Goal: Task Accomplishment & Management: Use online tool/utility

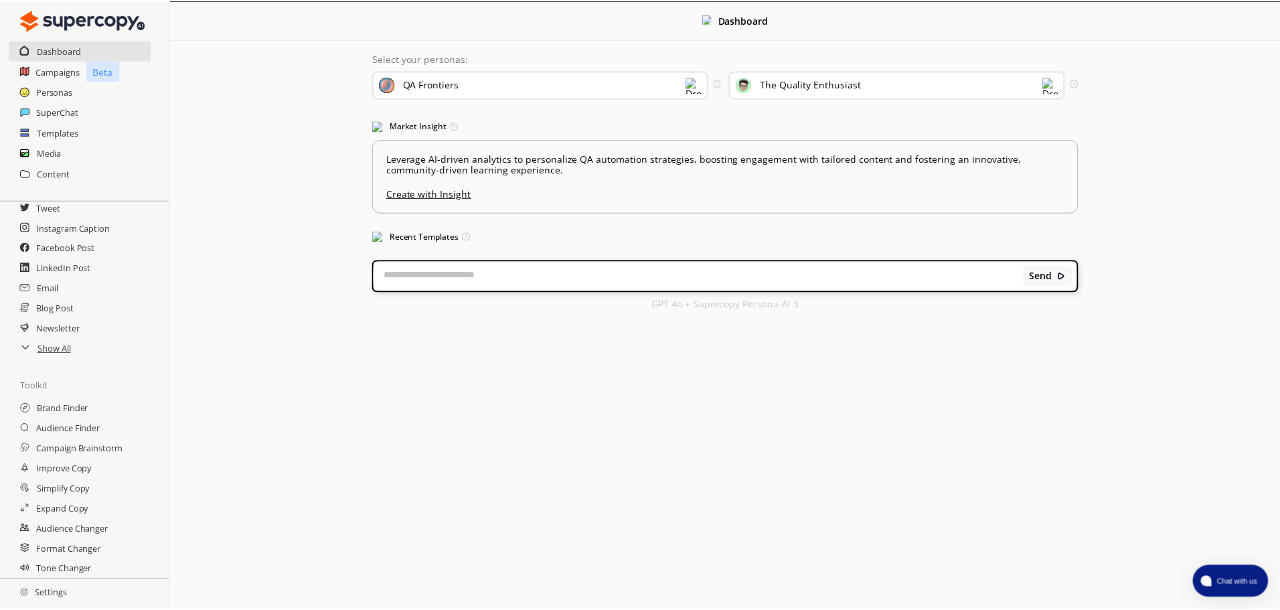
scroll to position [80, 0]
click at [52, 591] on h2 "Settings" at bounding box center [43, 593] width 87 height 27
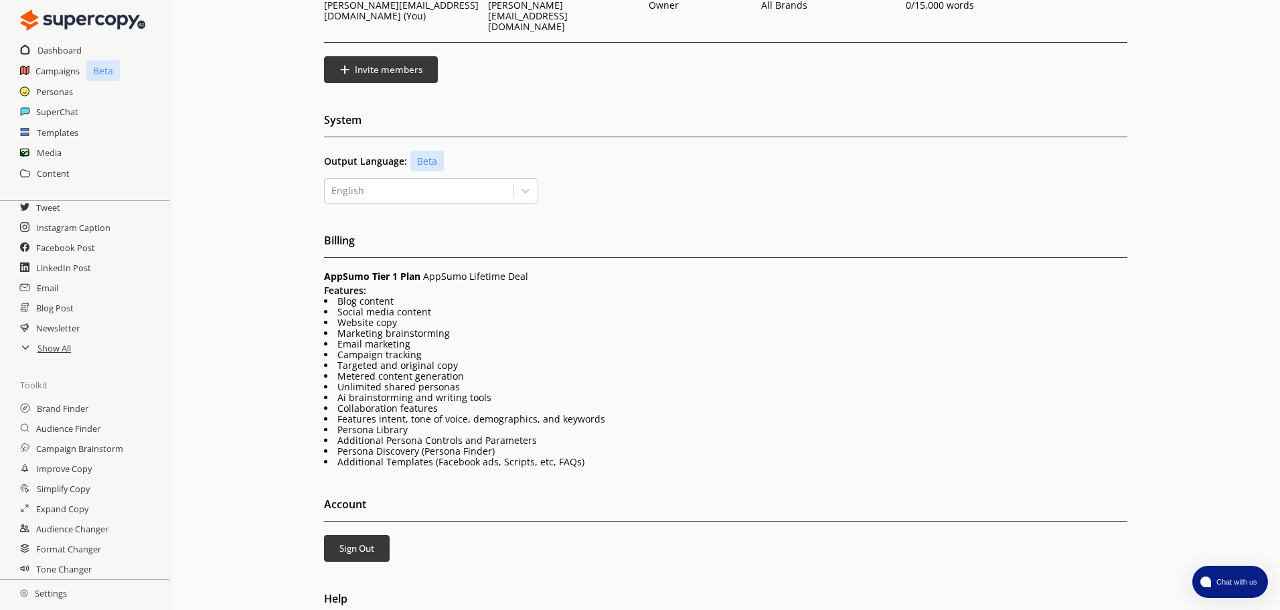
scroll to position [149, 0]
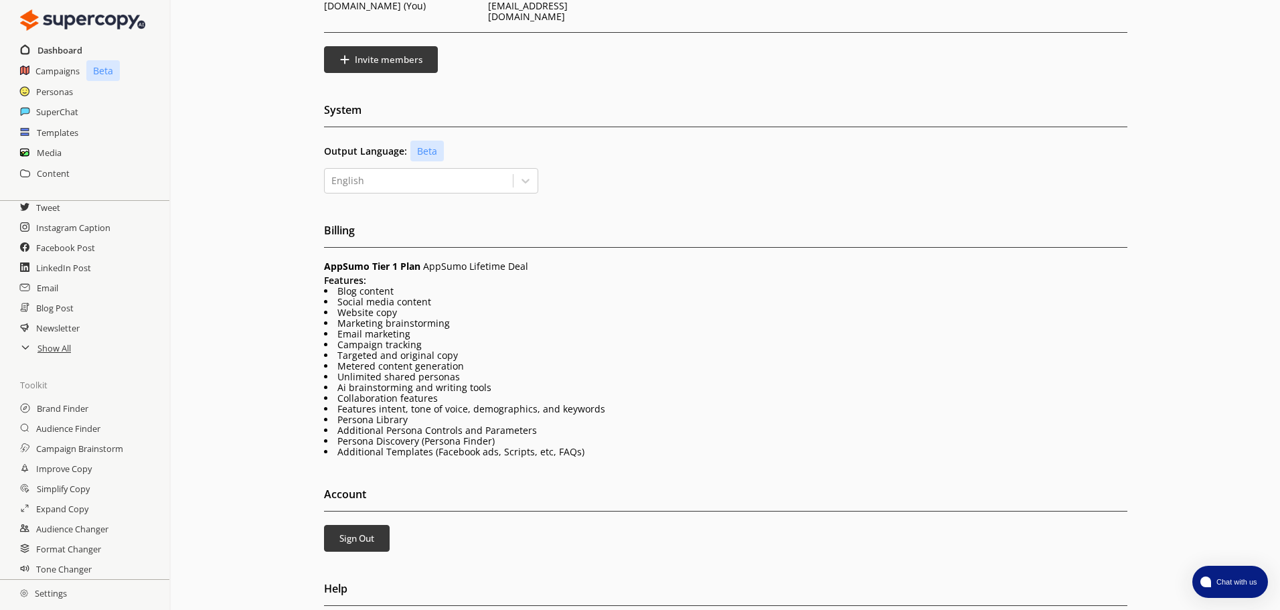
click at [69, 52] on h2 "Dashboard" at bounding box center [60, 50] width 45 height 20
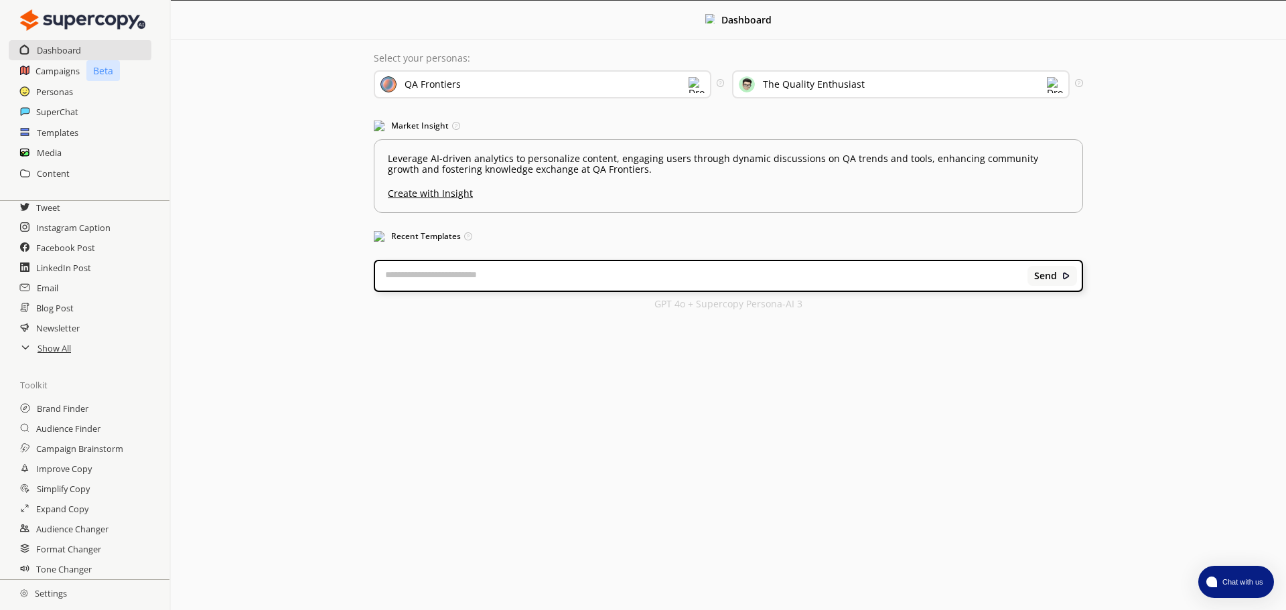
click at [494, 86] on div "QA Frontiers" at bounding box center [543, 84] width 338 height 28
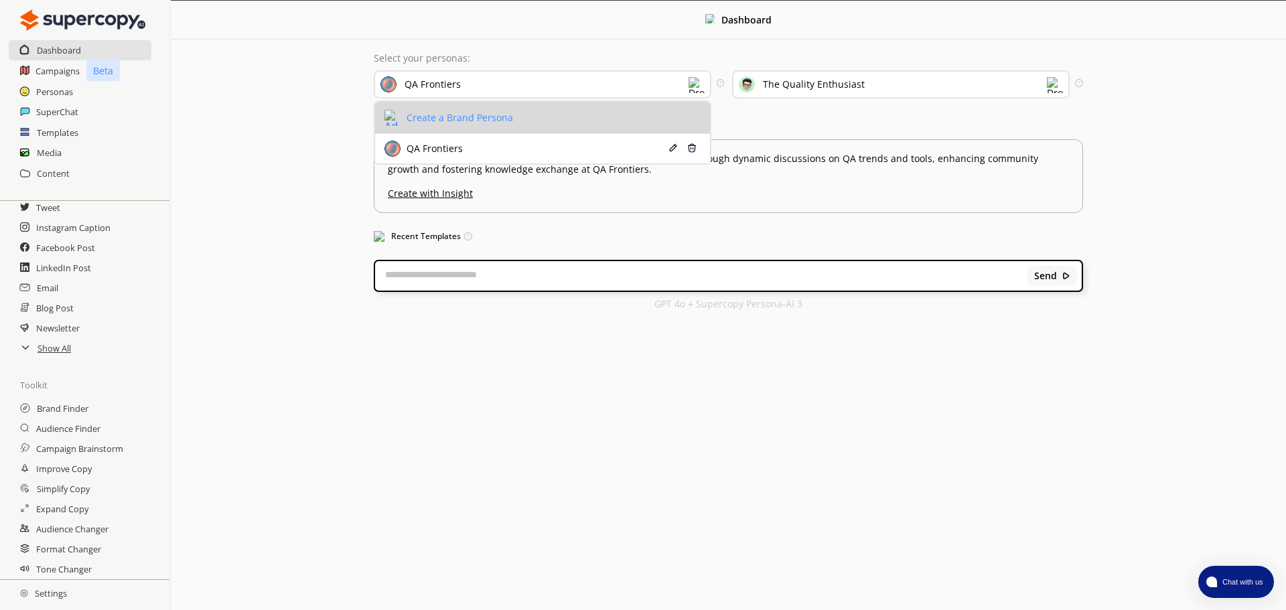
click at [482, 115] on div "Create a Brand Persona" at bounding box center [458, 118] width 110 height 11
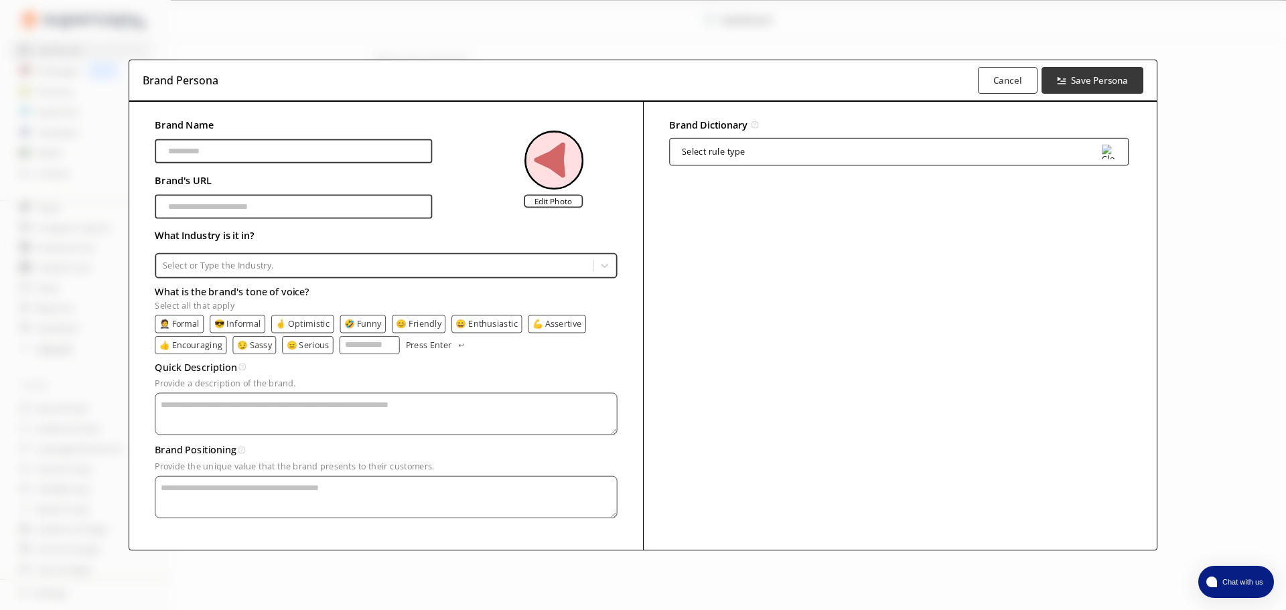
click at [312, 155] on input "Brand Name" at bounding box center [293, 151] width 277 height 24
type input "**********"
click at [269, 205] on input "Brand Name" at bounding box center [293, 206] width 277 height 24
type input "**********"
click at [304, 267] on div at bounding box center [375, 265] width 424 height 12
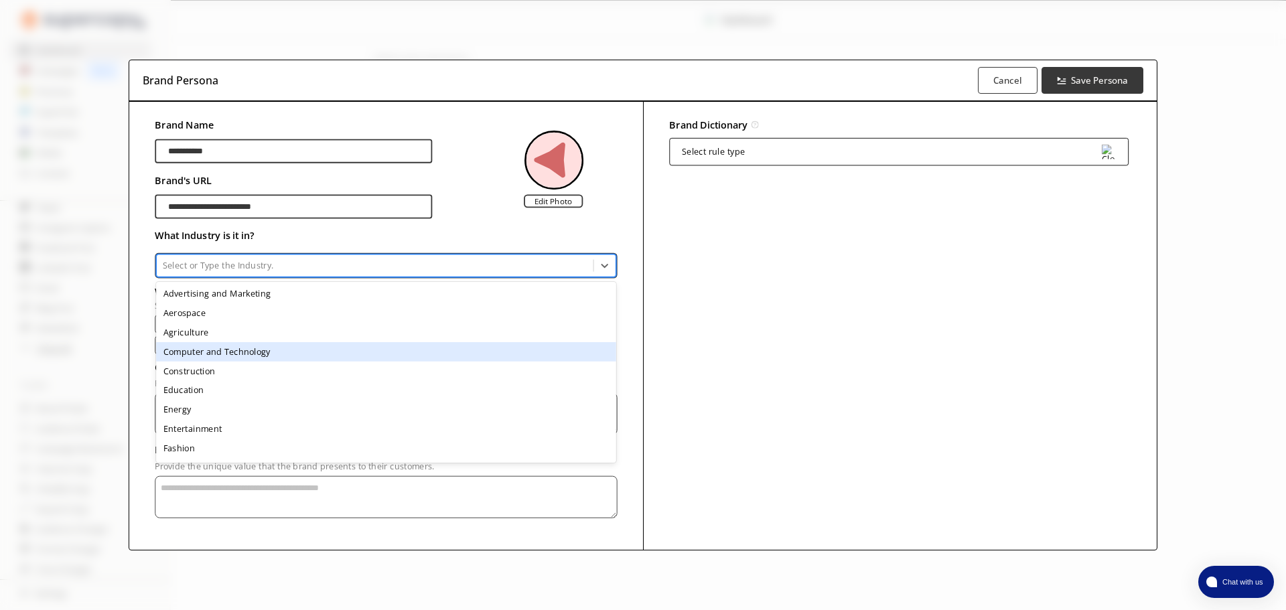
click at [265, 352] on div "Computer and Technology" at bounding box center [385, 351] width 459 height 19
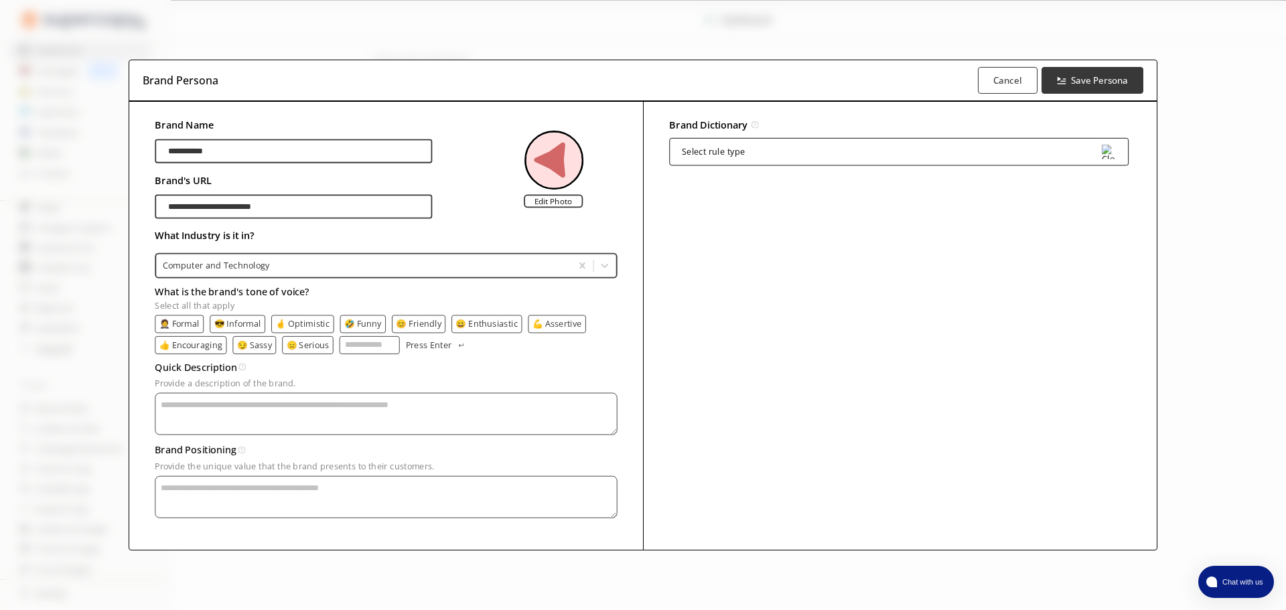
click at [193, 321] on p "🤵 Formal" at bounding box center [179, 323] width 40 height 9
click at [242, 322] on p "😎 Informal" at bounding box center [238, 323] width 47 height 9
click at [305, 323] on p "🤞 Optimistic" at bounding box center [305, 323] width 54 height 9
click at [437, 325] on p "😊 Friendly" at bounding box center [423, 323] width 46 height 9
click at [205, 348] on p "👍 Encouraging" at bounding box center [190, 344] width 63 height 9
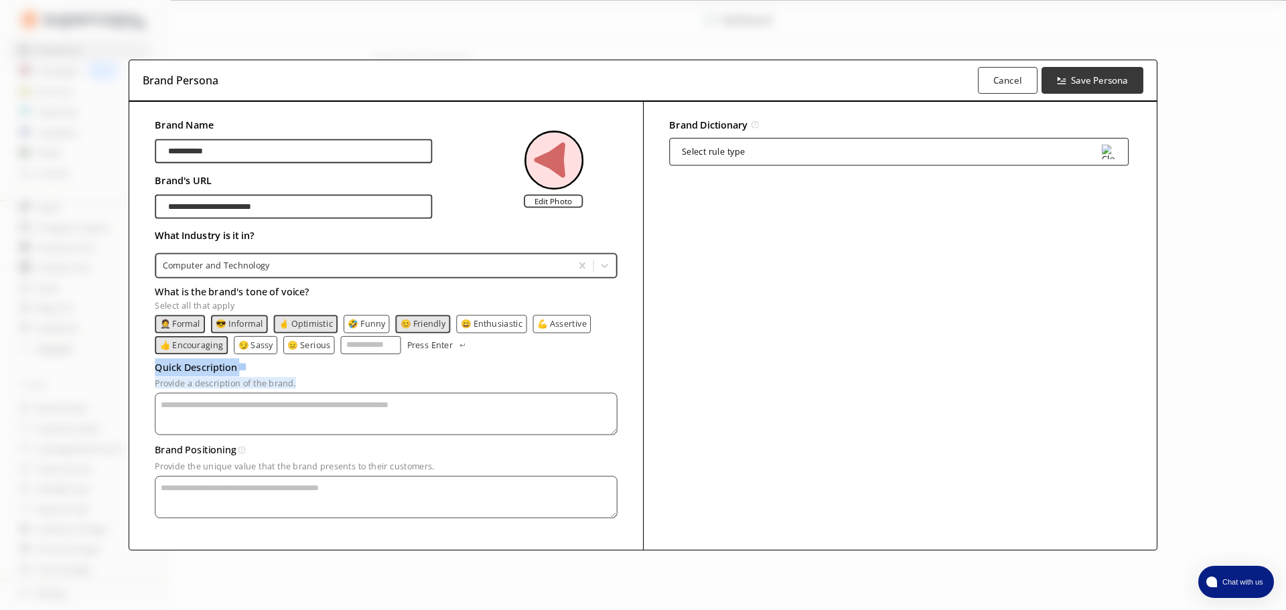
drag, startPoint x: 155, startPoint y: 366, endPoint x: 303, endPoint y: 384, distance: 148.4
click at [303, 384] on div "Quick Description A brief summary of your brand’s identity and mission. Provide…" at bounding box center [386, 395] width 462 height 83
copy div "Quick Description A brief summary of your brand’s identity and mission. Provide…"
click at [261, 374] on div "Quick Description A brief summary of your brand’s identity and mission." at bounding box center [386, 368] width 462 height 20
click at [372, 408] on textarea "Provide a description of the brand." at bounding box center [386, 413] width 462 height 42
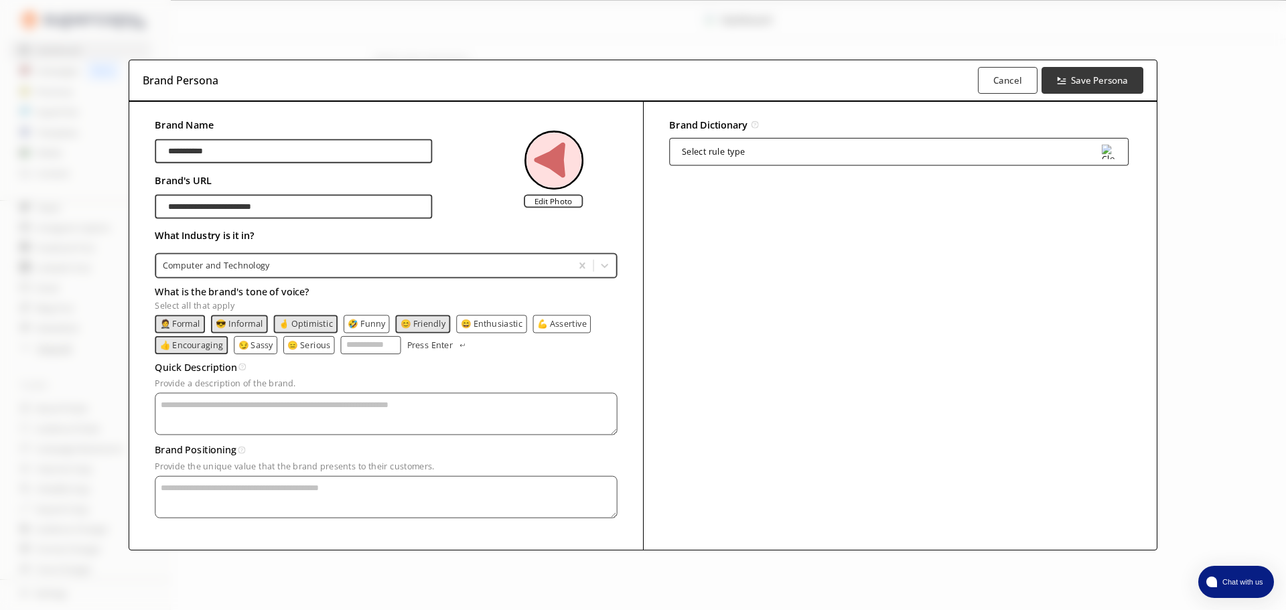
paste textarea "**********"
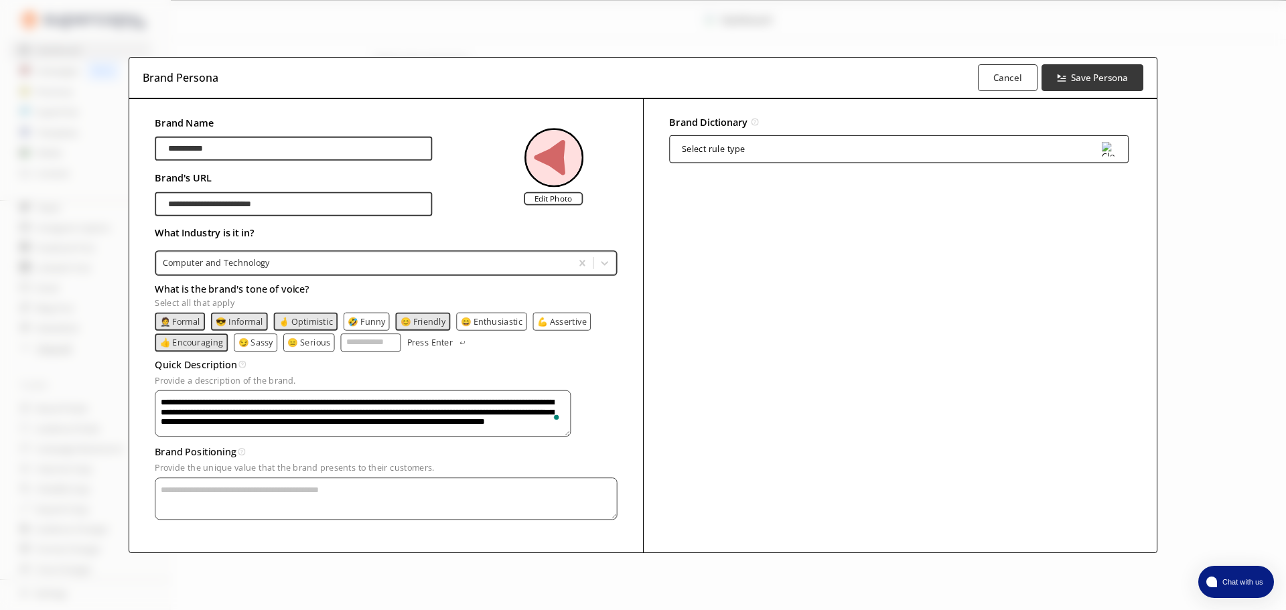
type textarea "**********"
drag, startPoint x: 155, startPoint y: 457, endPoint x: 475, endPoint y: 472, distance: 320.5
click at [475, 472] on div "Brand Positioning Your brand's standout qualities—what makes you different from…" at bounding box center [386, 480] width 462 height 83
copy div "Brand Positioning Your brand's standout qualities—what makes you different from…"
click at [238, 513] on textarea "Provide a description of the brand." at bounding box center [386, 498] width 462 height 42
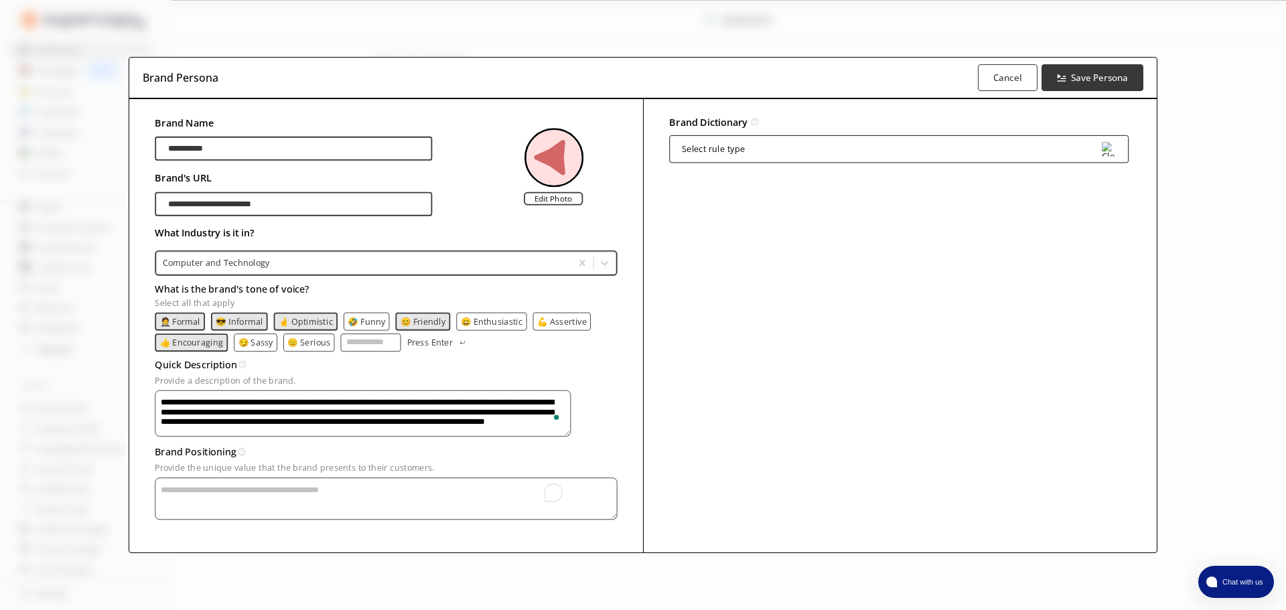
paste textarea "**********"
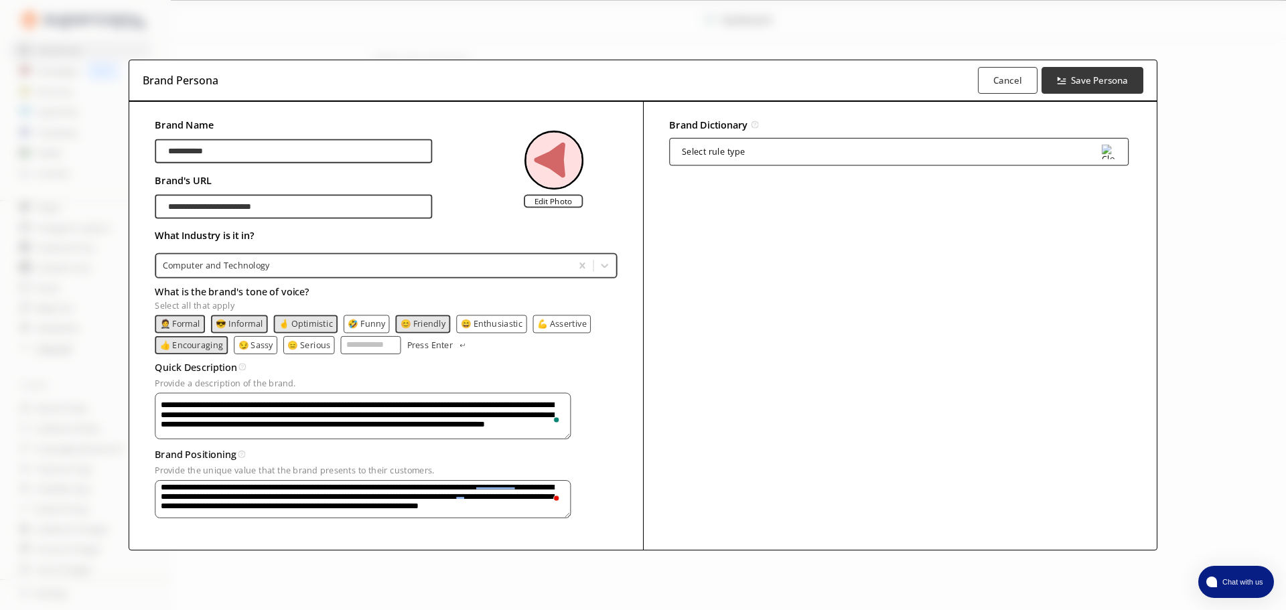
scroll to position [6, 0]
type textarea "**********"
click at [955, 147] on div "Select rule type" at bounding box center [898, 150] width 459 height 27
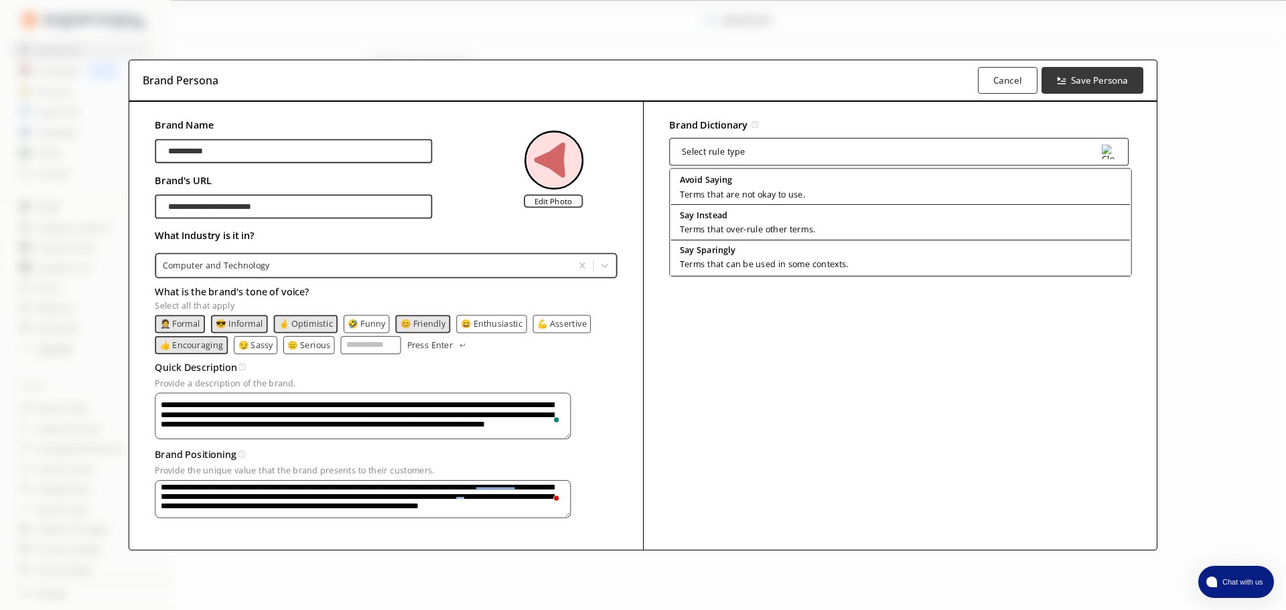
click at [957, 147] on div "Select rule type" at bounding box center [898, 150] width 459 height 27
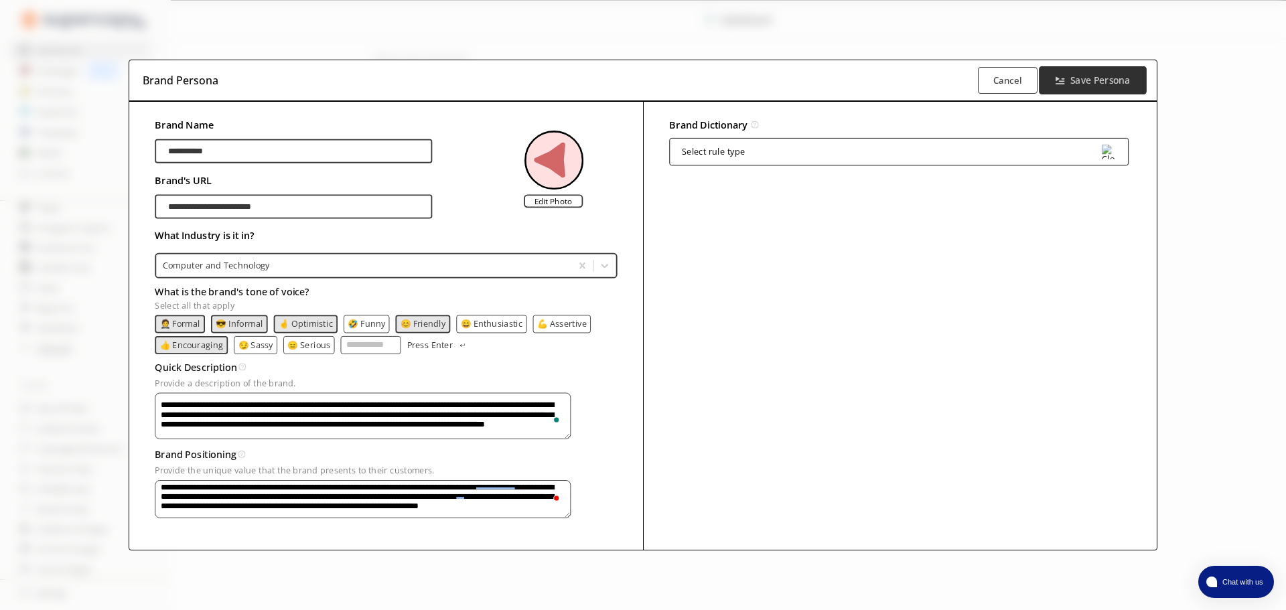
click at [1088, 80] on b "Save Persona" at bounding box center [1099, 80] width 60 height 13
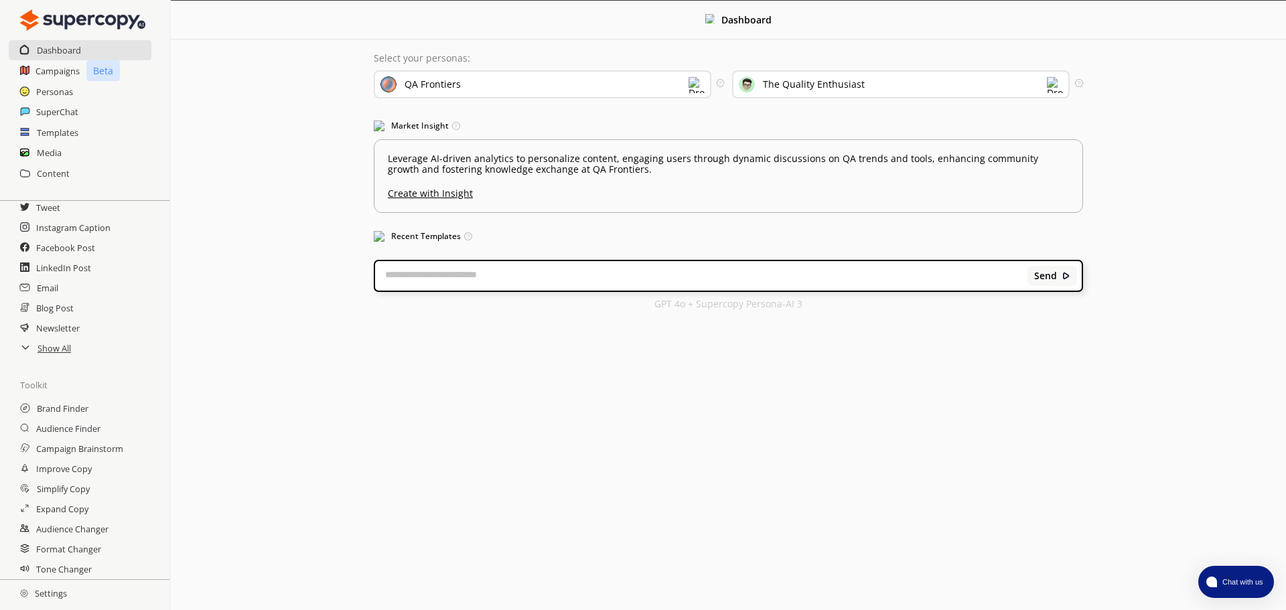
click at [609, 85] on div "QA Frontiers" at bounding box center [543, 84] width 338 height 28
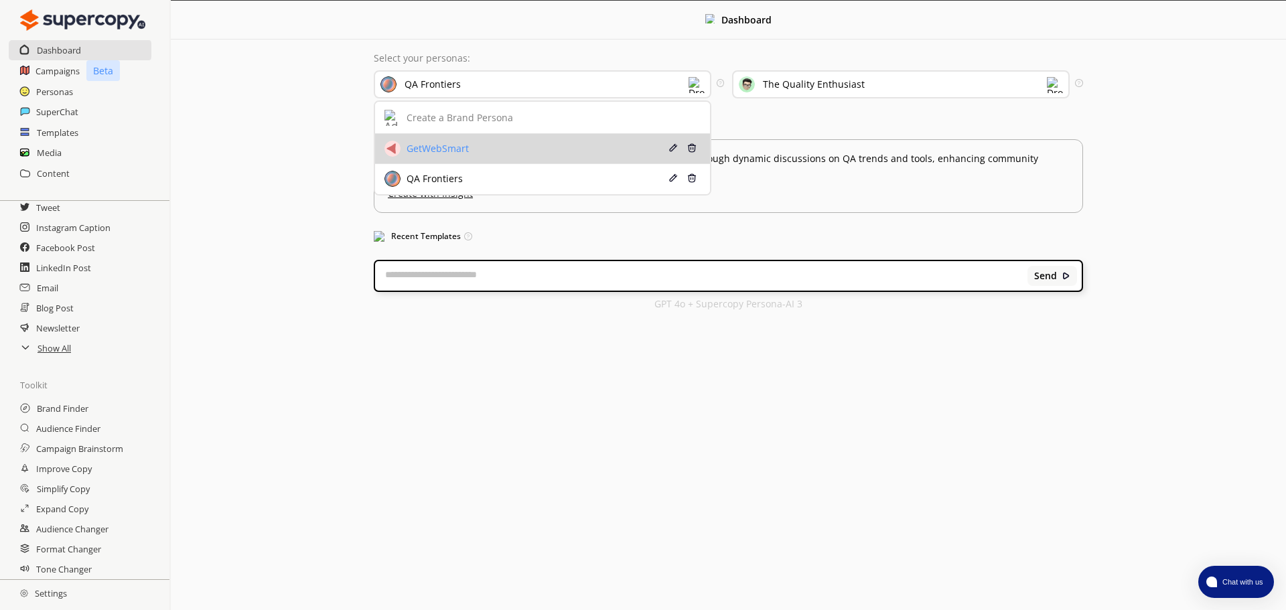
click at [578, 138] on li "GetWebSmart Edit Delete" at bounding box center [542, 149] width 335 height 30
click at [592, 141] on div "GetWebSmart" at bounding box center [514, 149] width 260 height 16
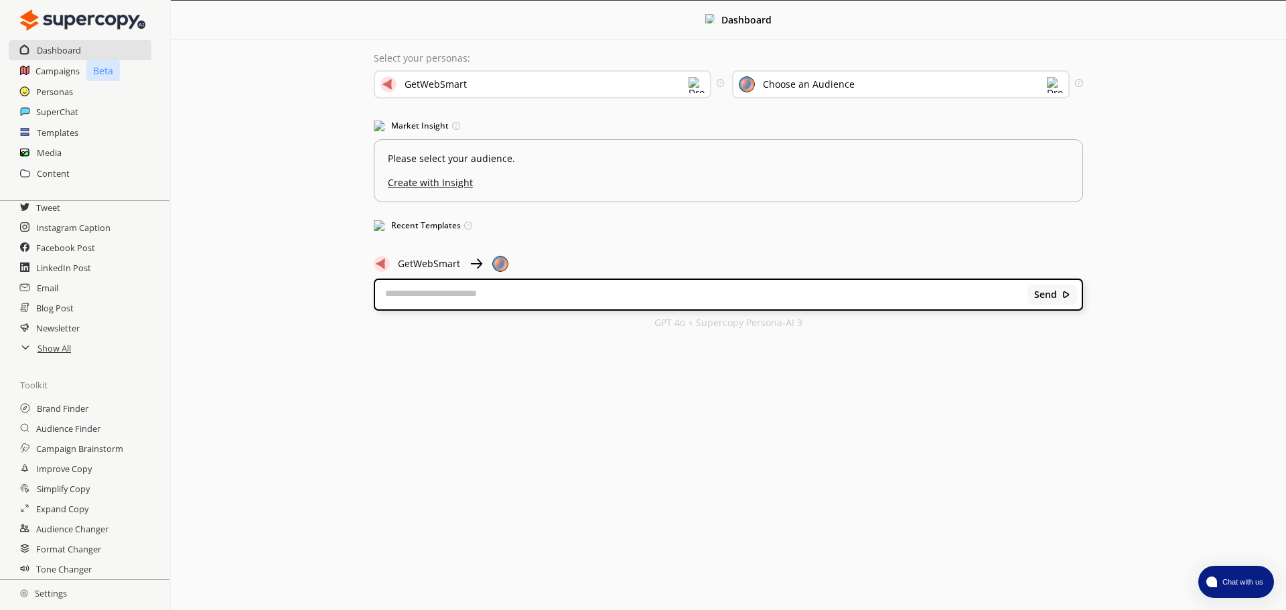
click at [806, 82] on div "Choose an Audience" at bounding box center [809, 84] width 92 height 11
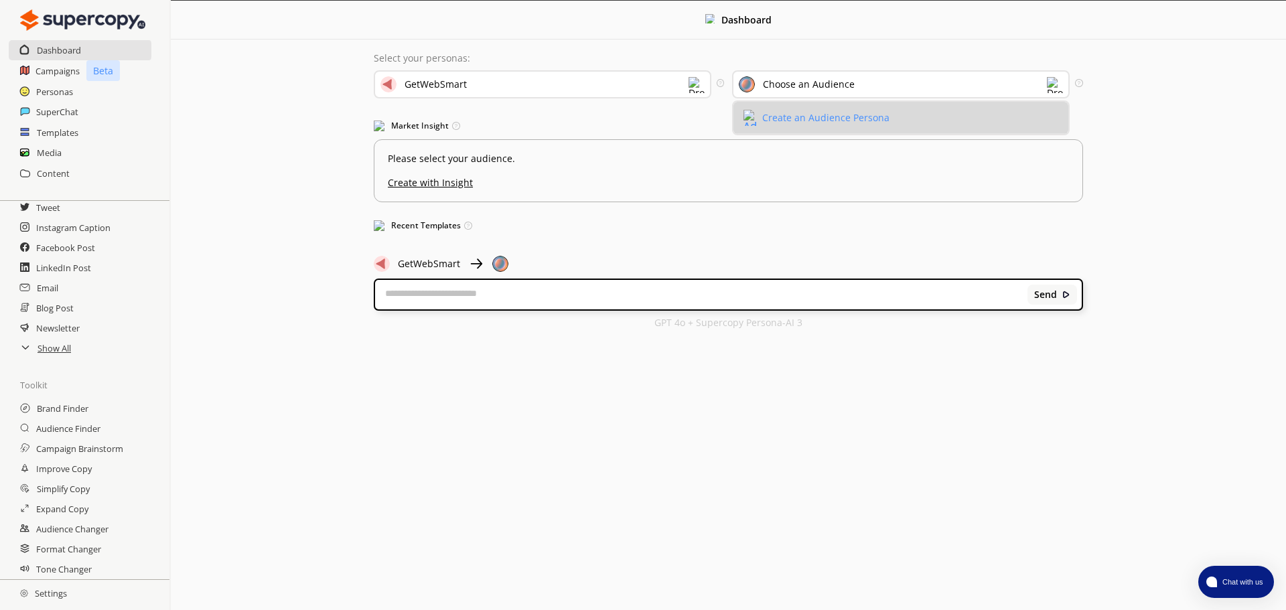
click at [810, 110] on li "Create an Audience Persona" at bounding box center [900, 118] width 335 height 32
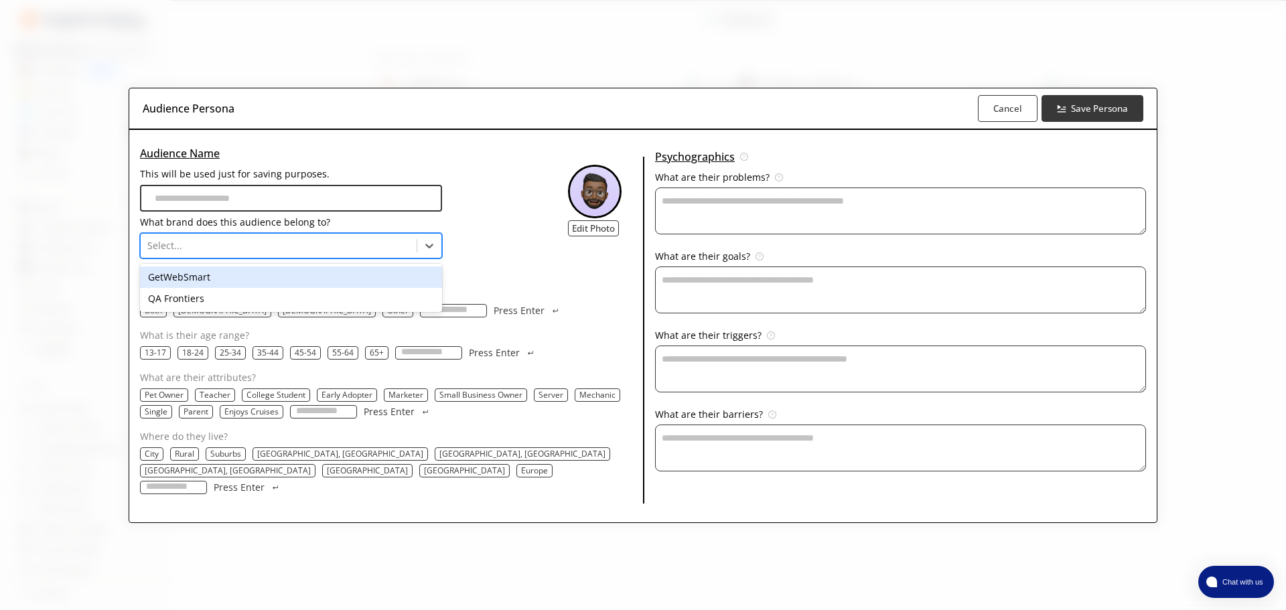
click at [407, 251] on div at bounding box center [278, 245] width 263 height 13
click at [354, 281] on div "GetWebSmart" at bounding box center [291, 277] width 302 height 21
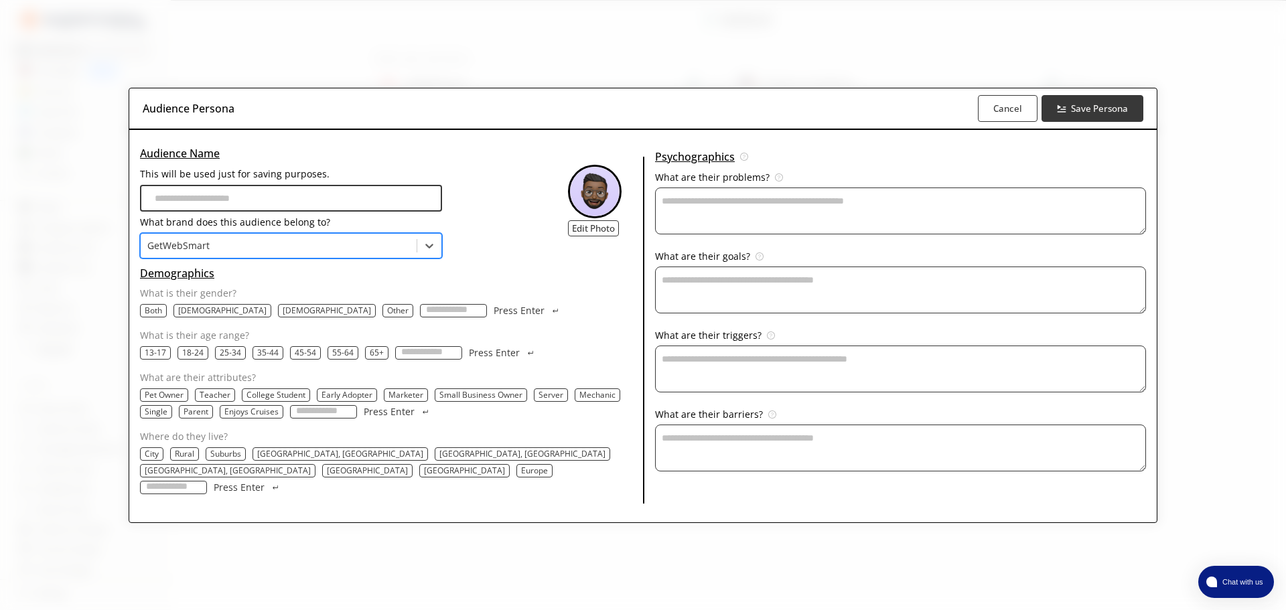
click at [162, 316] on p "Both" at bounding box center [153, 310] width 17 height 11
click at [204, 358] on p "18-24" at bounding box center [192, 353] width 21 height 11
click at [242, 358] on p "25-34" at bounding box center [231, 353] width 21 height 11
click at [281, 358] on p "35-44" at bounding box center [270, 353] width 21 height 11
click at [320, 358] on p "45-54" at bounding box center [309, 353] width 21 height 11
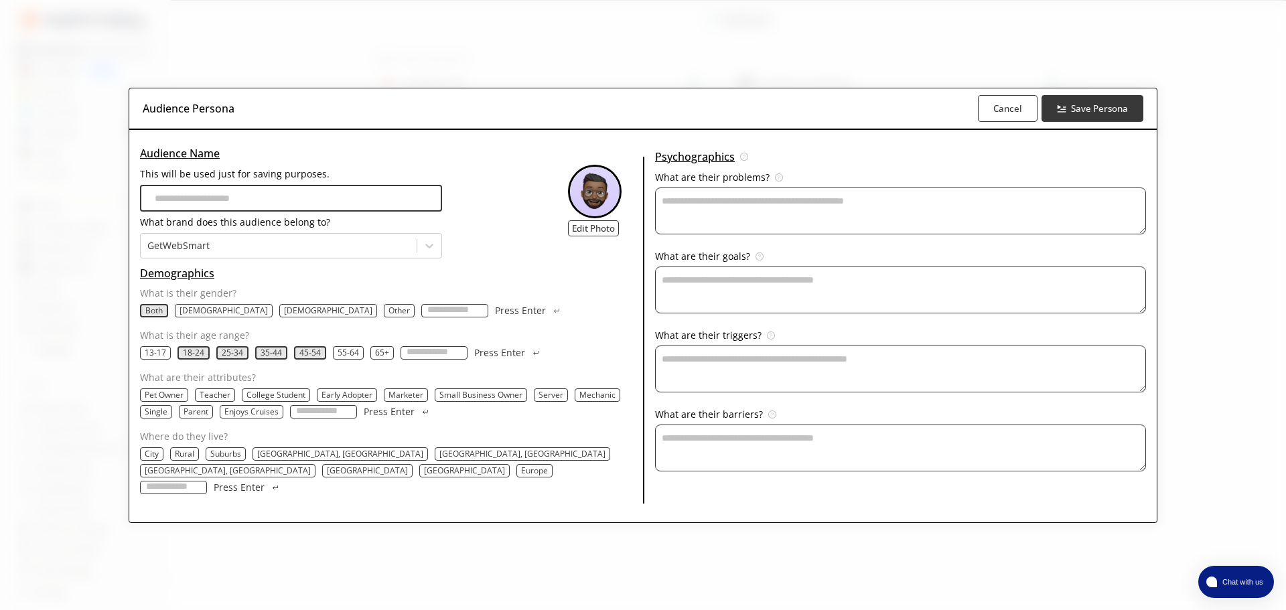
click at [364, 360] on div "55-64" at bounding box center [348, 352] width 31 height 13
click at [359, 358] on p "55-64" at bounding box center [348, 353] width 21 height 11
click at [390, 358] on p "65+" at bounding box center [383, 353] width 14 height 11
click at [183, 400] on p "Pet Owner" at bounding box center [164, 395] width 39 height 11
click at [232, 400] on p "Teacher" at bounding box center [216, 395] width 31 height 11
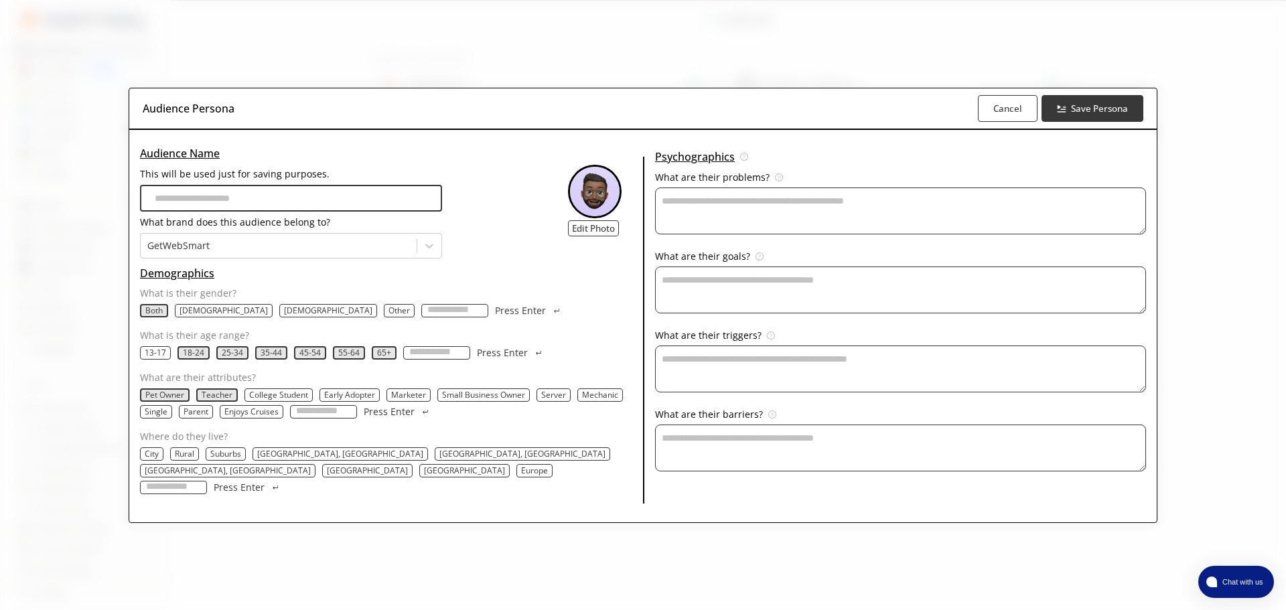
click at [426, 400] on p "Marketer" at bounding box center [408, 395] width 35 height 11
click at [499, 400] on p "Small Business Owner" at bounding box center [484, 395] width 83 height 11
click at [585, 400] on p "Mechanic" at bounding box center [603, 395] width 36 height 11
click at [167, 417] on p "Single" at bounding box center [156, 411] width 23 height 11
click at [210, 417] on p "Parent" at bounding box center [197, 411] width 25 height 11
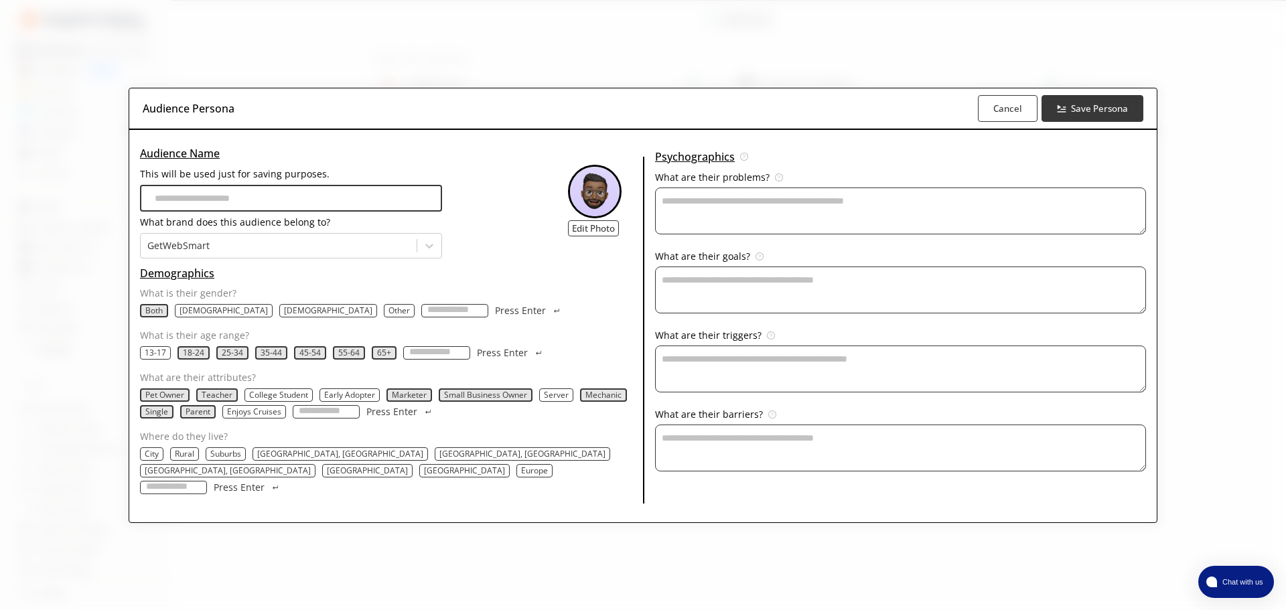
click at [281, 417] on p "Enjoys Cruises" at bounding box center [254, 411] width 54 height 11
click at [282, 417] on p "Enjoys Cruises" at bounding box center [255, 411] width 54 height 11
click at [159, 459] on p "City" at bounding box center [152, 454] width 14 height 11
click at [196, 459] on p "Rural" at bounding box center [185, 454] width 19 height 11
click at [244, 459] on p "Suburbs" at bounding box center [228, 454] width 31 height 11
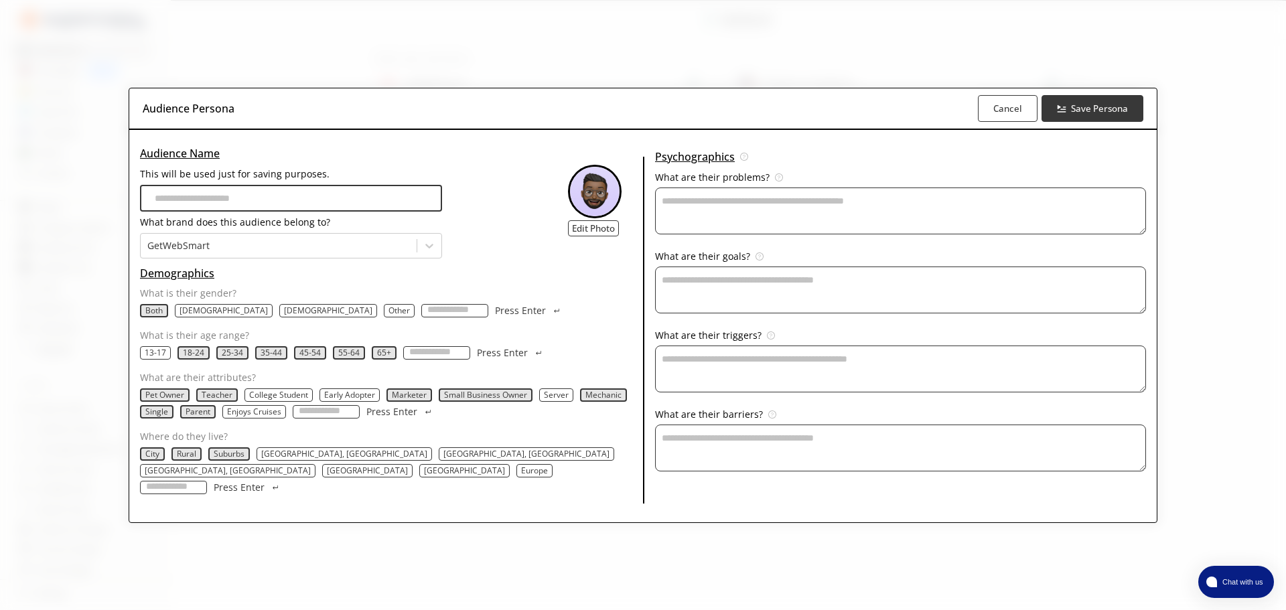
click at [408, 465] on p "[GEOGRAPHIC_DATA]" at bounding box center [367, 470] width 81 height 11
drag, startPoint x: 653, startPoint y: 165, endPoint x: 677, endPoint y: 165, distance: 24.1
click at [677, 165] on div "Audience Name This will be used just for saving purposes. What brand does this …" at bounding box center [642, 332] width 1027 height 379
drag, startPoint x: 285, startPoint y: 119, endPoint x: 144, endPoint y: 119, distance: 141.3
click at [144, 119] on div "Audience Persona Cancel Save Persona Audience Name This will be used just for s…" at bounding box center [643, 305] width 1286 height 610
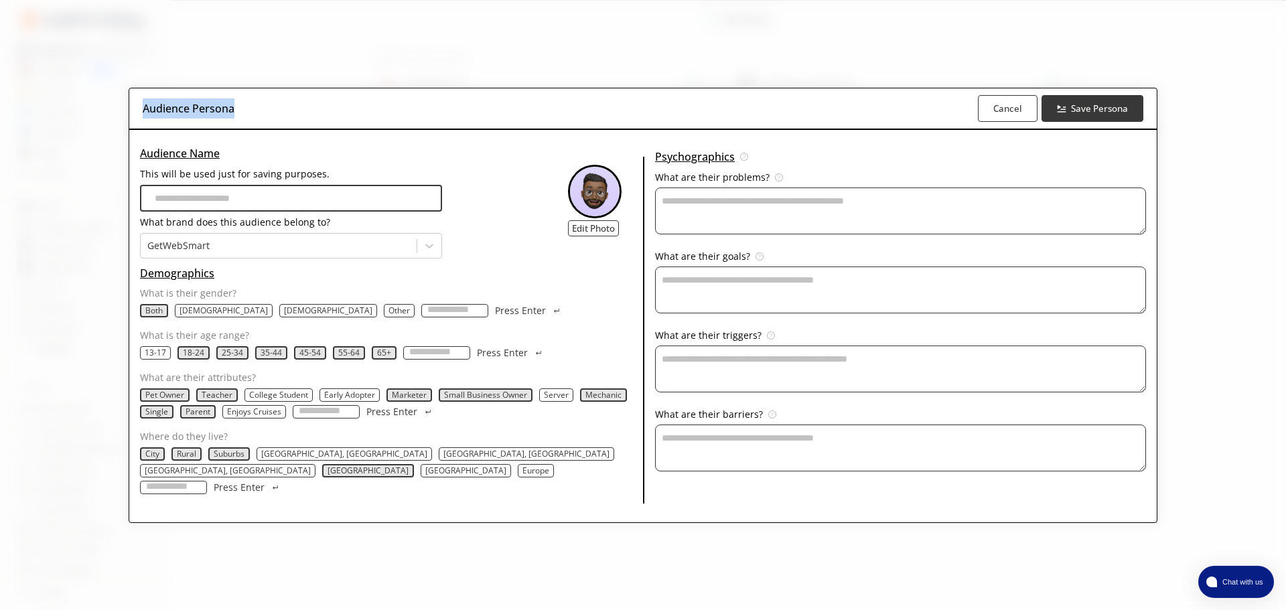
copy h3 "Audience Persona"
drag, startPoint x: 181, startPoint y: 159, endPoint x: 390, endPoint y: 186, distance: 209.9
click at [390, 186] on div "Audience Name This will be used just for saving purposes. What brand does this …" at bounding box center [291, 200] width 302 height 115
copy div "Audience Name This will be used just for saving purposes."
drag, startPoint x: 656, startPoint y: 167, endPoint x: 796, endPoint y: 185, distance: 140.4
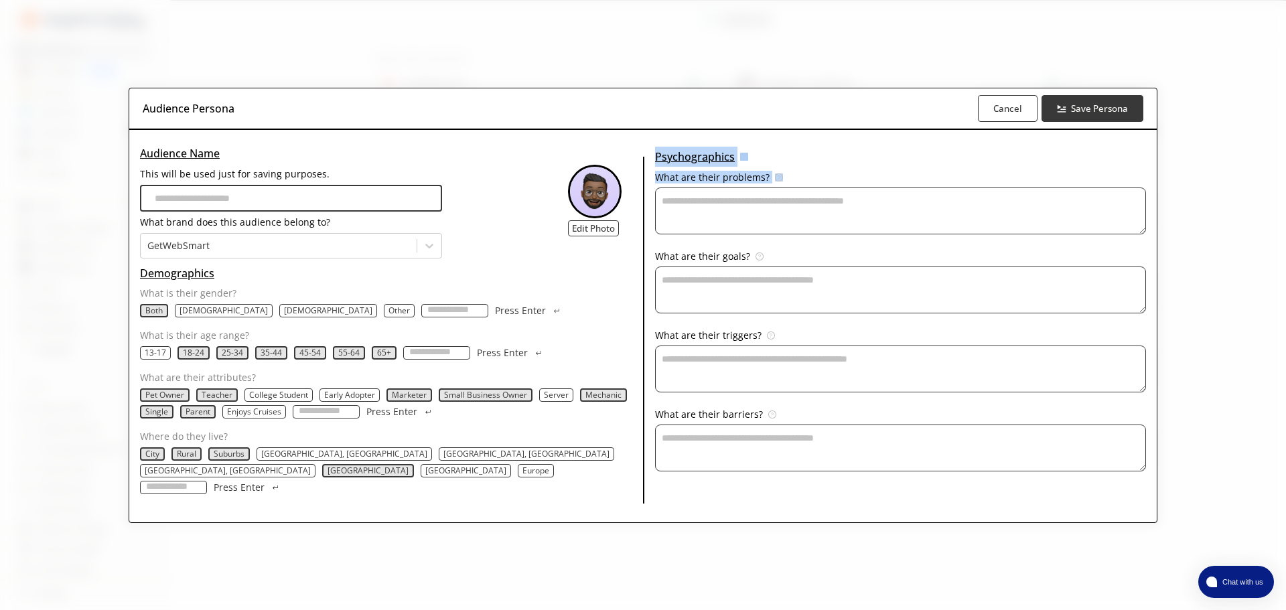
click at [796, 185] on div "Psychographics Psychographics are the attitudes, interests, and values of your …" at bounding box center [900, 323] width 491 height 360
copy div "Psychographics Psychographics are the attitudes, interests, and values of your …"
click at [664, 262] on p "What are their goals?" at bounding box center [702, 256] width 95 height 11
drag, startPoint x: 656, startPoint y: 265, endPoint x: 750, endPoint y: 262, distance: 93.8
click at [750, 262] on div "What are their goals? Clarify what your audience hopes to achieve—so your conte…" at bounding box center [900, 258] width 491 height 15
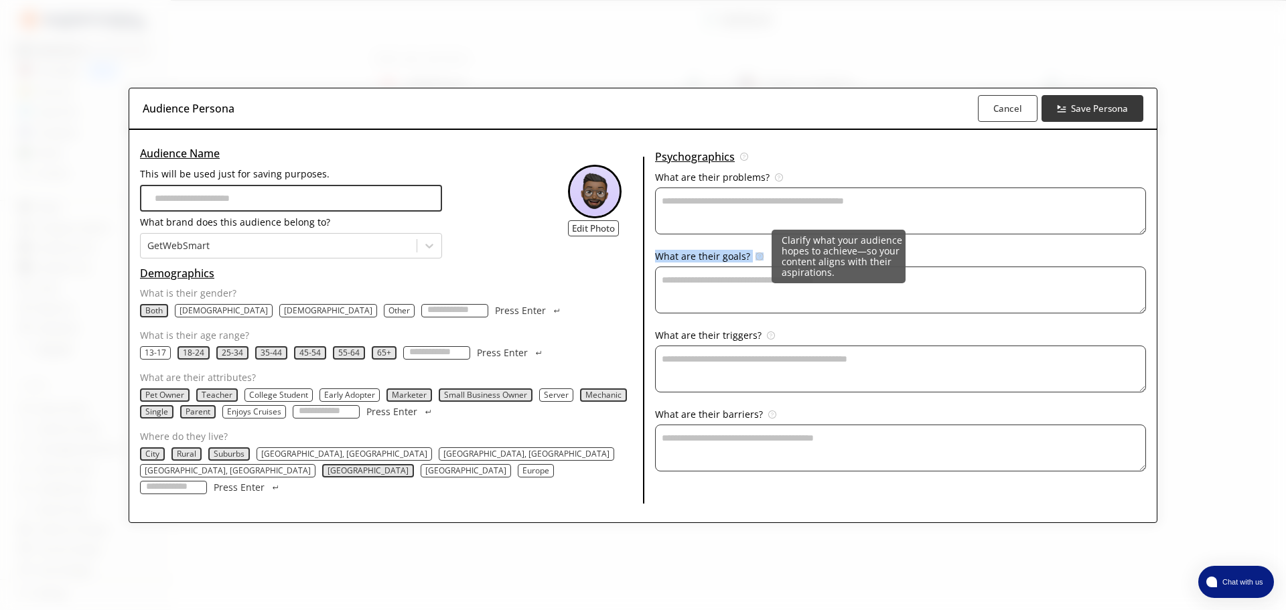
copy p "What are their goals?"
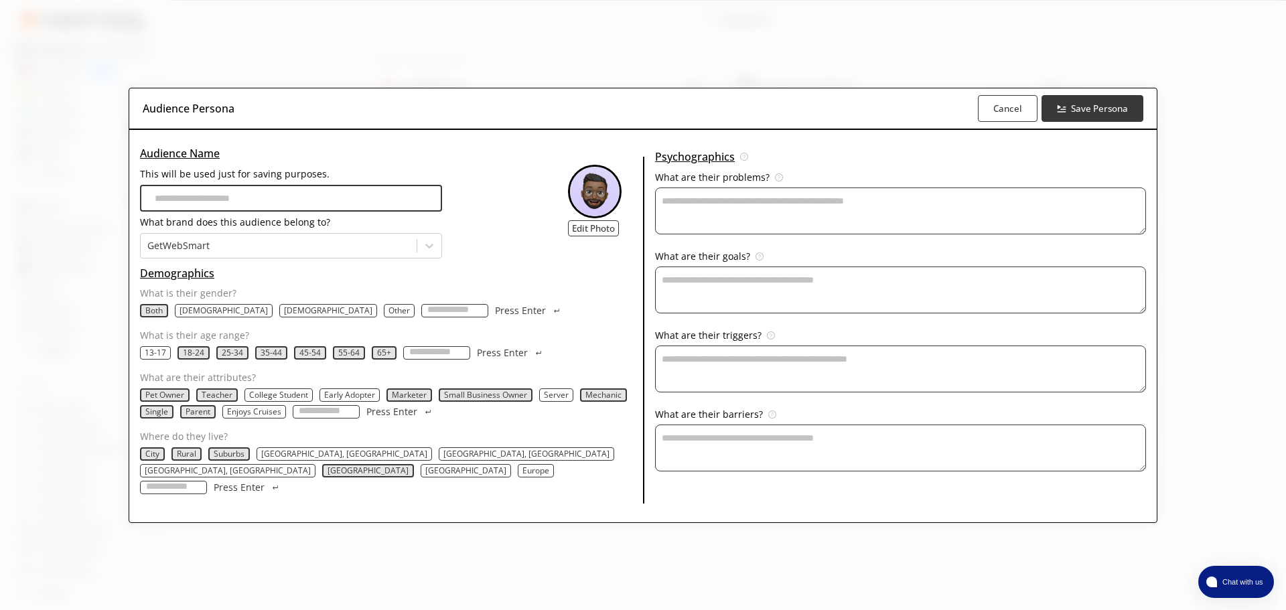
click at [660, 341] on p "What are their triggers?" at bounding box center [708, 335] width 106 height 11
drag, startPoint x: 656, startPoint y: 344, endPoint x: 755, endPoint y: 339, distance: 99.9
click at [755, 339] on p "What are their triggers?" at bounding box center [708, 335] width 106 height 11
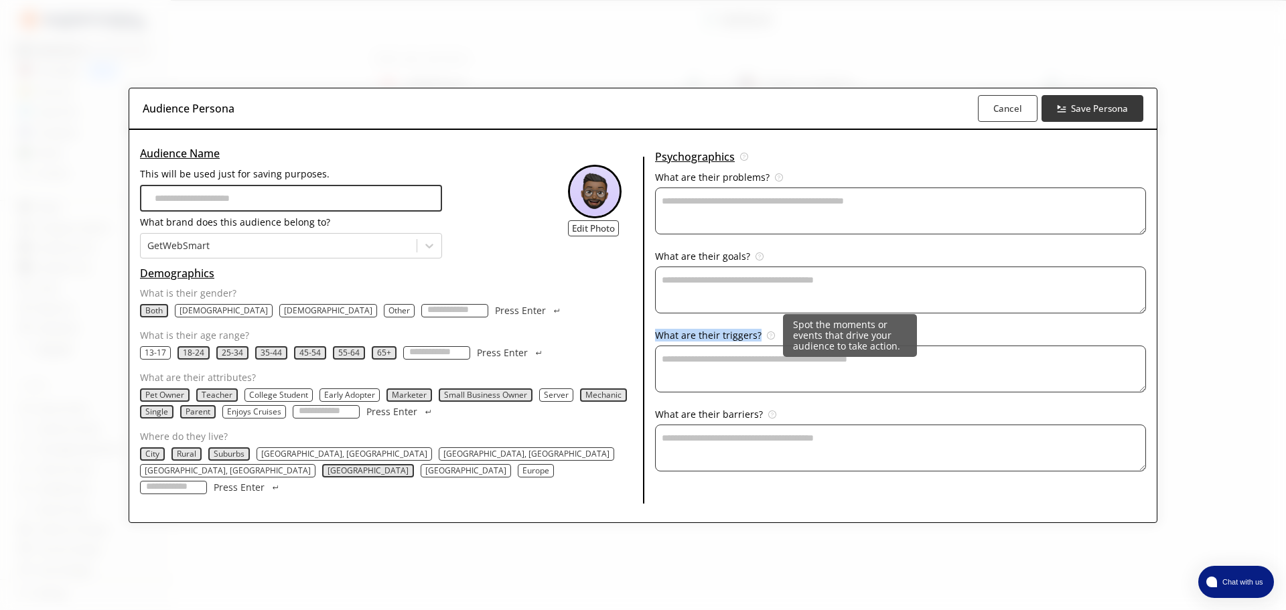
copy p "What are their triggers?"
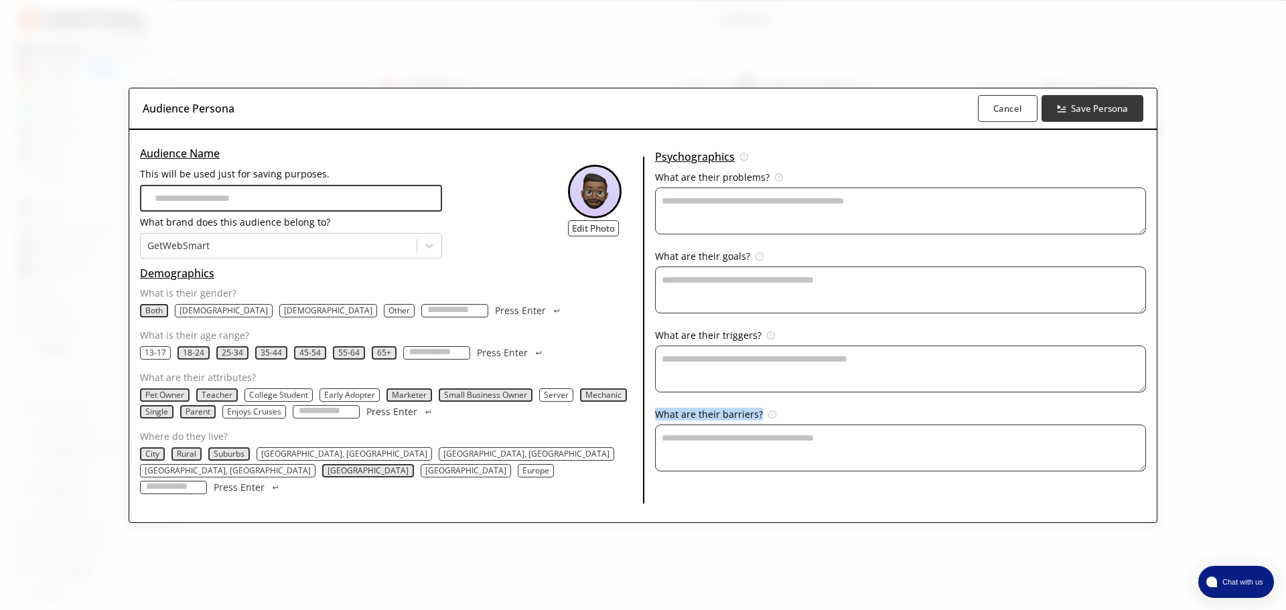
drag, startPoint x: 656, startPoint y: 419, endPoint x: 761, endPoint y: 419, distance: 104.5
click at [761, 419] on div "What are their barriers? Identify obstacles that may prevent your audience from…" at bounding box center [900, 416] width 491 height 15
copy p "What are their barriers?"
click at [251, 204] on input "This will be used just for saving purposes." at bounding box center [291, 198] width 302 height 27
paste input "**********"
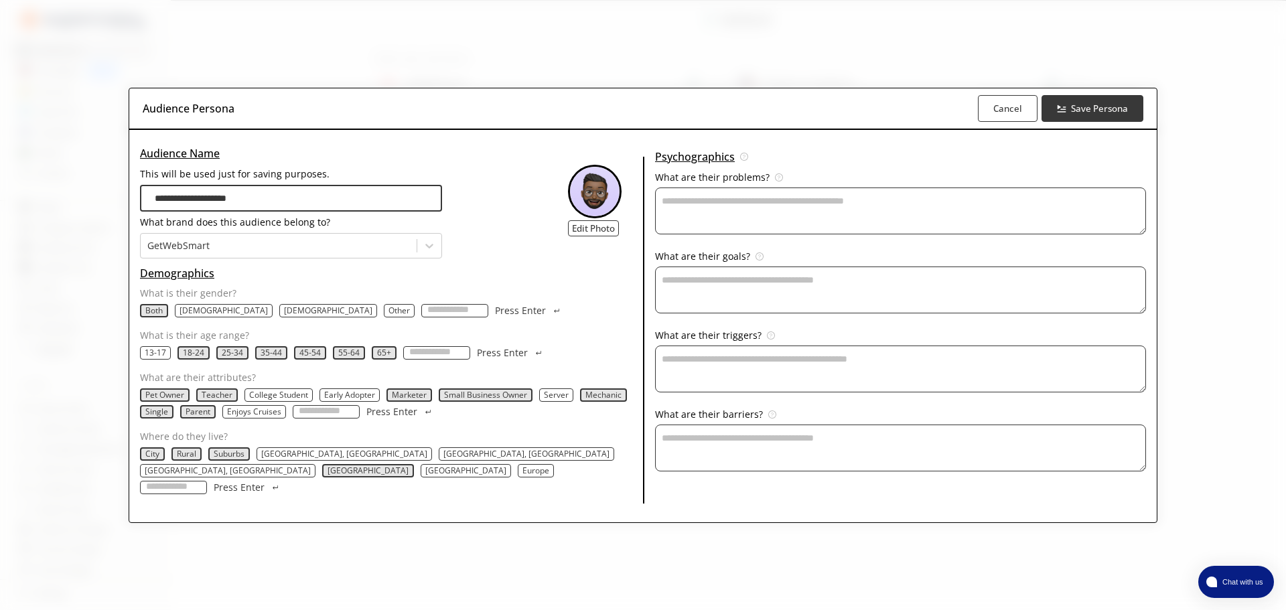
type input "**********"
click at [859, 224] on textarea "This will be used just for saving purposes." at bounding box center [900, 211] width 491 height 47
paste textarea "**********"
drag, startPoint x: 890, startPoint y: 225, endPoint x: 802, endPoint y: 183, distance: 97.3
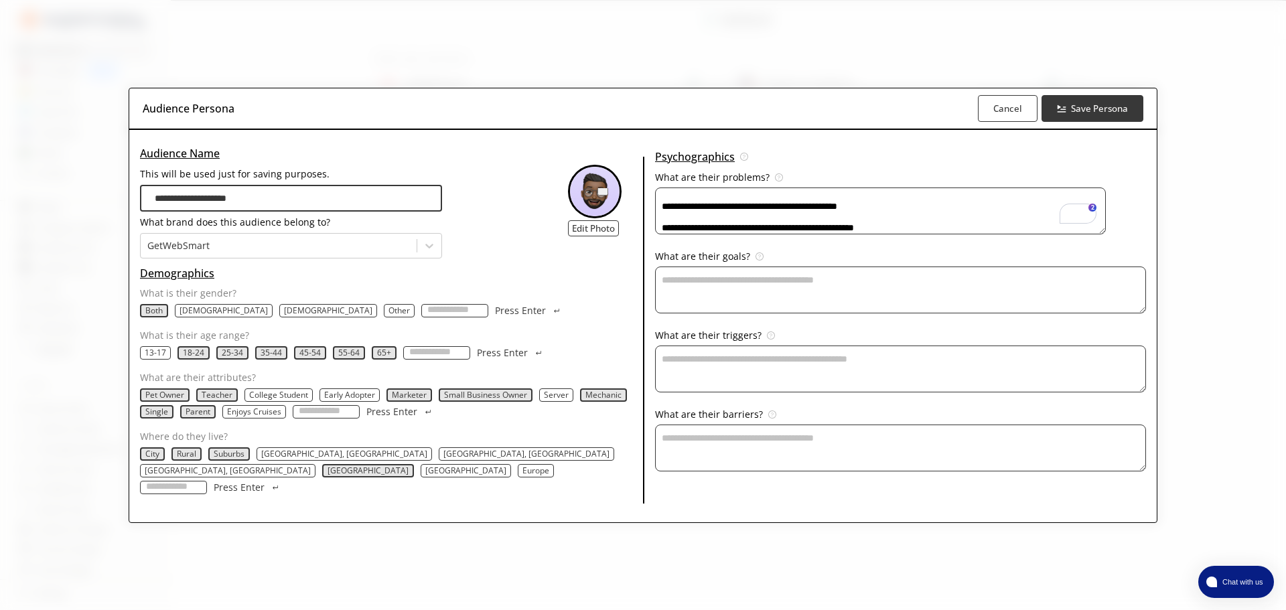
click at [802, 183] on div "**********" at bounding box center [900, 209] width 491 height 74
type textarea "**********"
click at [808, 293] on textarea "This will be used just for saving purposes." at bounding box center [900, 290] width 491 height 47
paste textarea "**********"
type textarea "**********"
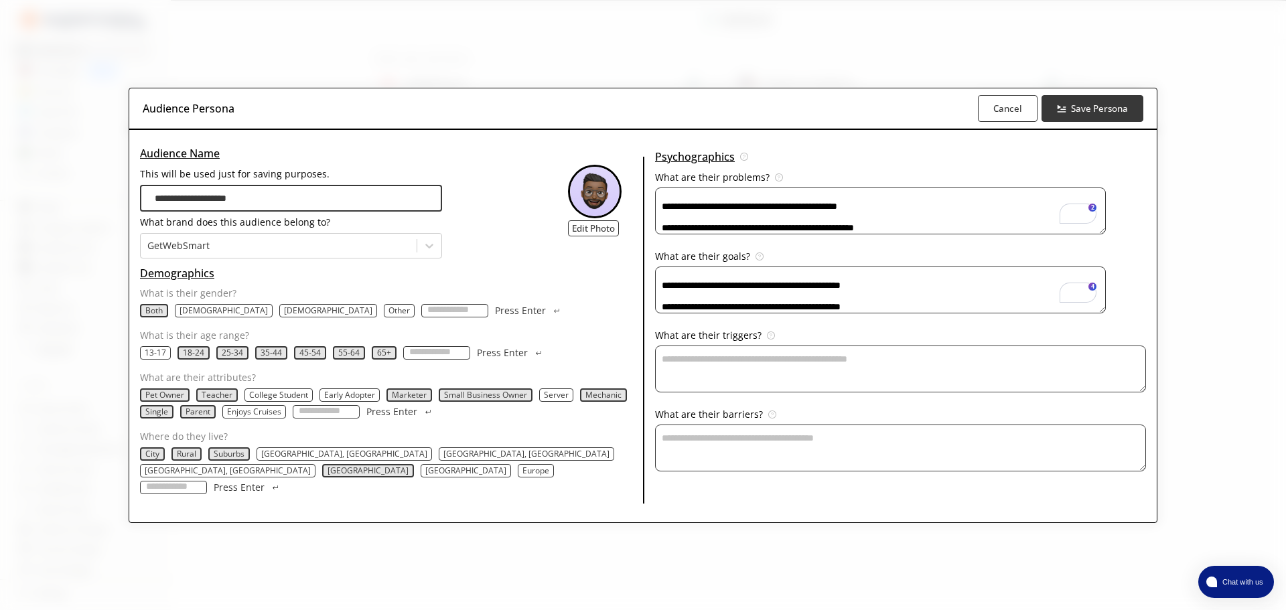
click at [907, 375] on textarea "This will be used just for saving purposes." at bounding box center [900, 369] width 491 height 47
paste textarea "**********"
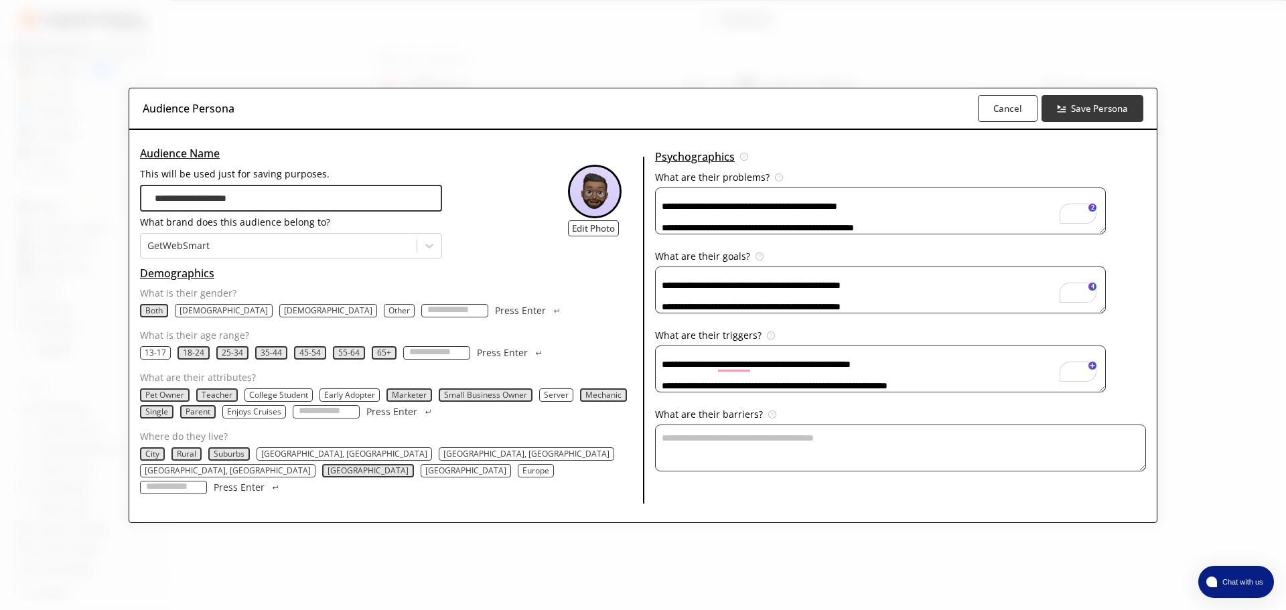
type textarea "**********"
click at [721, 456] on textarea "This will be used just for saving purposes." at bounding box center [900, 448] width 491 height 47
paste textarea "**********"
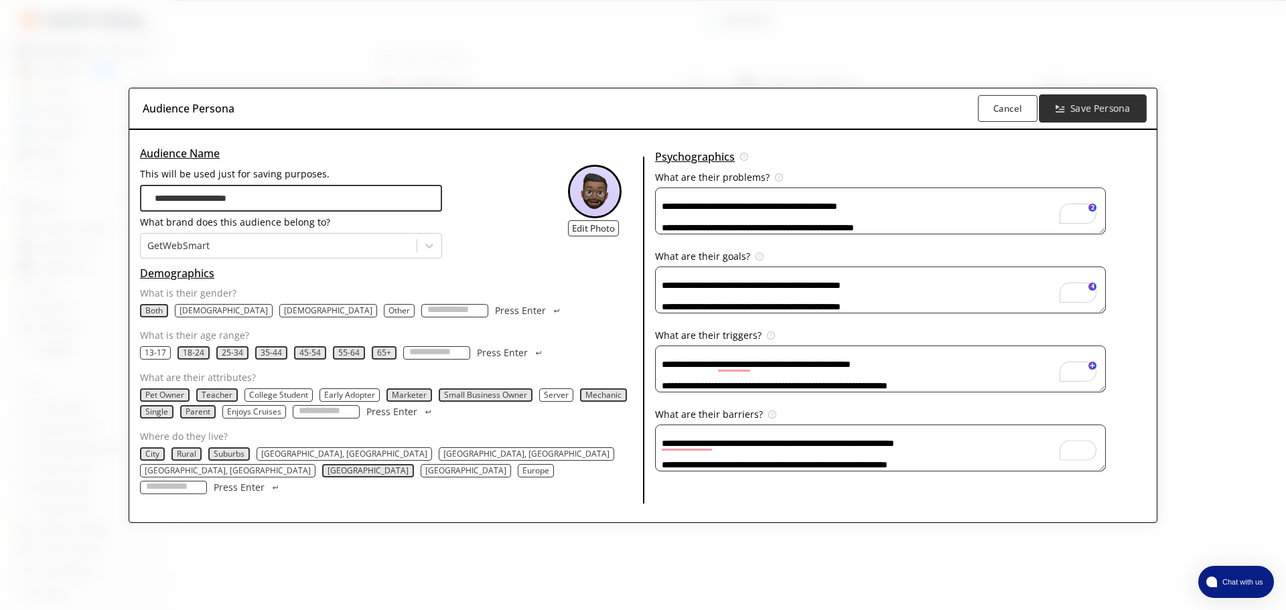
type textarea "**********"
click at [1069, 115] on b "Save Persona" at bounding box center [1099, 108] width 60 height 13
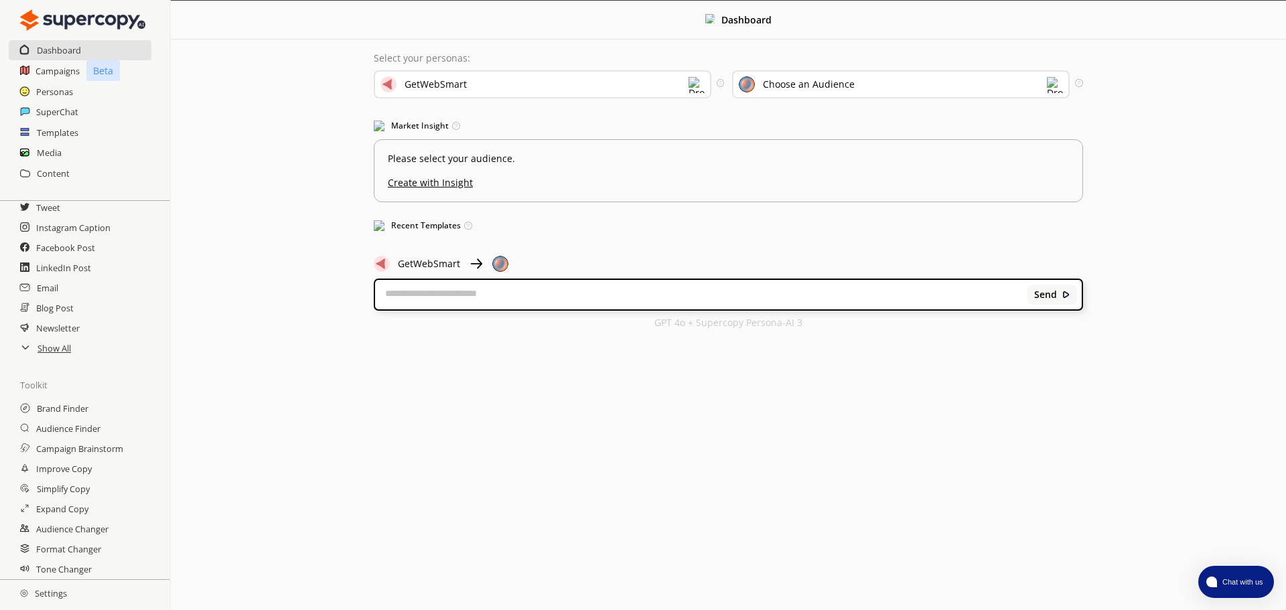
click at [812, 93] on div "Choose an Audience" at bounding box center [901, 84] width 338 height 28
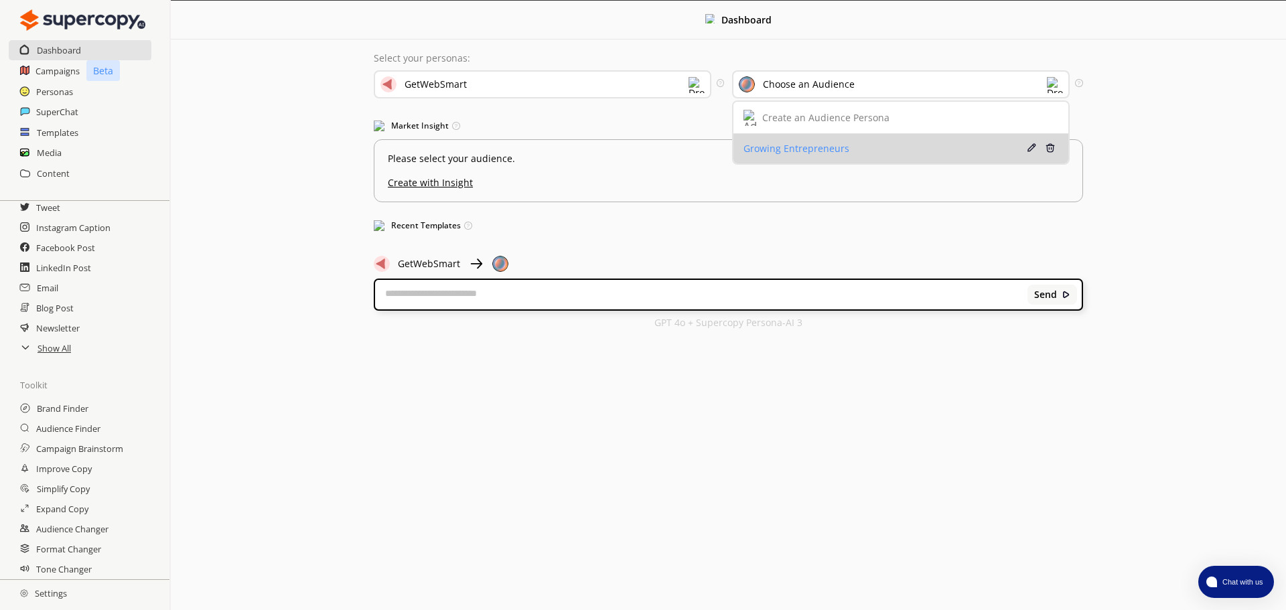
click at [823, 138] on li "Growing Entrepreneurs Edit Delete" at bounding box center [900, 148] width 335 height 29
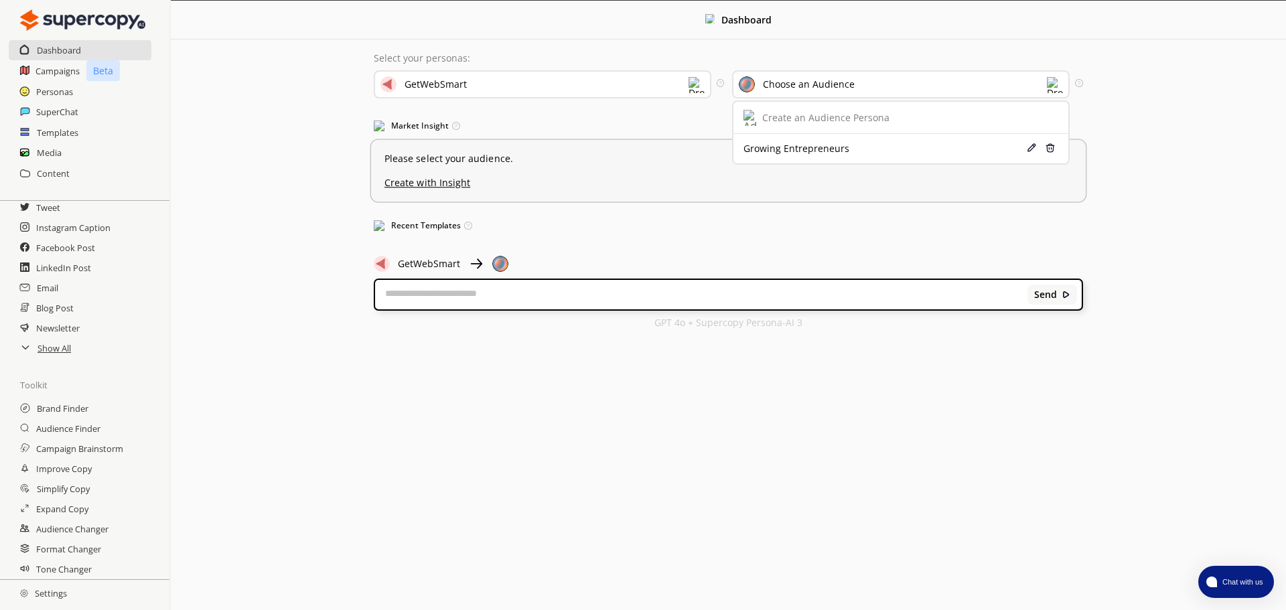
click at [821, 151] on div "Growing Entrepreneurs" at bounding box center [873, 148] width 260 height 11
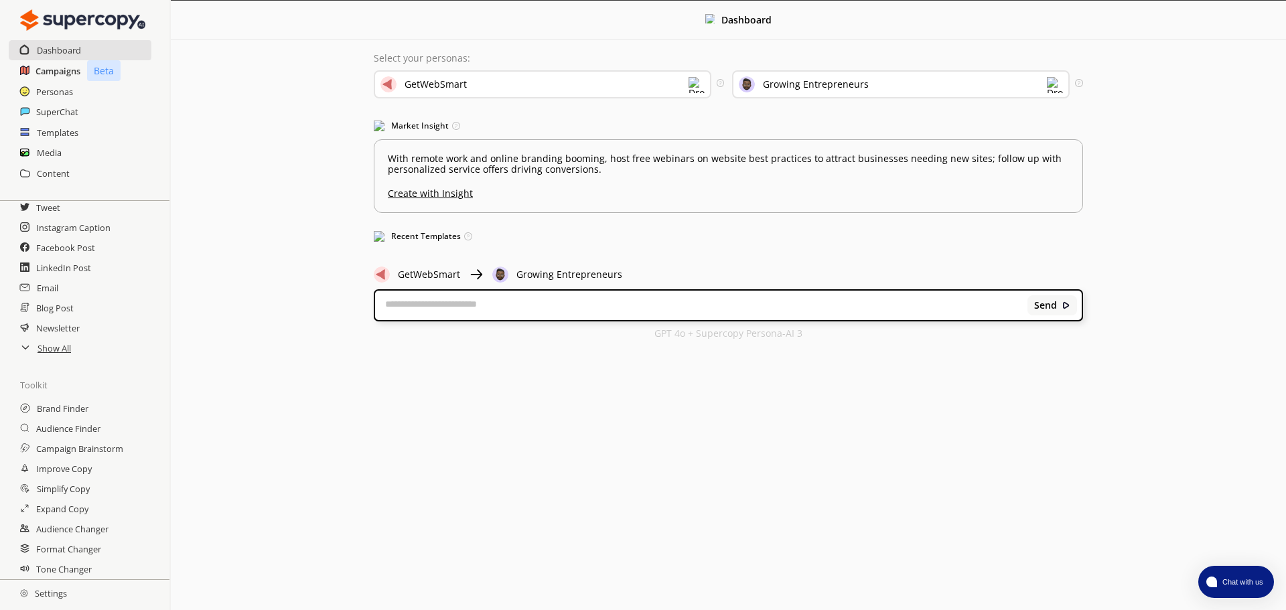
click at [60, 75] on h2 "Campaigns" at bounding box center [57, 71] width 45 height 20
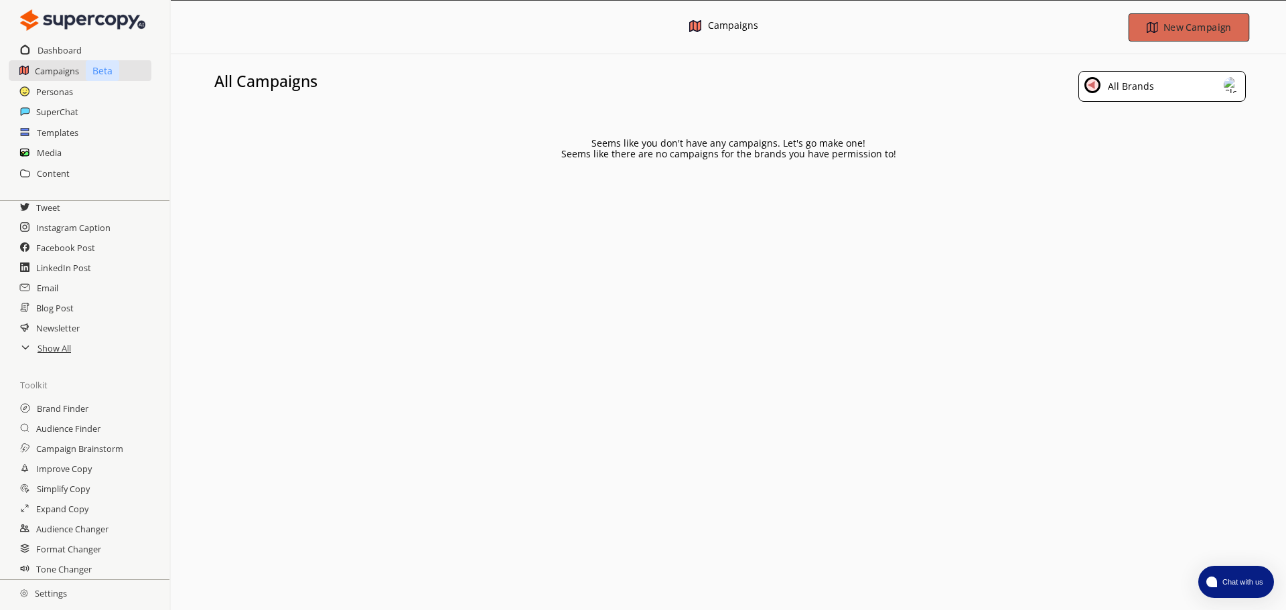
click at [1155, 25] on img "button" at bounding box center [1152, 26] width 11 height 11
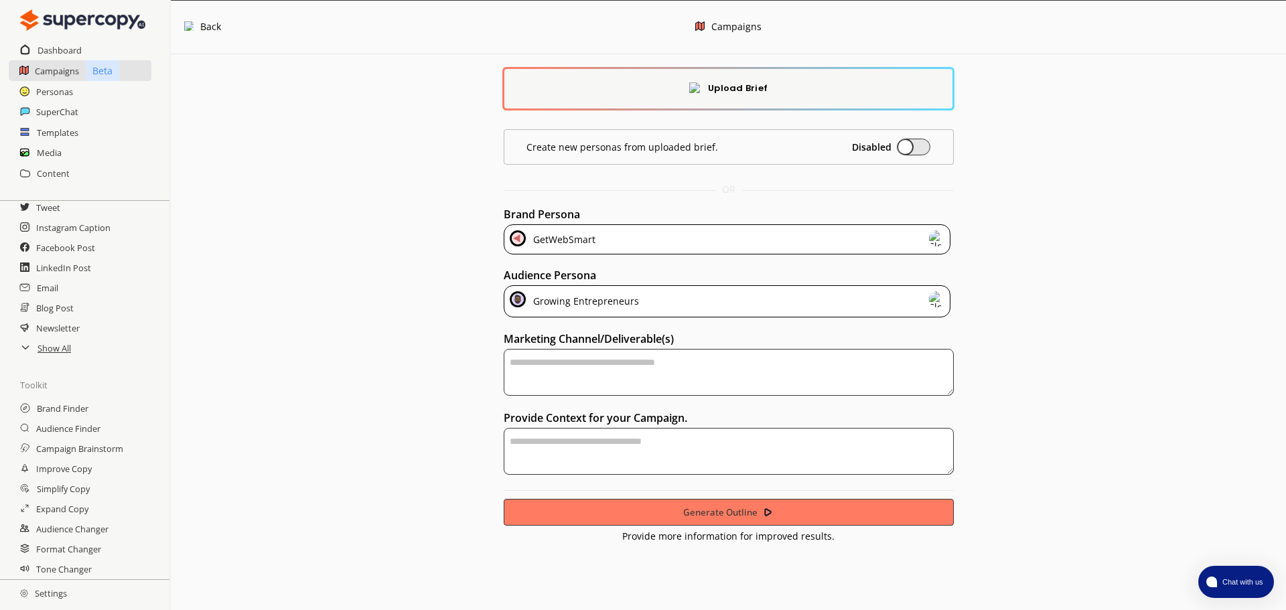
click at [703, 362] on textarea "textarea-textarea" at bounding box center [729, 372] width 450 height 47
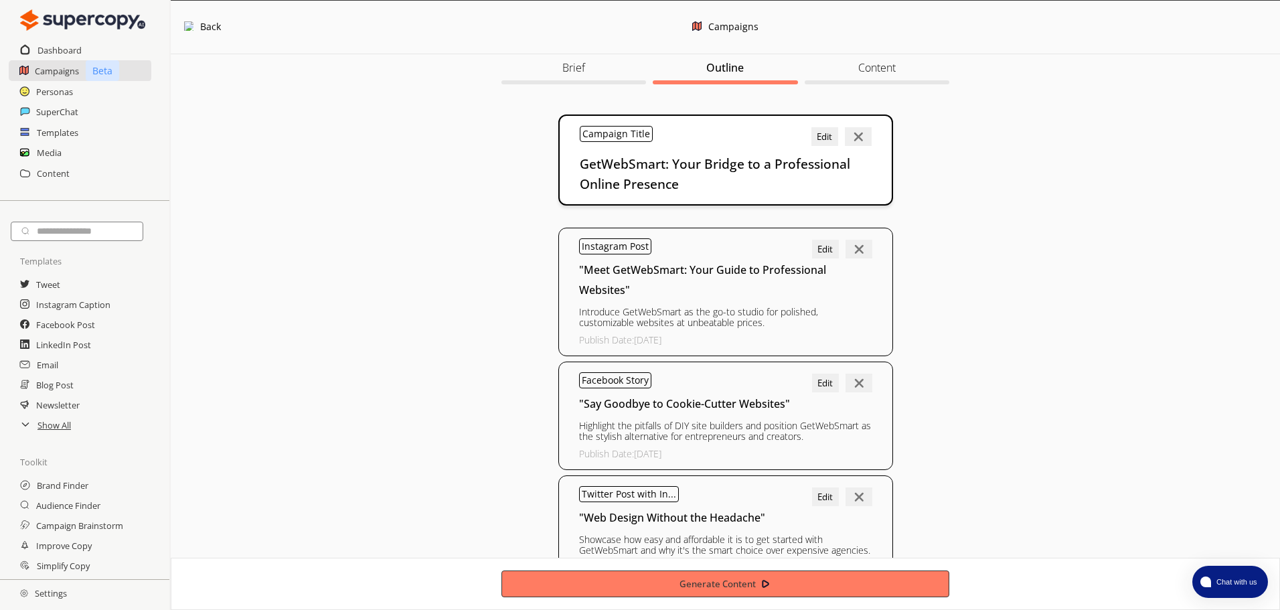
scroll to position [80, 0]
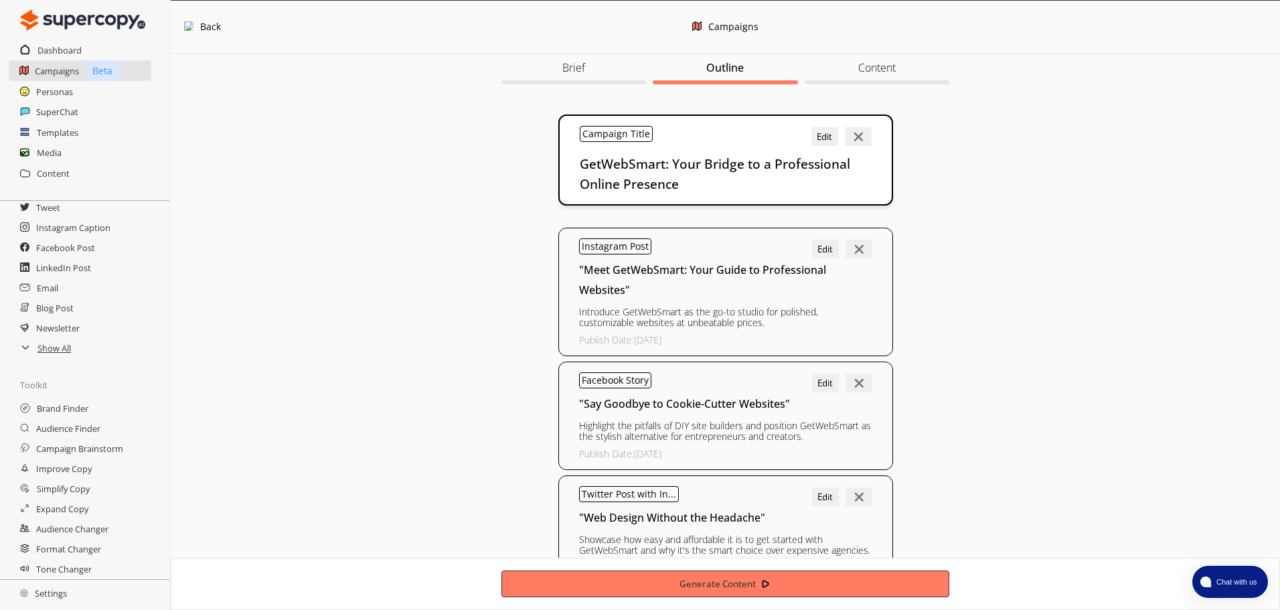
click at [690, 165] on h2 "GetWebSmart: Your Bridge to a Professional Online Presence" at bounding box center [726, 174] width 292 height 40
click at [735, 145] on div "Campaign Title Edit" at bounding box center [726, 136] width 292 height 21
click at [820, 141] on button "Edit" at bounding box center [825, 136] width 27 height 19
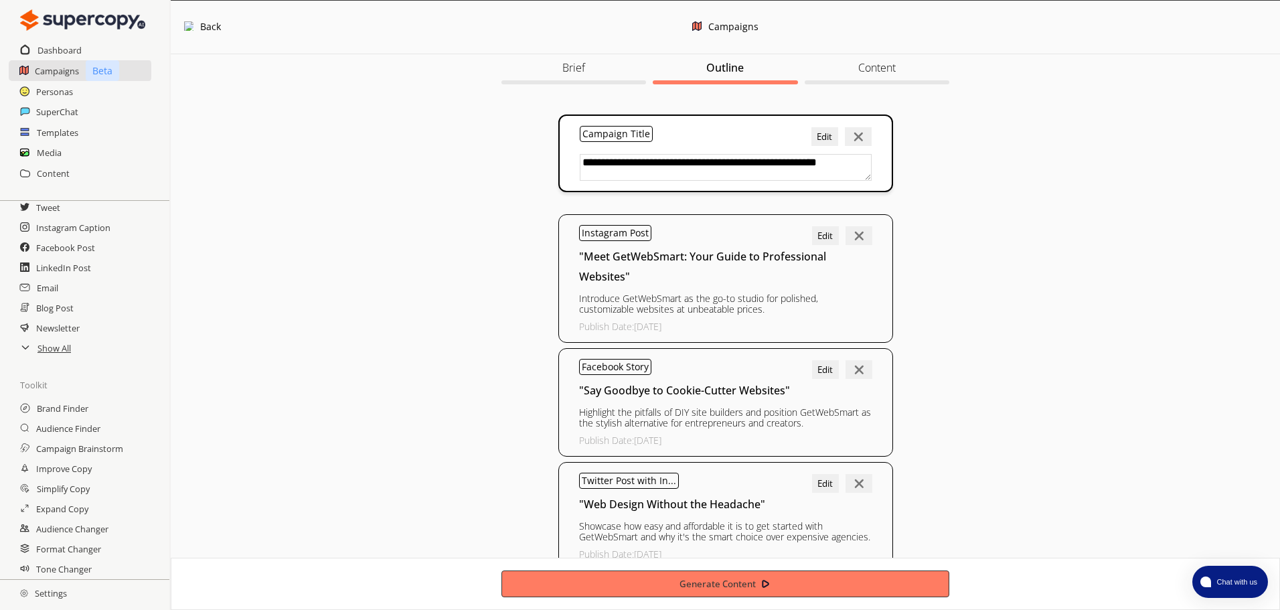
click at [695, 143] on div "Campaign Title Edit" at bounding box center [726, 136] width 292 height 21
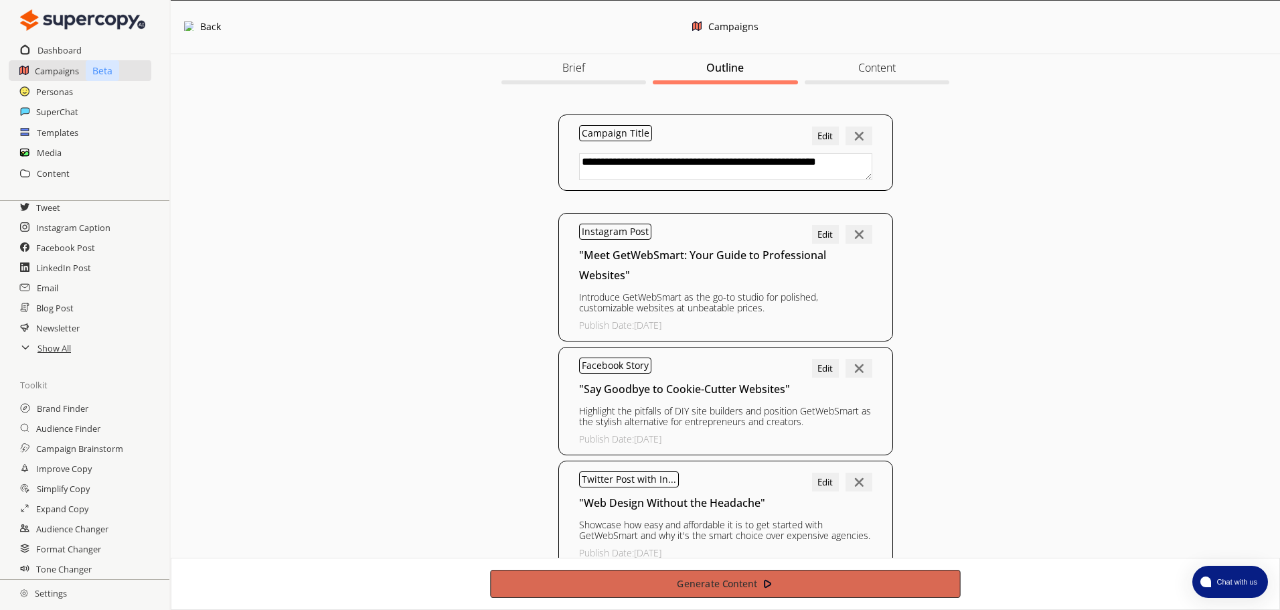
click at [901, 583] on button "Generate Content" at bounding box center [725, 584] width 471 height 28
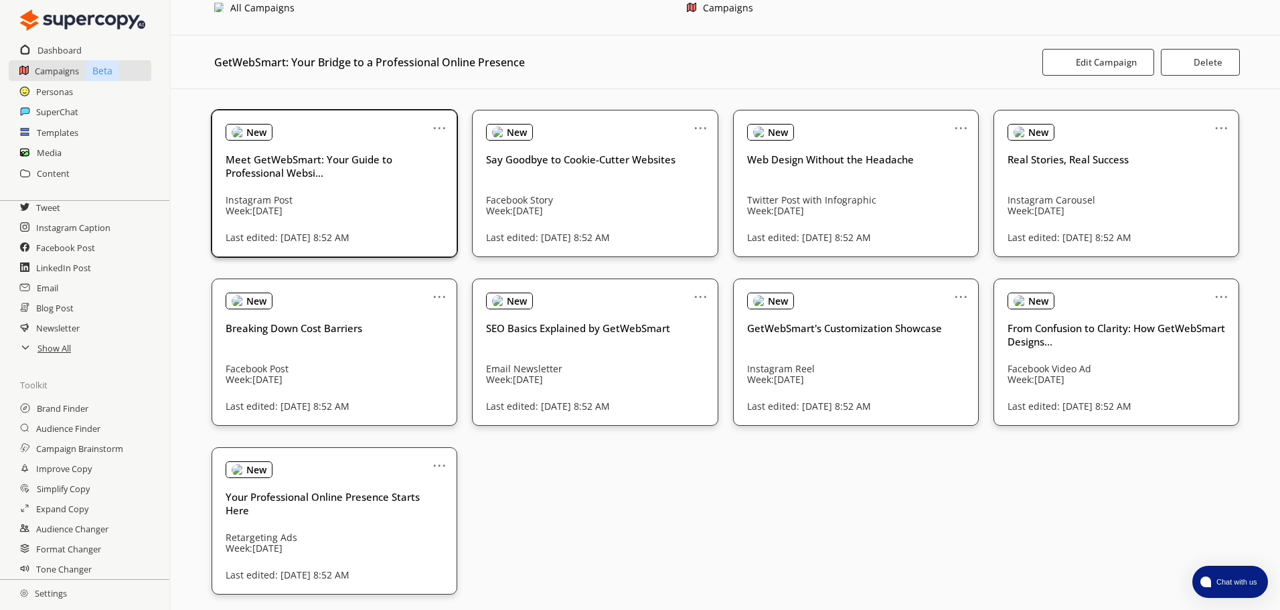
scroll to position [24, 0]
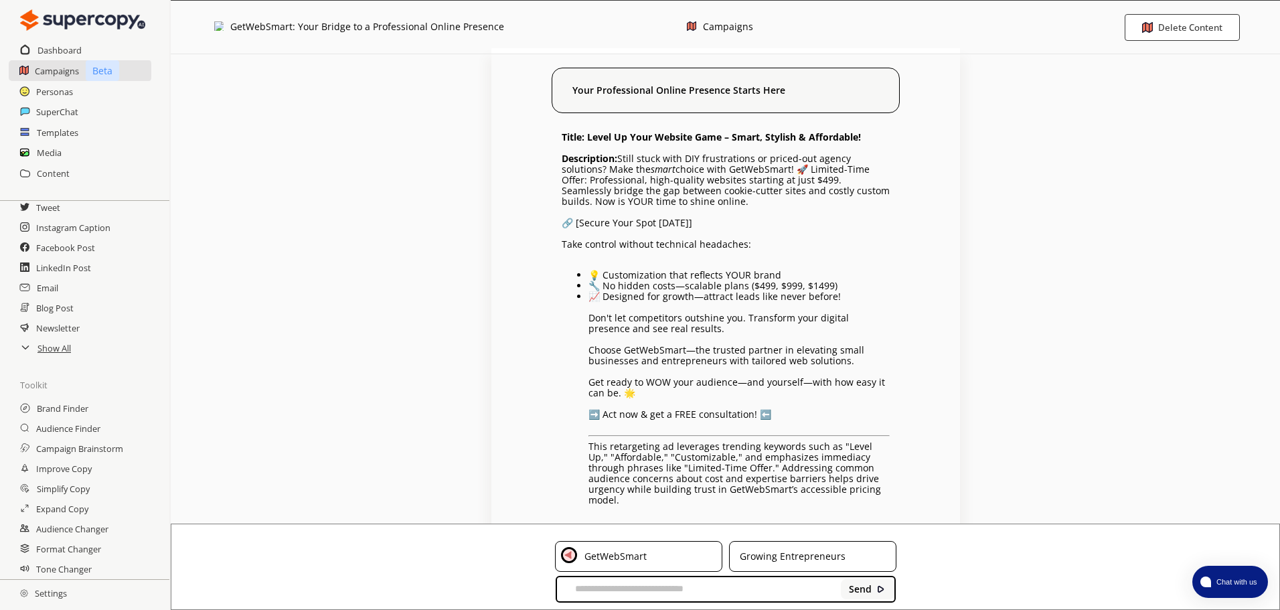
click at [223, 27] on img at bounding box center [218, 25] width 9 height 9
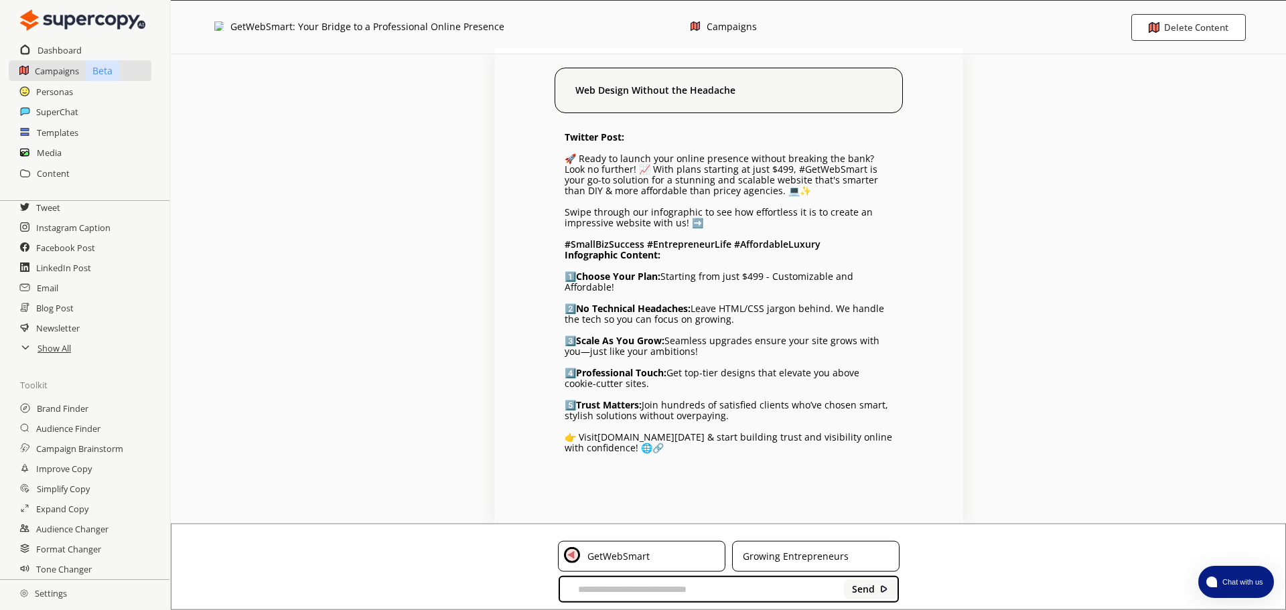
click at [224, 29] on img at bounding box center [218, 25] width 9 height 9
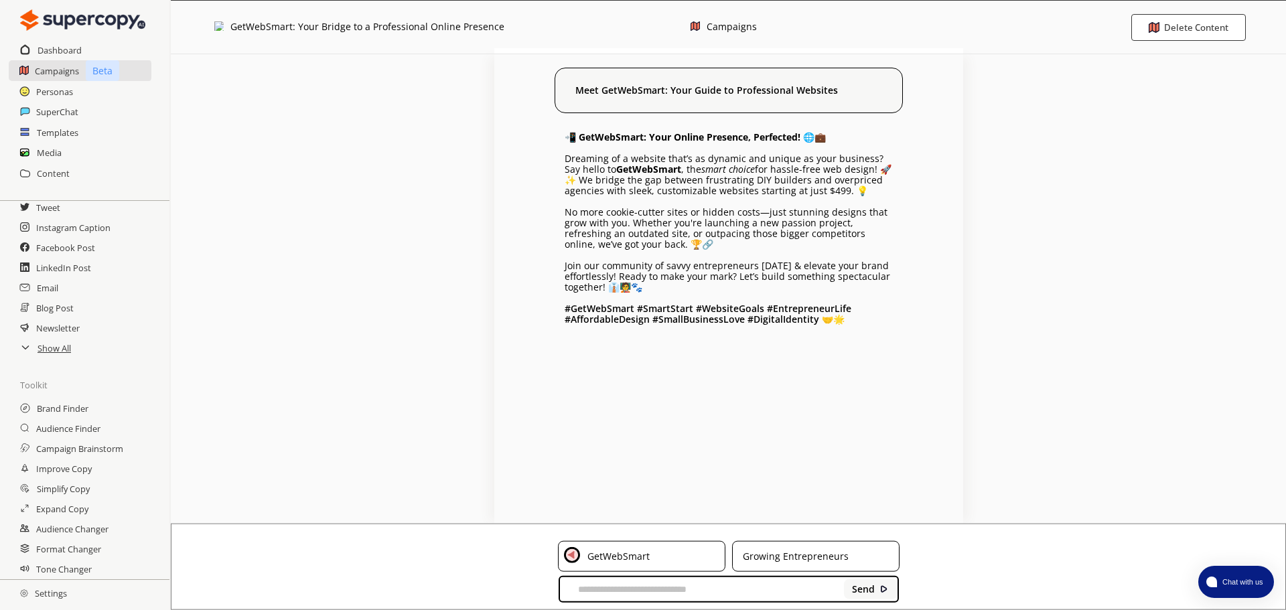
click at [218, 23] on img at bounding box center [218, 25] width 9 height 9
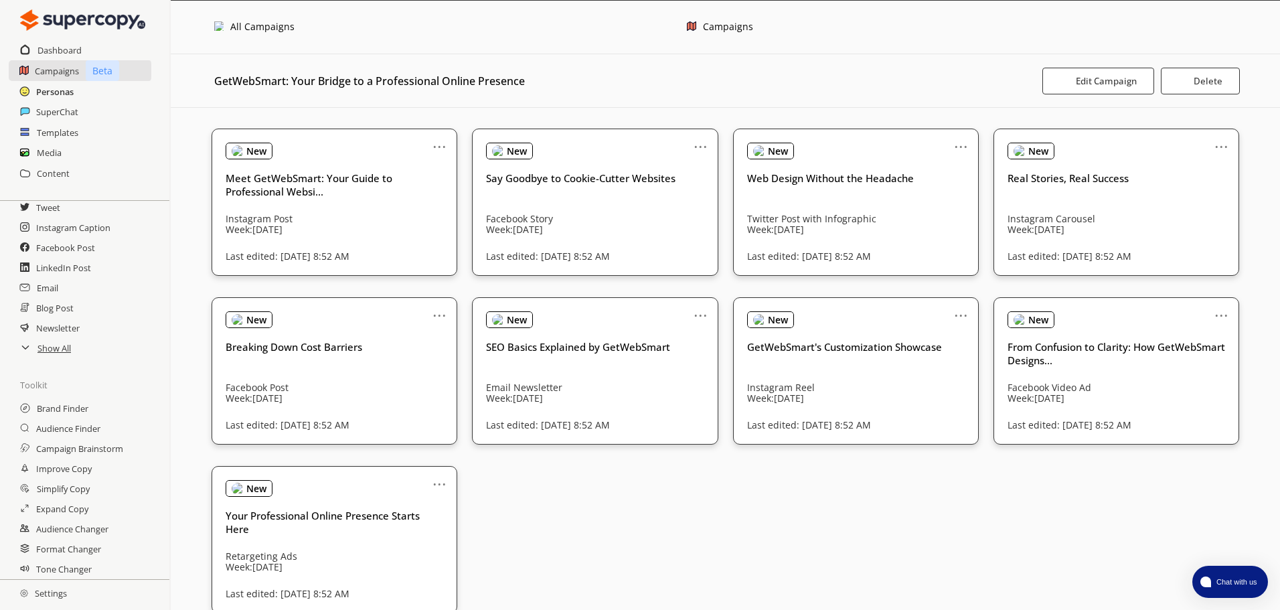
click at [68, 95] on h2 "Personas" at bounding box center [55, 92] width 38 height 20
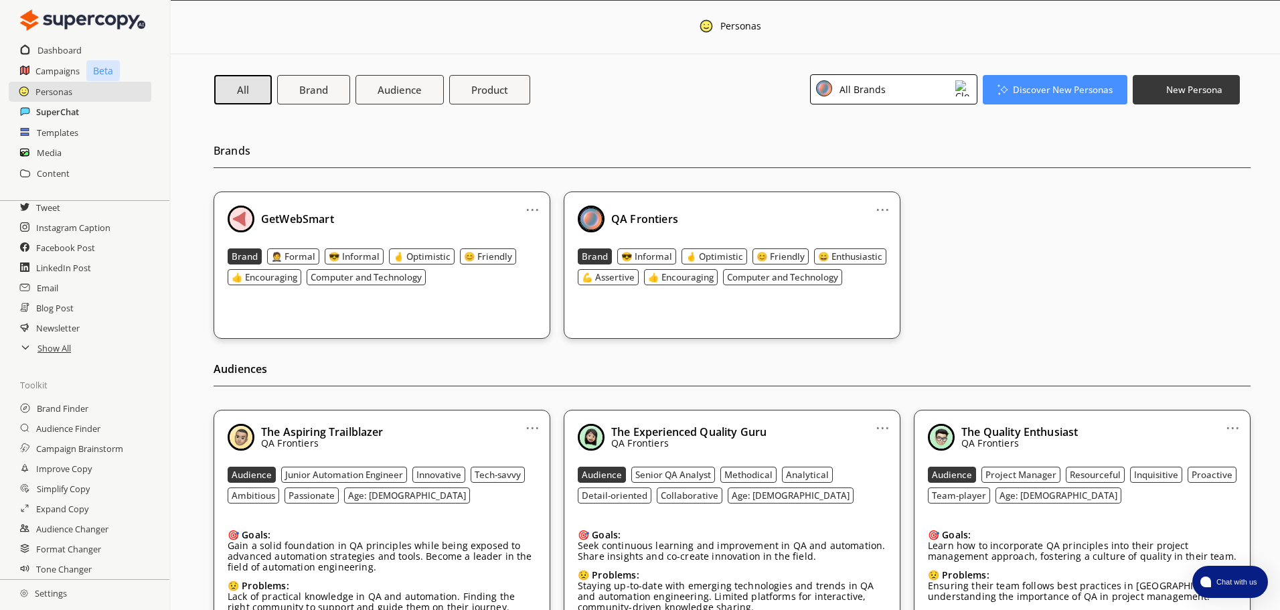
click at [71, 115] on h2 "SuperChat" at bounding box center [57, 112] width 43 height 20
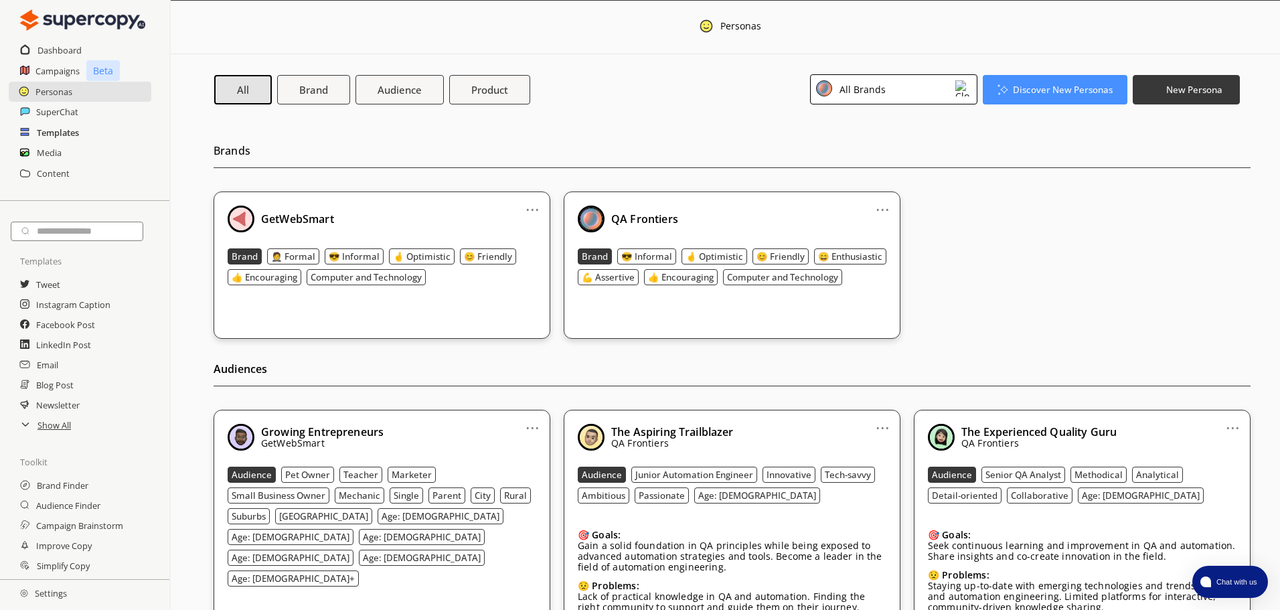
click at [66, 129] on h2 "Templates" at bounding box center [58, 133] width 42 height 20
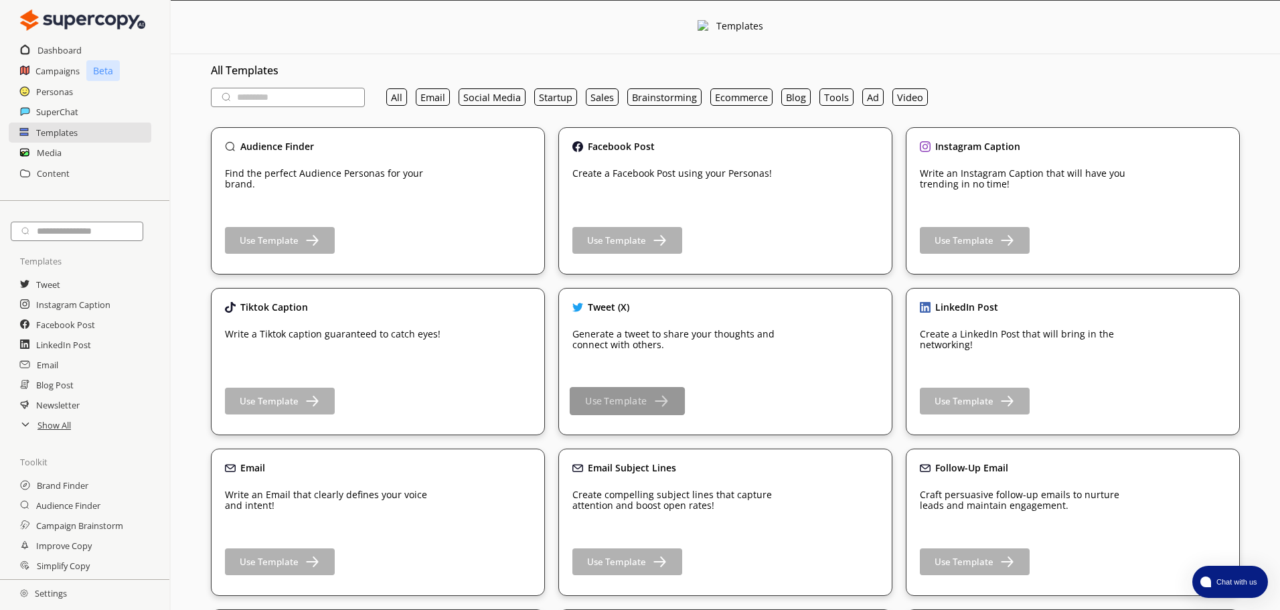
click at [662, 404] on img "button" at bounding box center [660, 400] width 17 height 17
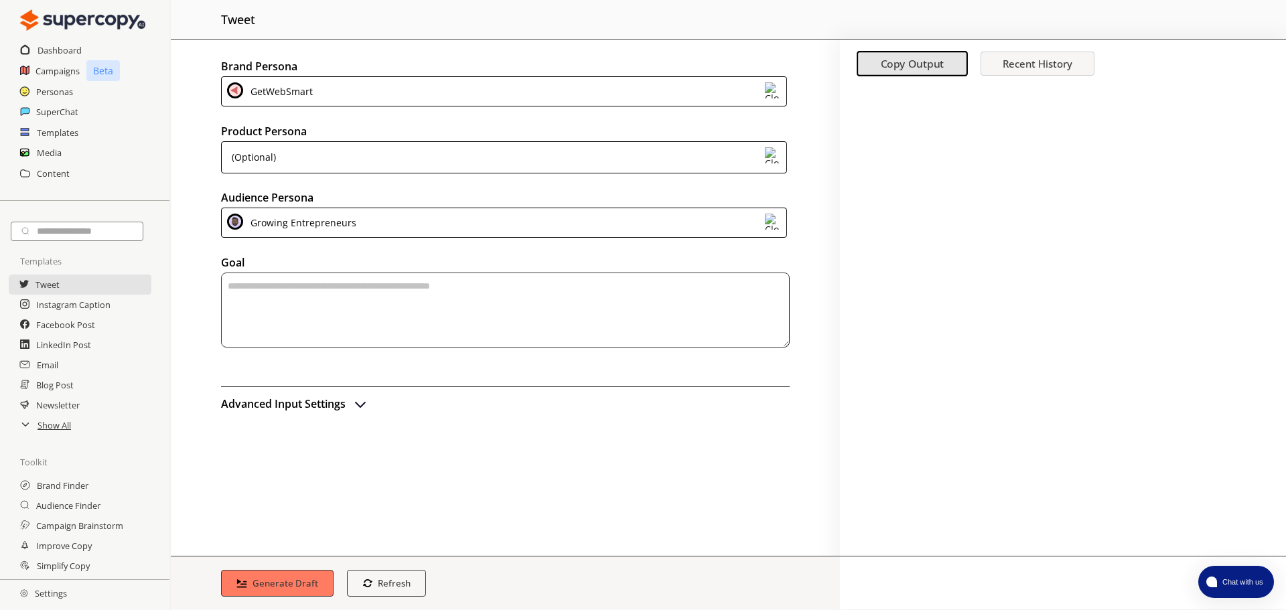
click at [338, 157] on div "(Optional)" at bounding box center [504, 157] width 566 height 32
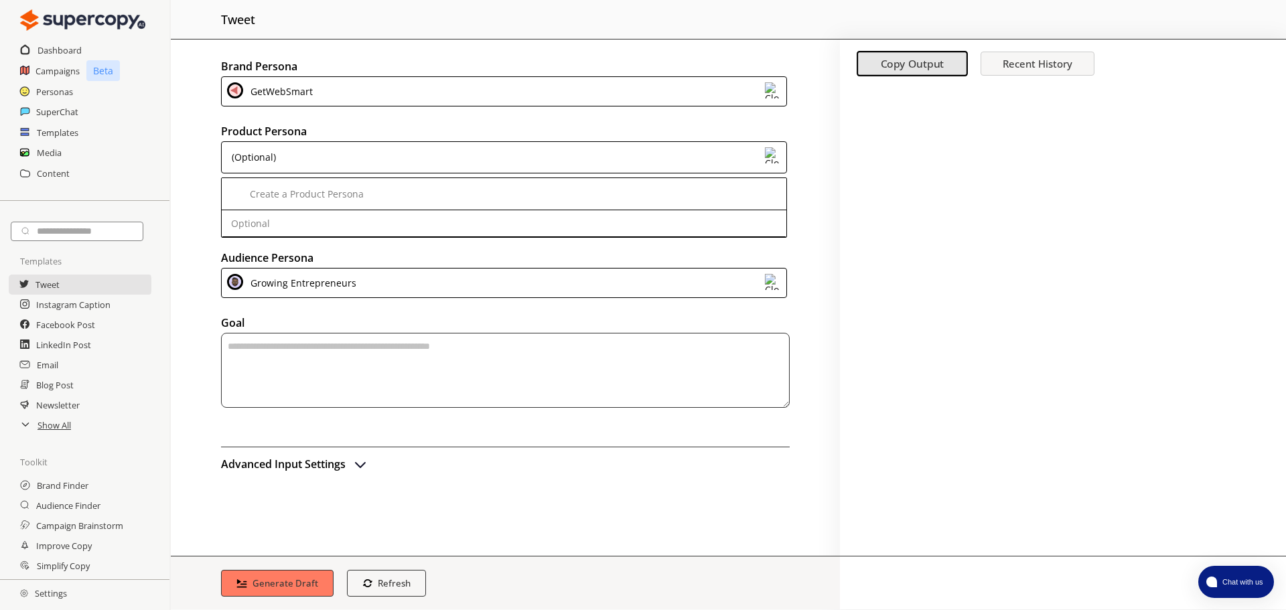
click at [894, 193] on div at bounding box center [1063, 320] width 446 height 469
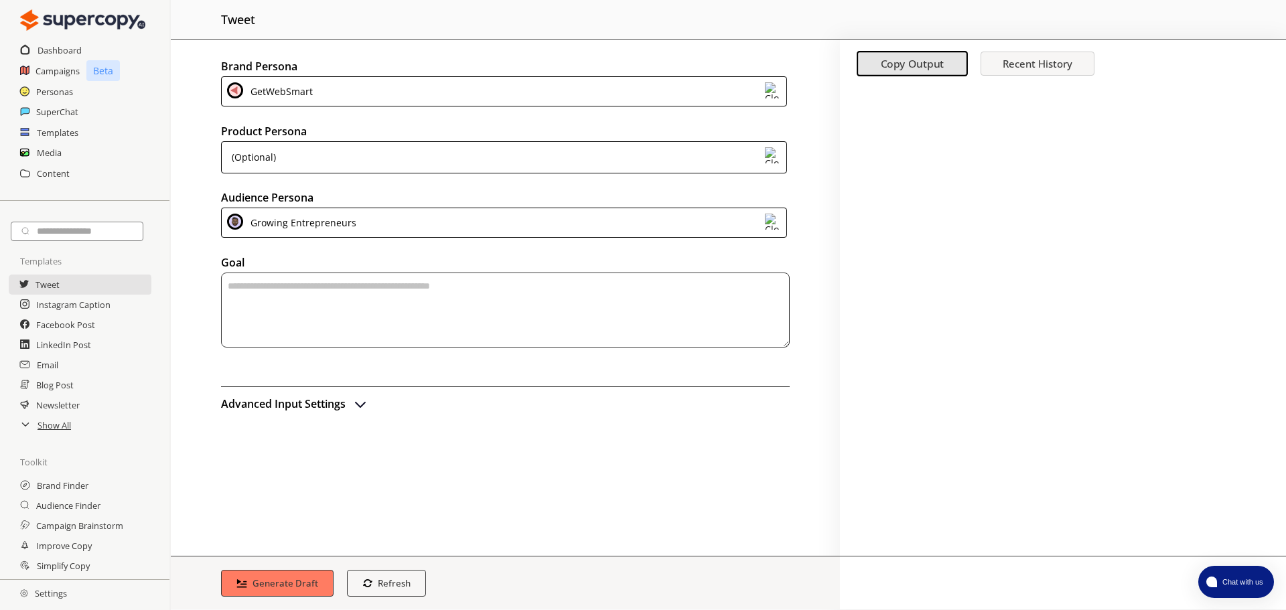
click at [358, 402] on img "advanced-inputs" at bounding box center [360, 404] width 16 height 16
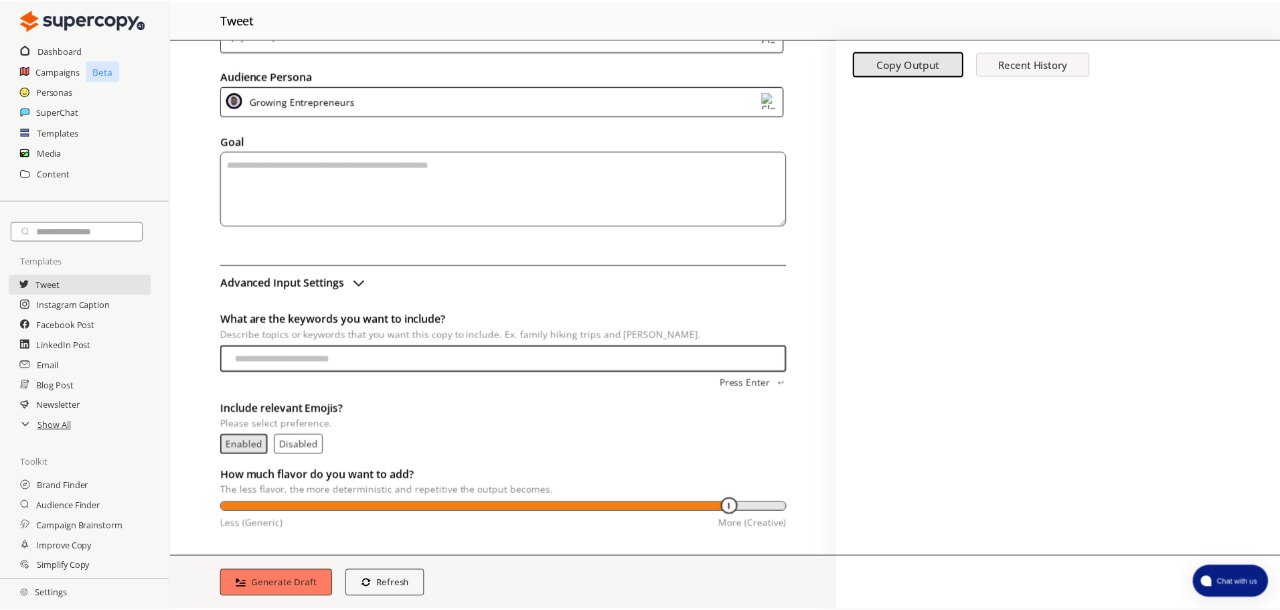
scroll to position [127, 0]
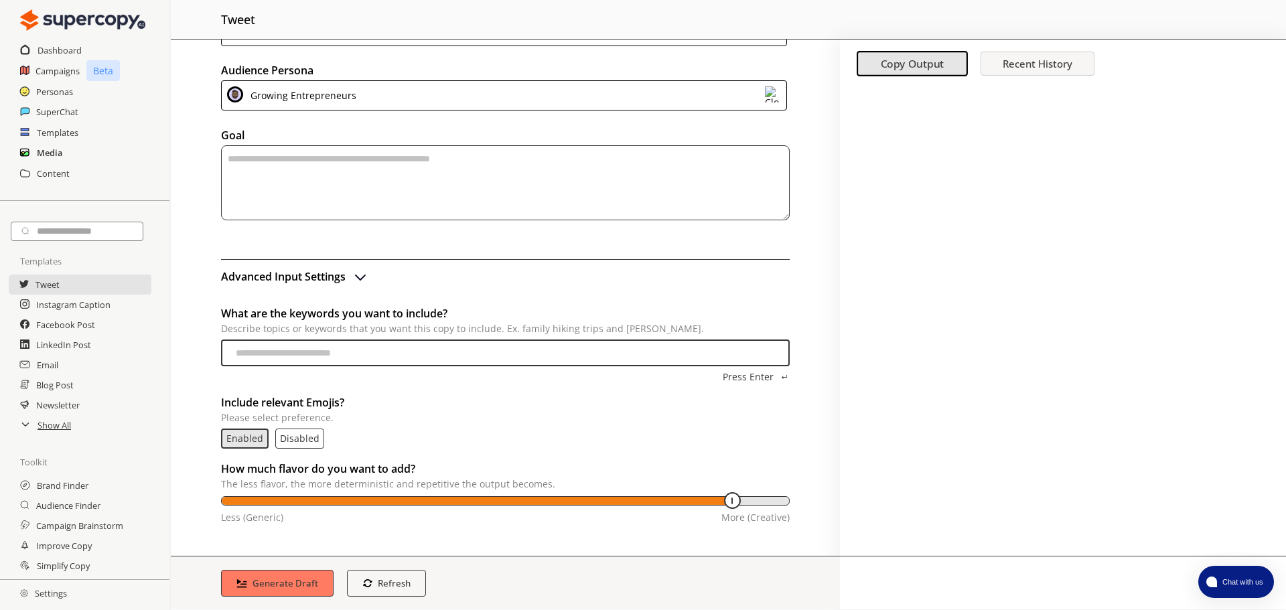
click at [51, 149] on h2 "Media" at bounding box center [49, 153] width 25 height 20
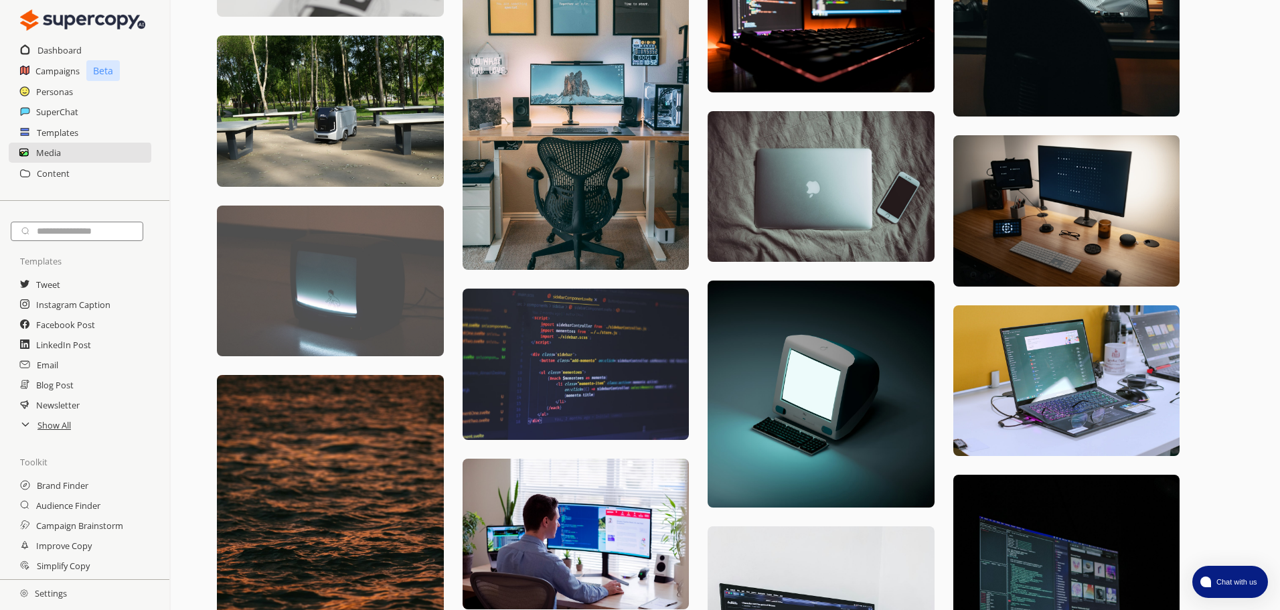
scroll to position [1411, 0]
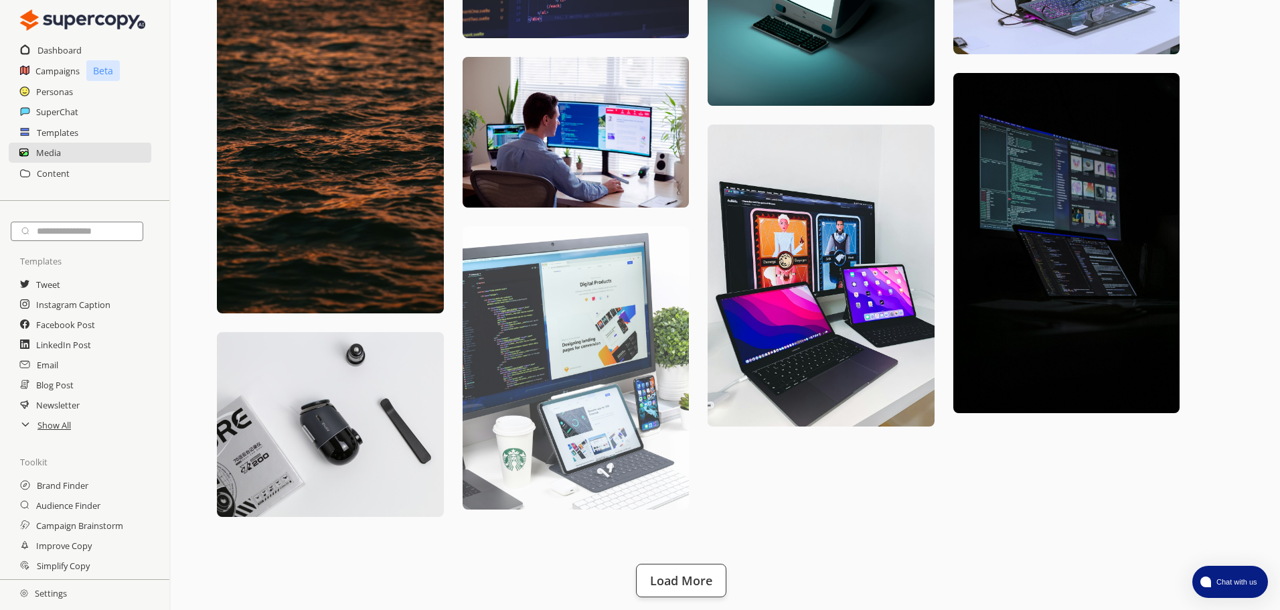
click at [532, 334] on img at bounding box center [576, 367] width 227 height 283
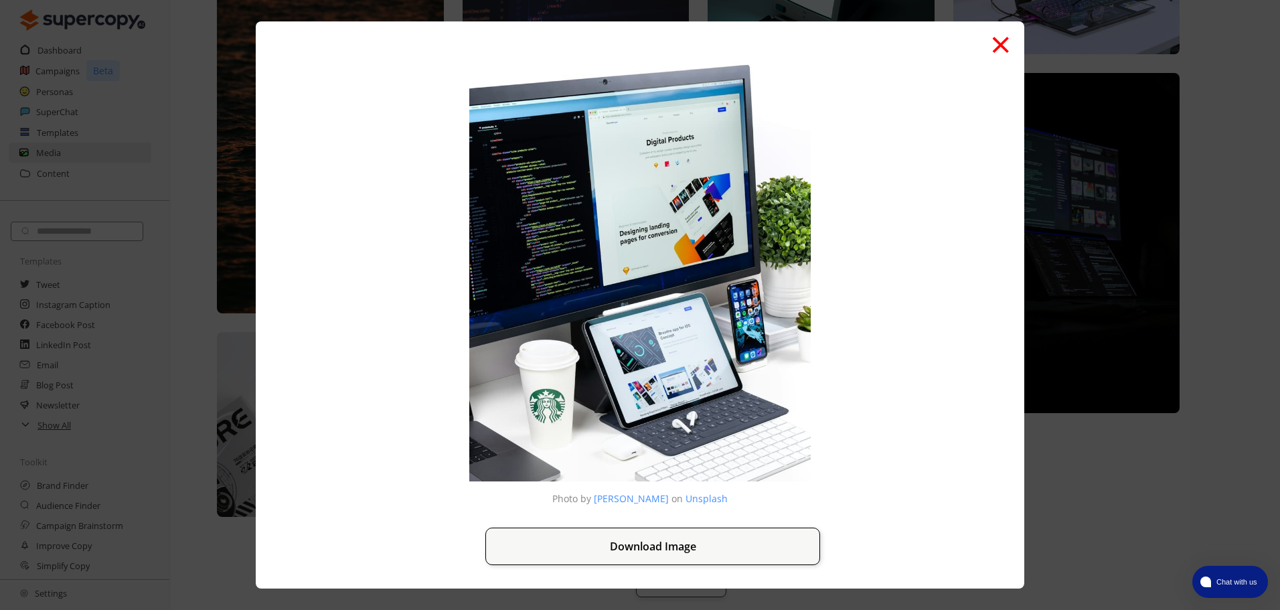
click at [1001, 48] on button "×" at bounding box center [1000, 42] width 21 height 51
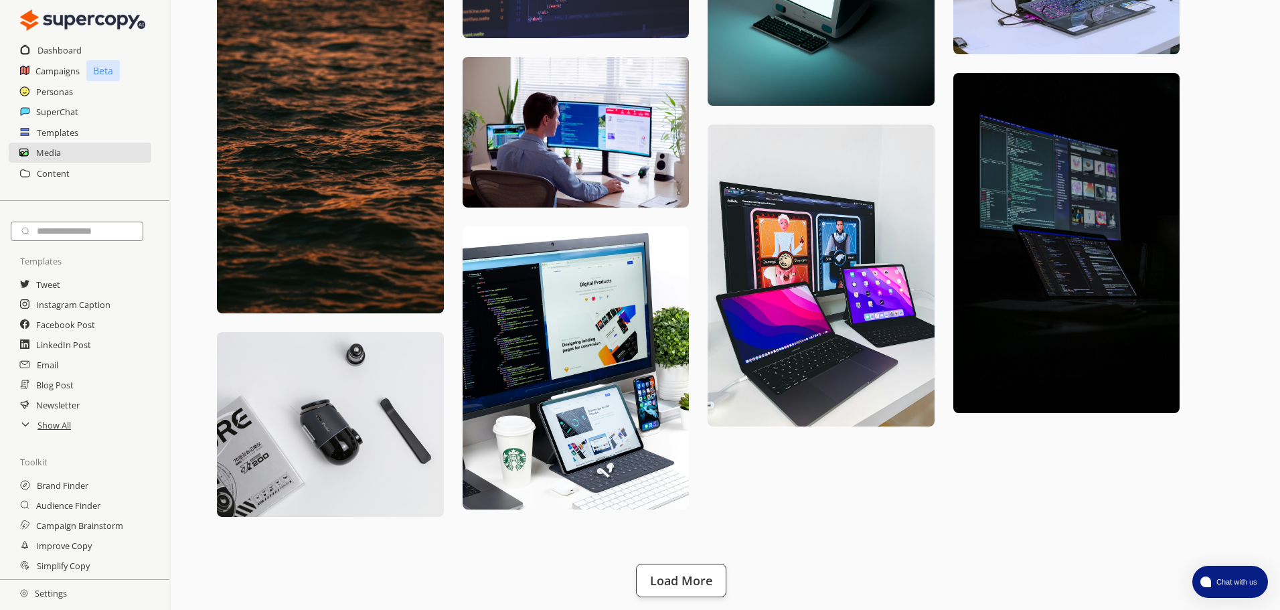
click at [86, 178] on div "Content" at bounding box center [84, 173] width 169 height 20
click at [60, 176] on h2 "Content" at bounding box center [53, 173] width 33 height 20
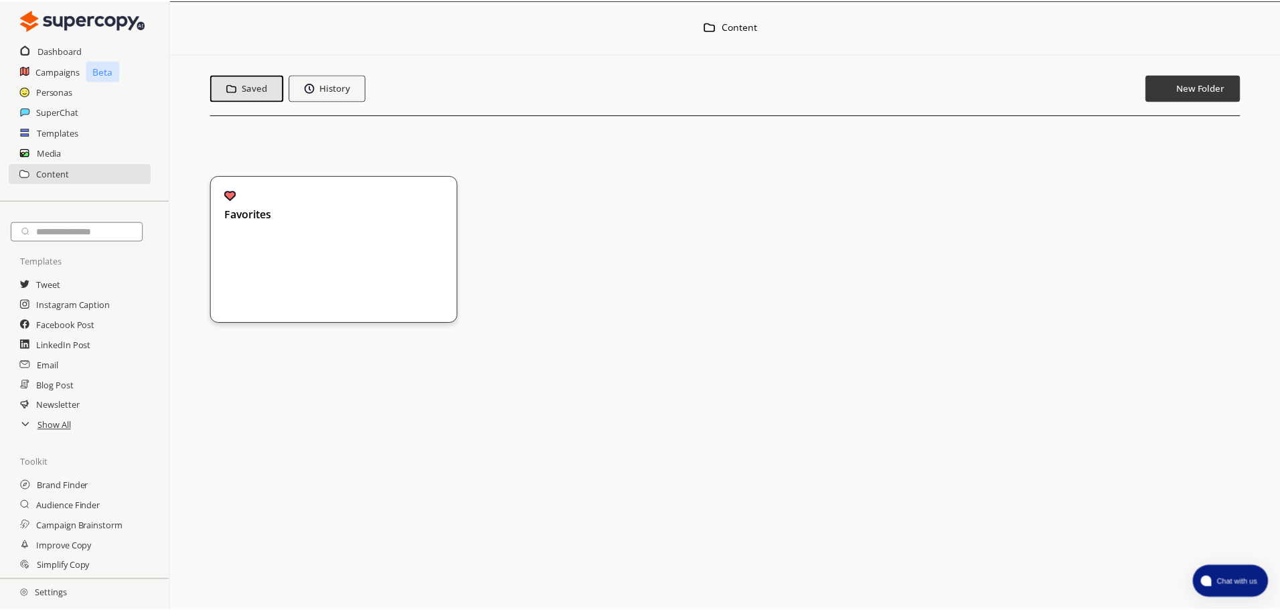
scroll to position [80, 0]
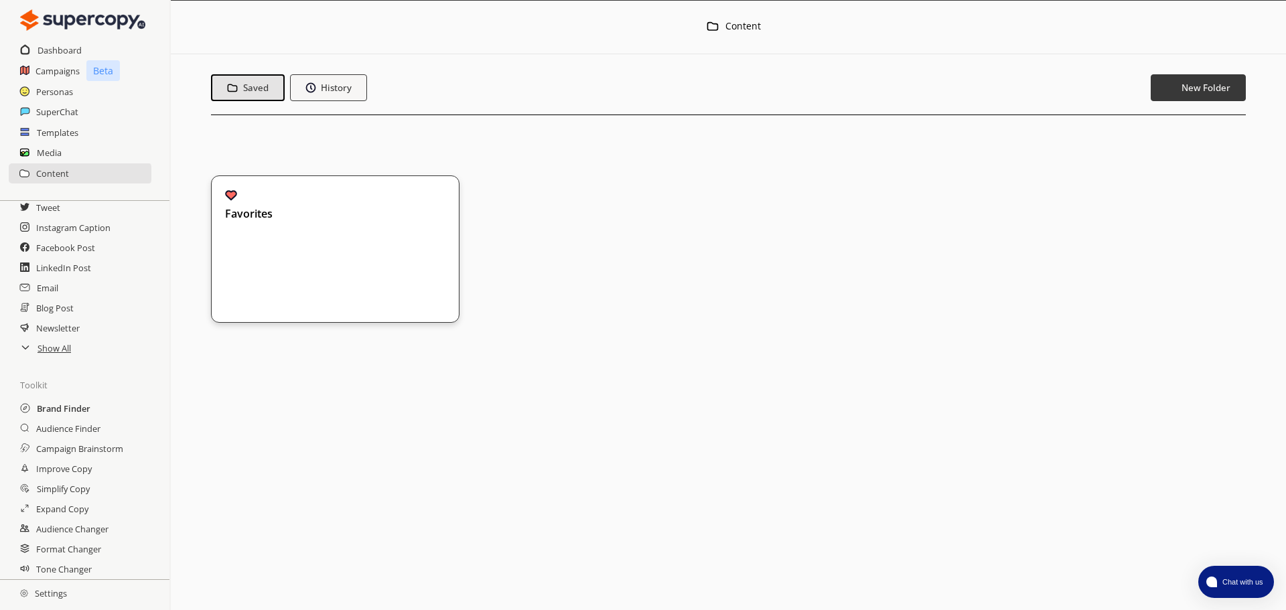
click at [72, 410] on h2 "Brand Finder" at bounding box center [64, 408] width 54 height 20
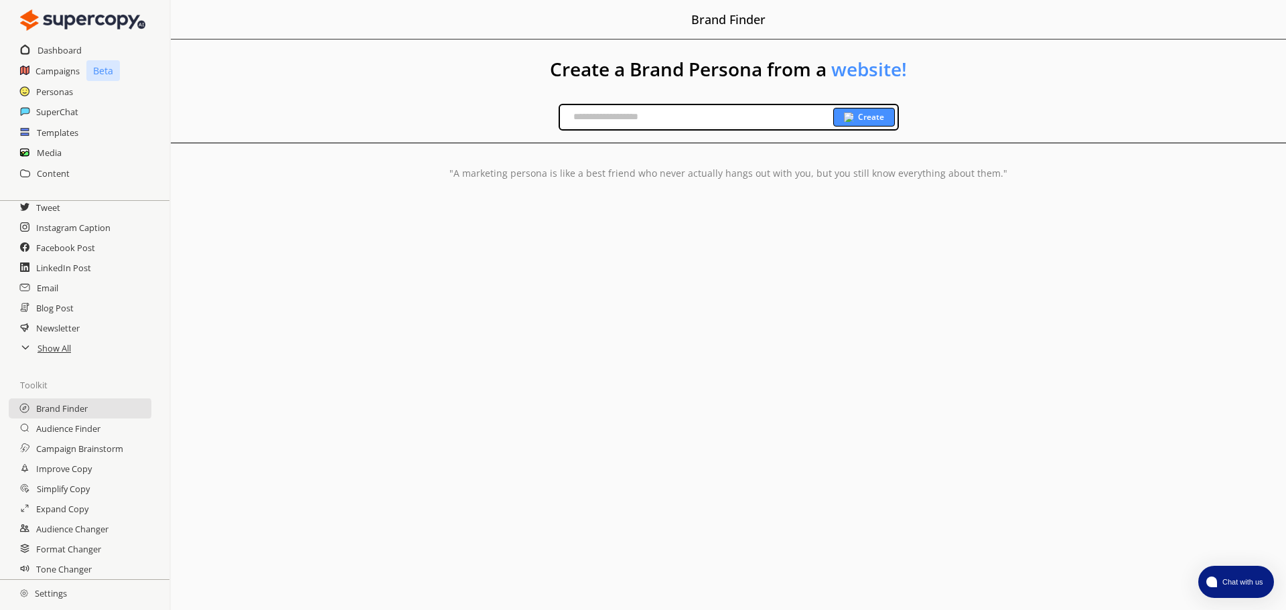
click at [751, 110] on input "text" at bounding box center [696, 117] width 273 height 20
type input "**********"
click at [877, 118] on b "Create" at bounding box center [871, 117] width 26 height 11
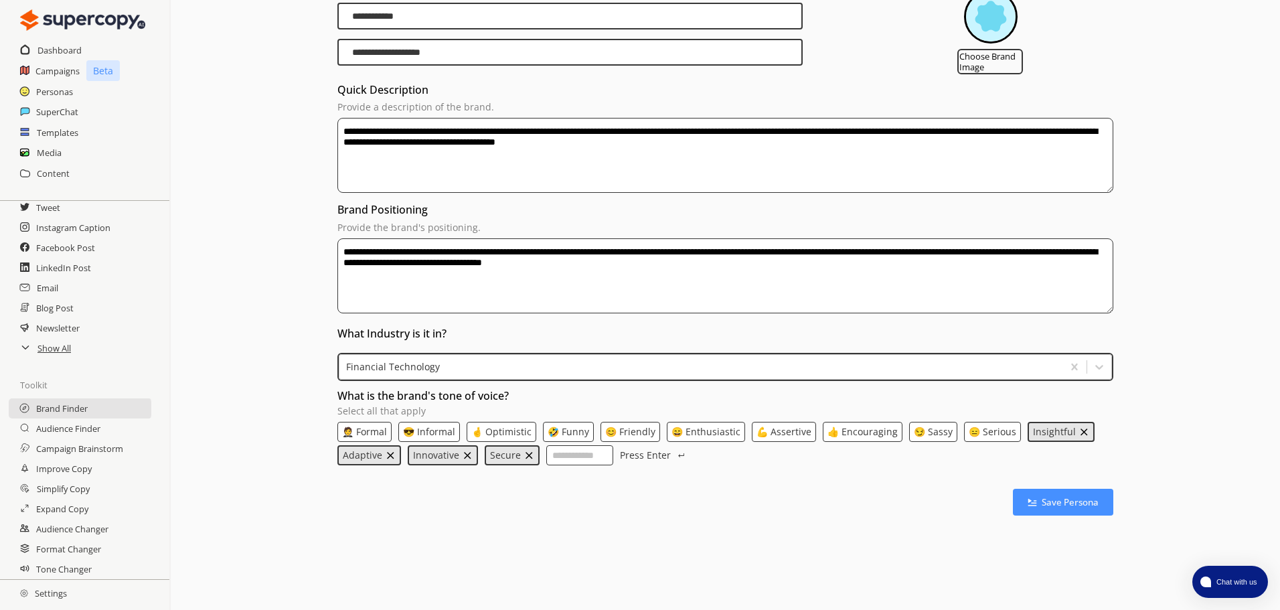
scroll to position [197, 0]
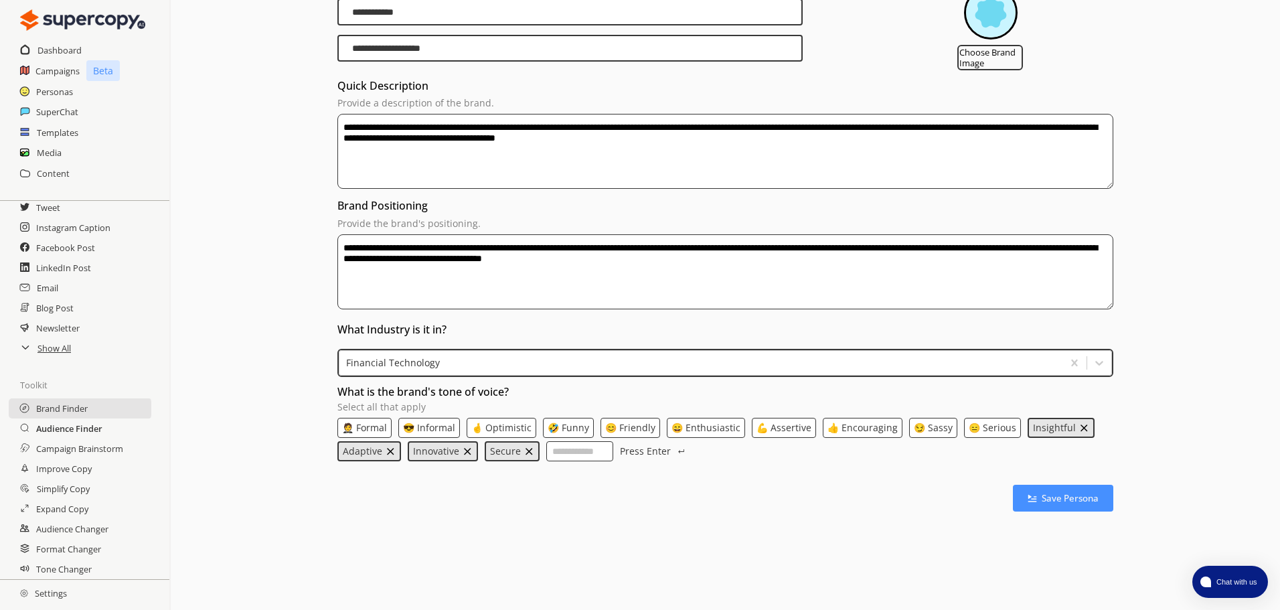
click at [96, 430] on h2 "Audience Finder" at bounding box center [69, 429] width 66 height 20
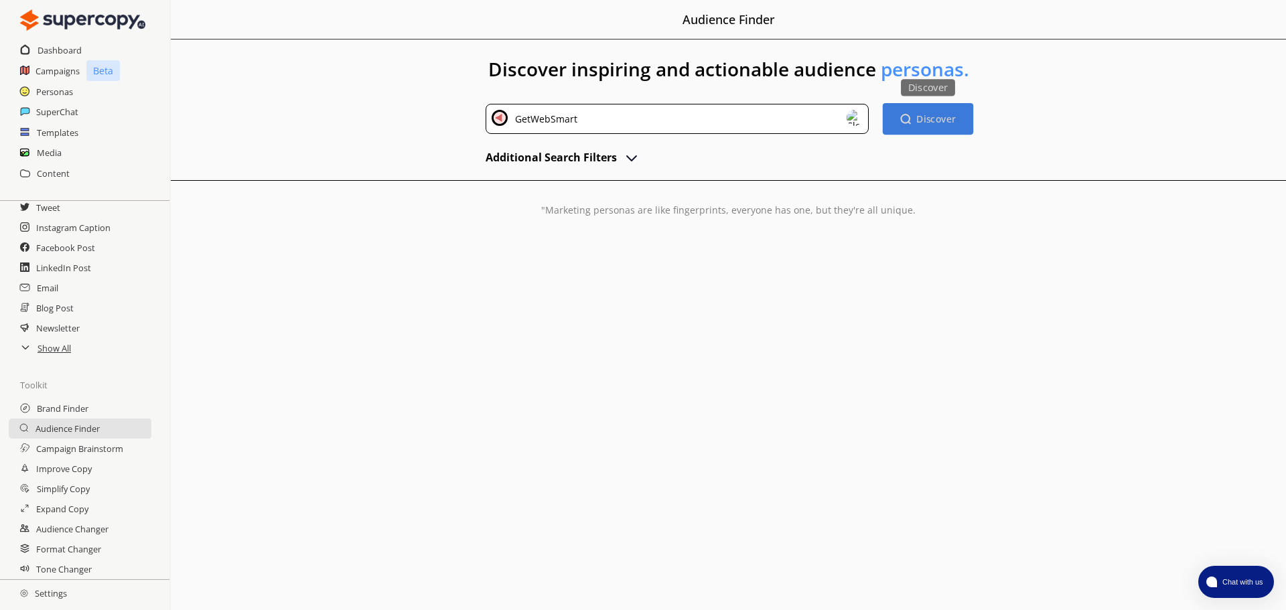
click at [912, 125] on button "Discover Discover" at bounding box center [927, 118] width 90 height 31
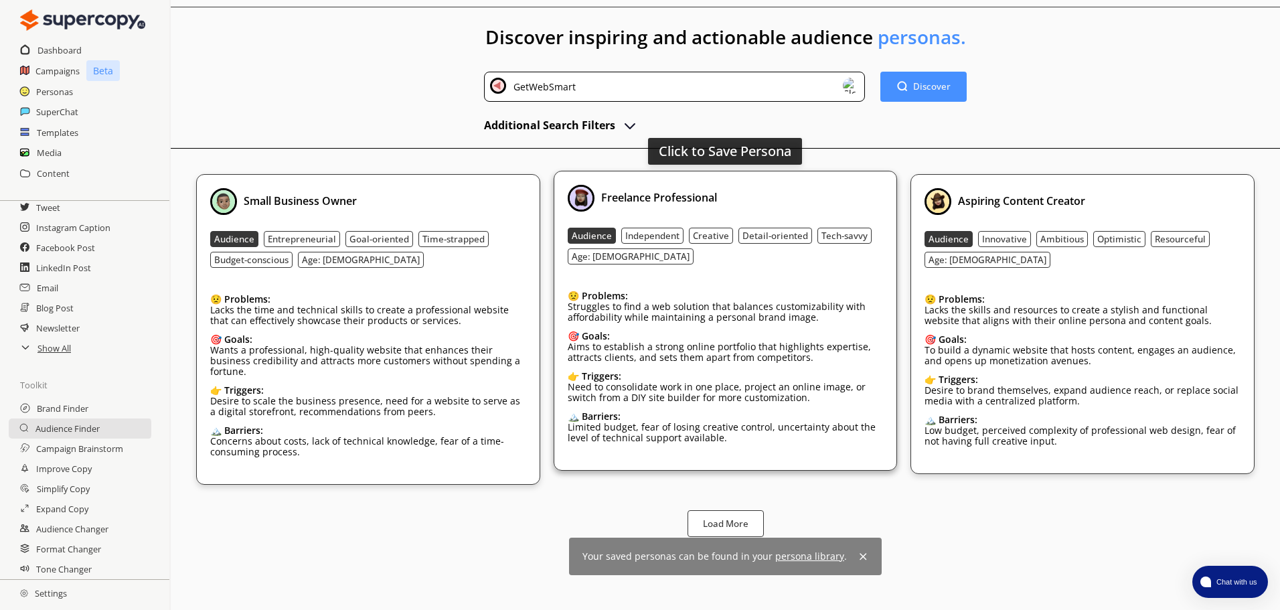
scroll to position [60, 0]
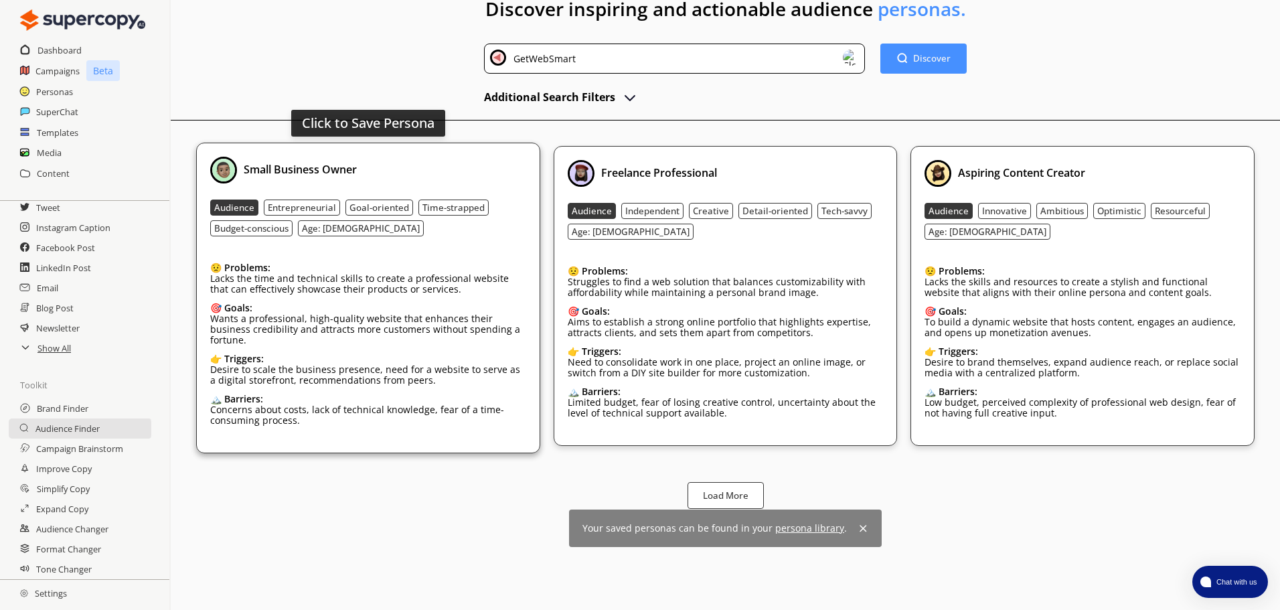
click at [445, 333] on p "Wants a professional, high-quality website that enhances their business credibi…" at bounding box center [368, 329] width 316 height 32
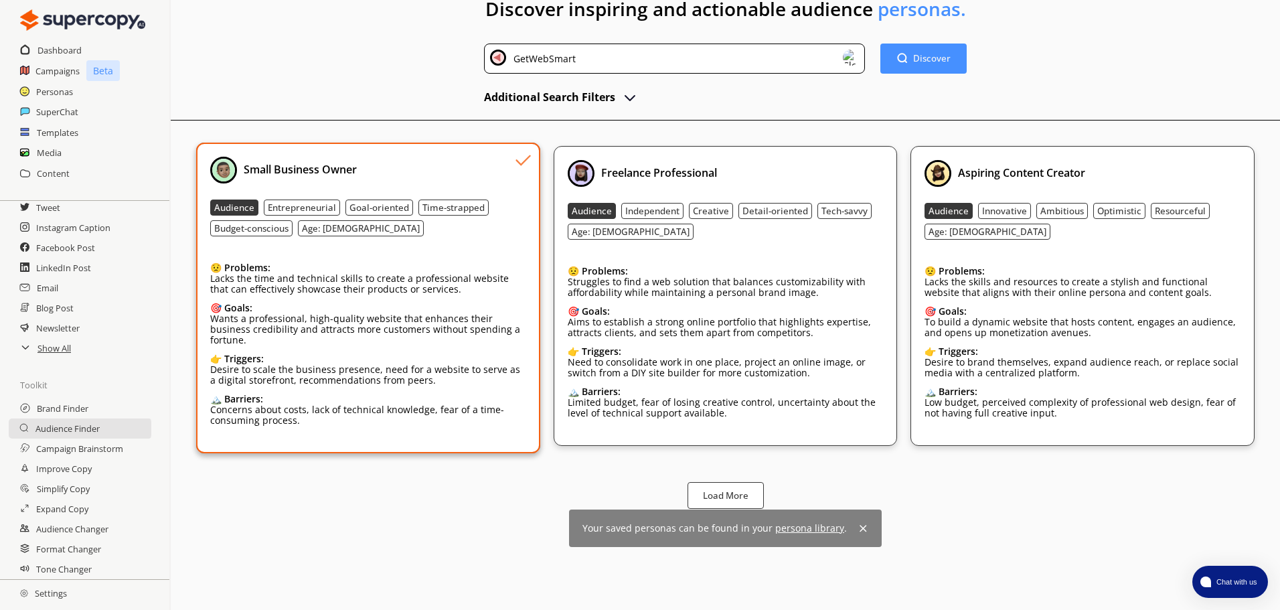
scroll to position [0, 0]
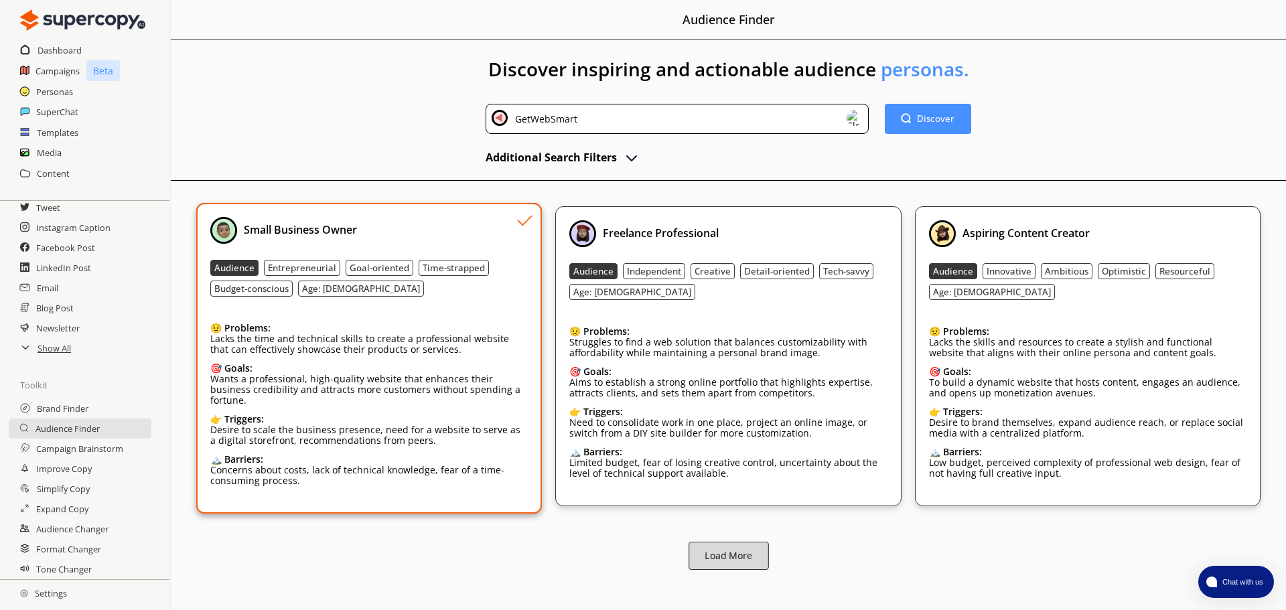
click at [739, 553] on button "Load More" at bounding box center [728, 556] width 80 height 28
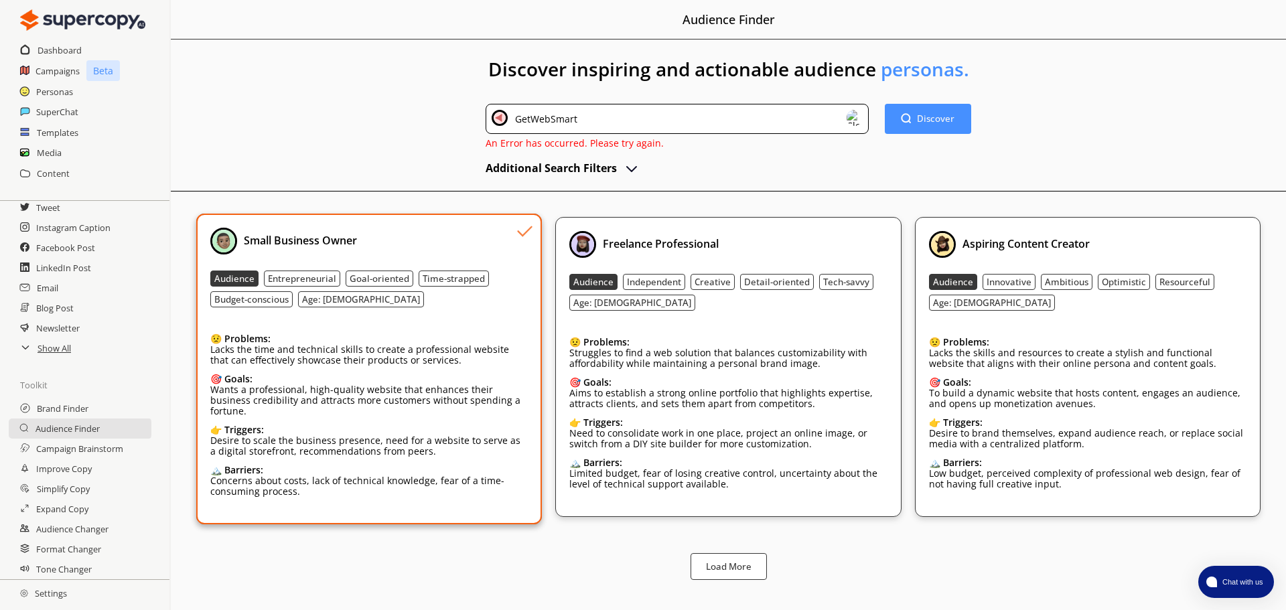
click at [419, 394] on p "Wants a professional, high-quality website that enhances their business credibi…" at bounding box center [368, 400] width 317 height 32
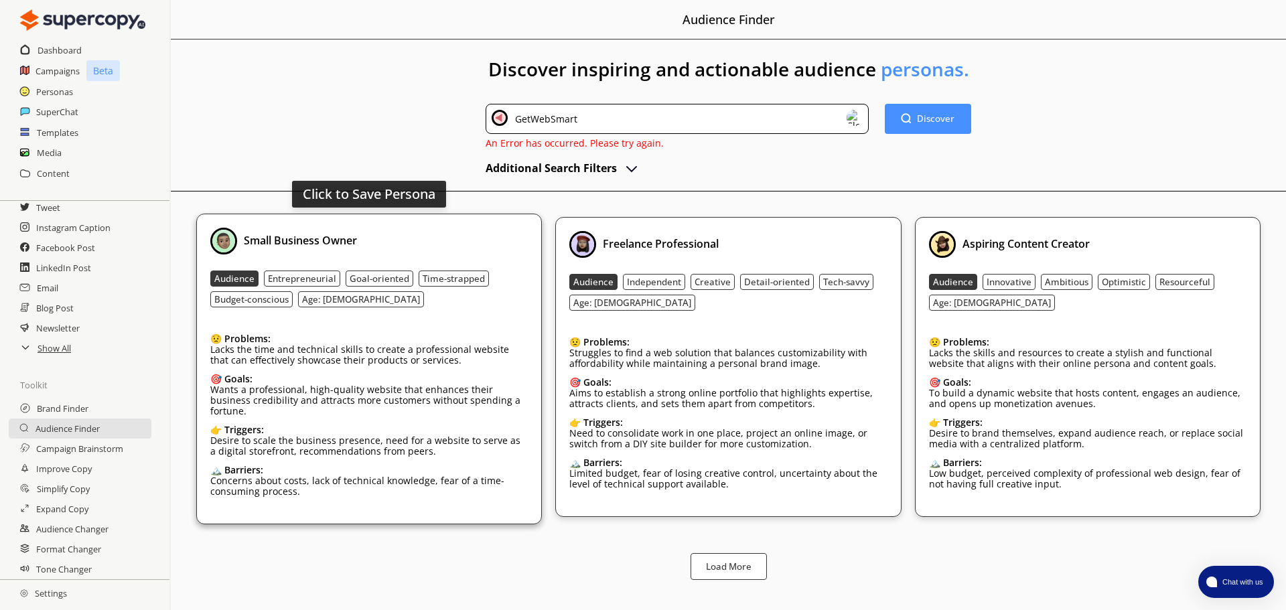
click at [394, 244] on div "Small Business Owner" at bounding box center [368, 241] width 317 height 27
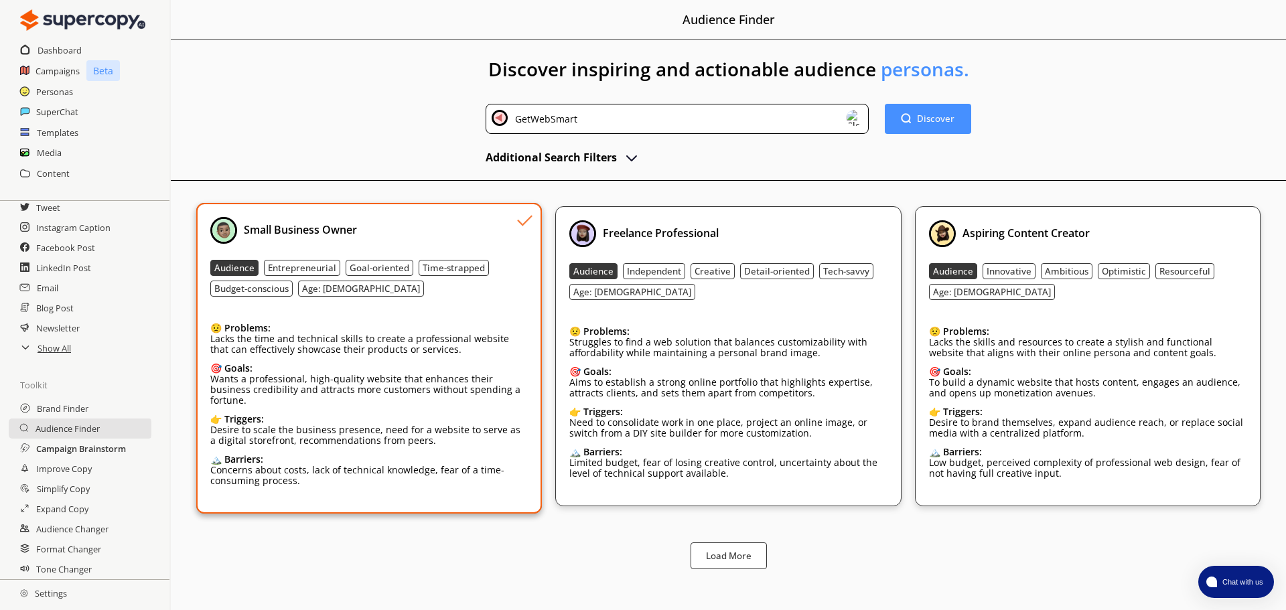
click at [90, 447] on h2 "Campaign Brainstorm" at bounding box center [81, 449] width 90 height 20
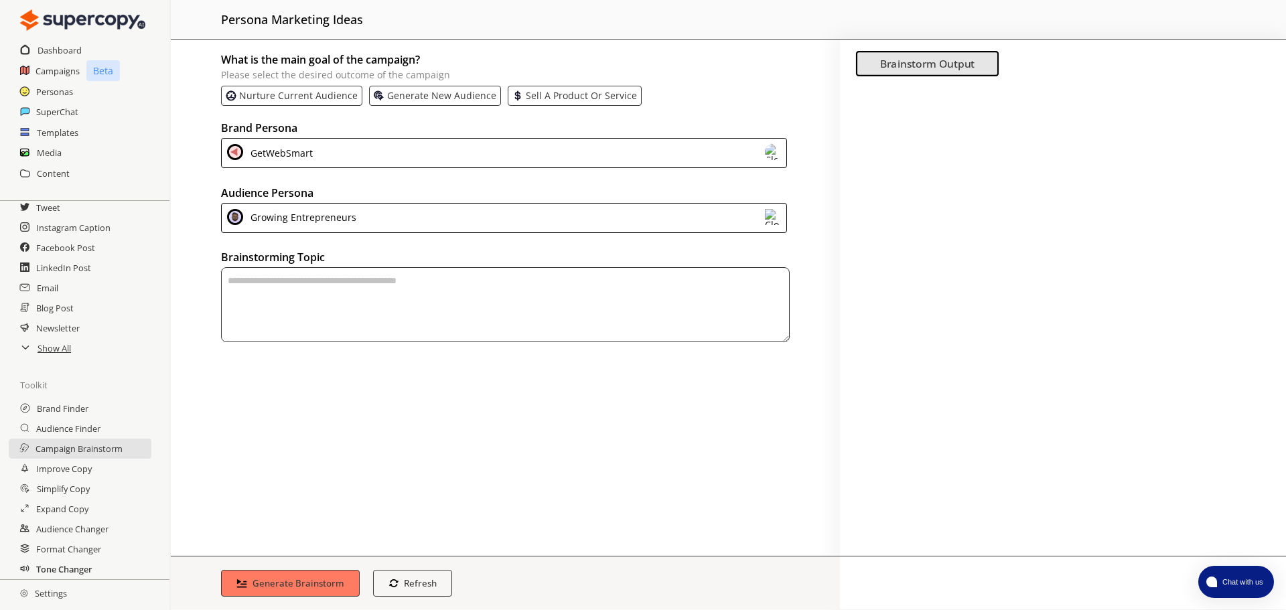
click at [80, 565] on h2 "Tone Changer" at bounding box center [64, 569] width 56 height 20
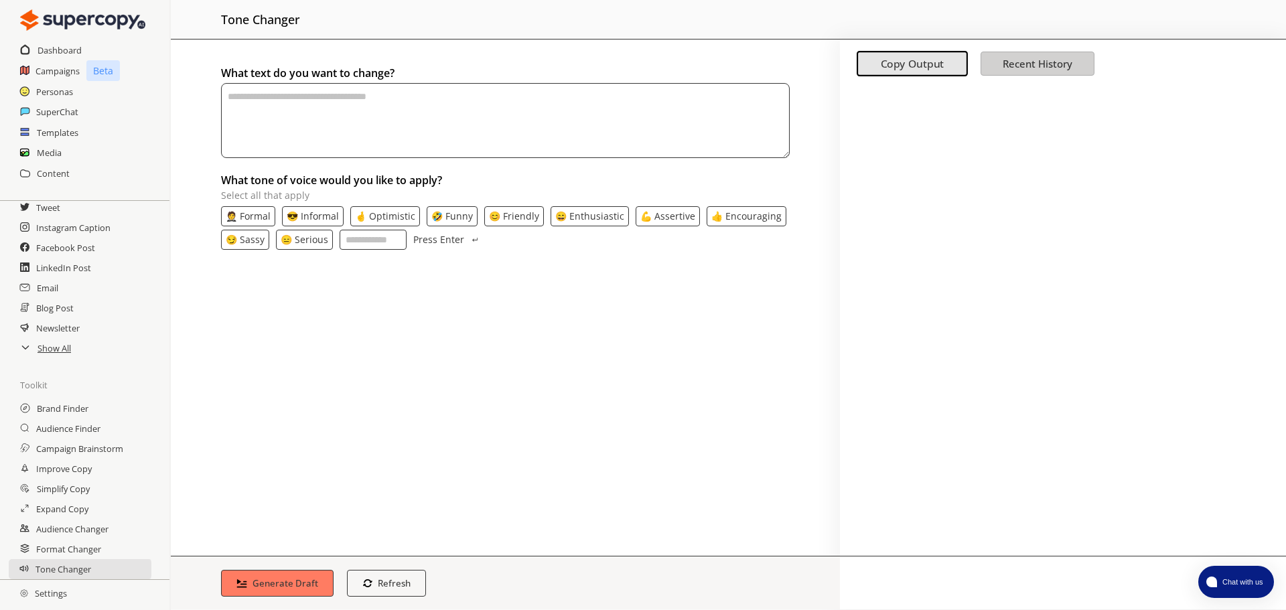
click at [1044, 64] on b "Recent History" at bounding box center [1038, 63] width 70 height 13
click at [70, 48] on h2 "Dashboard" at bounding box center [60, 50] width 45 height 20
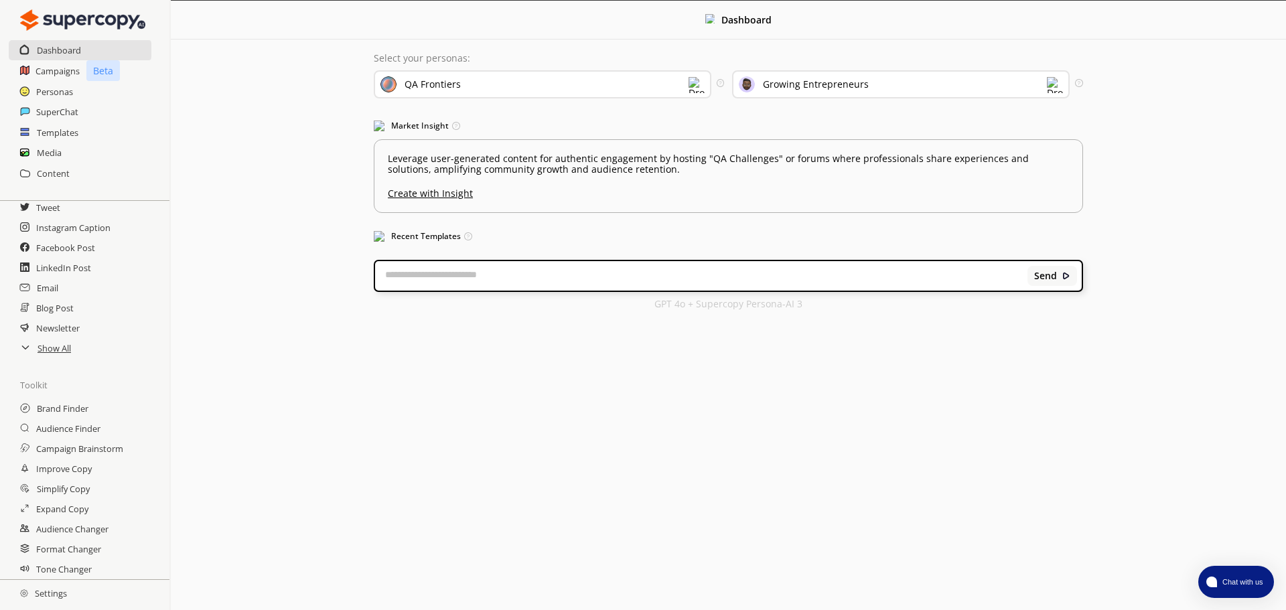
click at [599, 83] on div "QA Frontiers" at bounding box center [543, 84] width 338 height 28
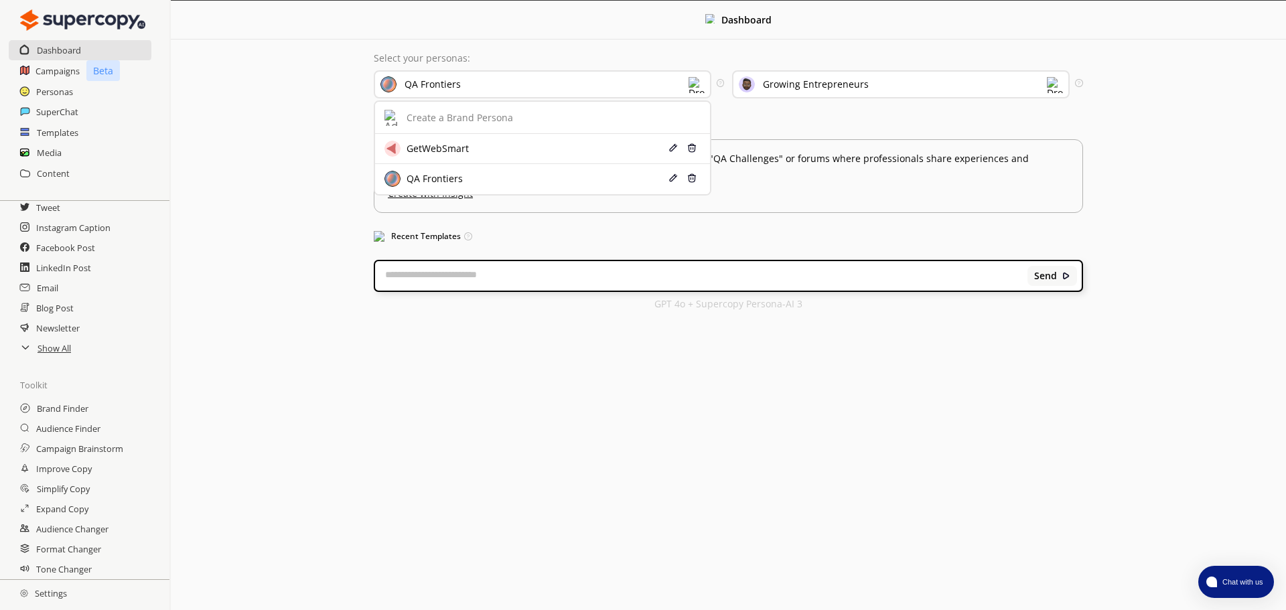
click at [648, 386] on div "Menu Dashboard Select your personas: QA Frontiers Create a Brand Persona GetWeb…" at bounding box center [728, 305] width 1115 height 610
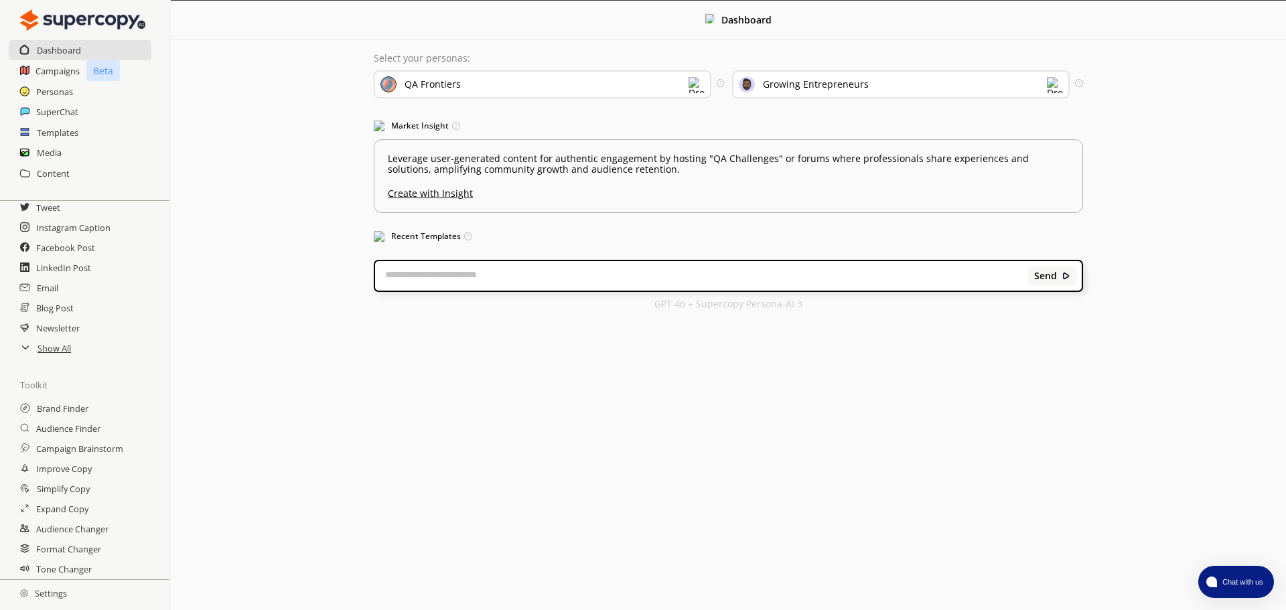
click at [54, 596] on h2 "Settings" at bounding box center [43, 593] width 87 height 27
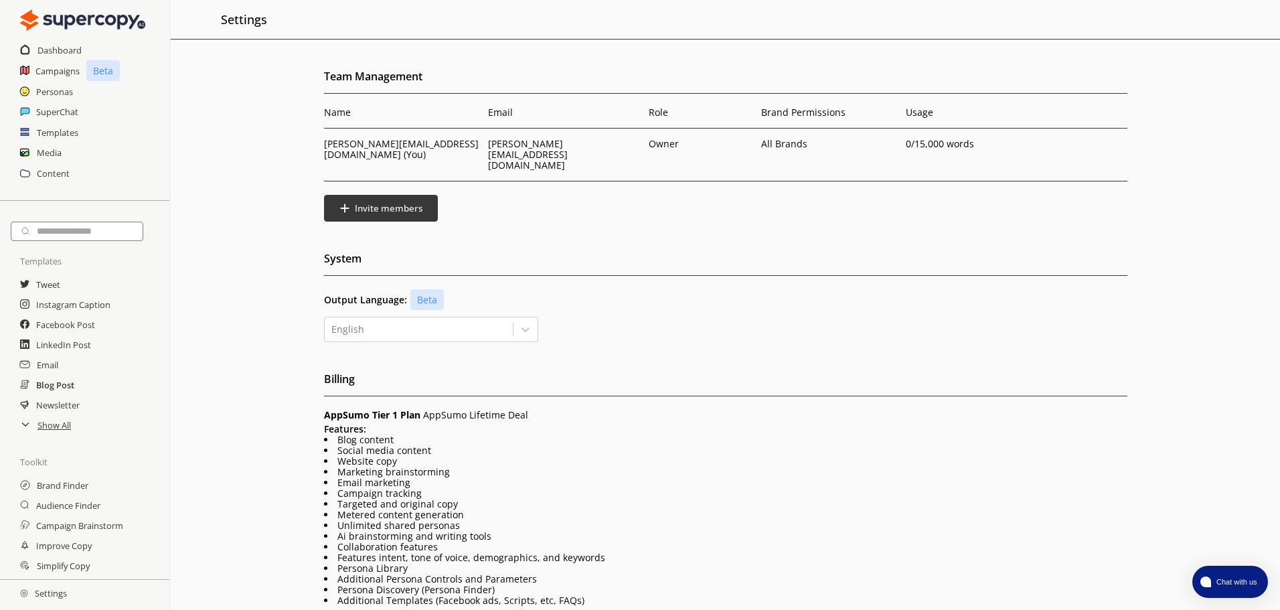
click at [62, 386] on h2 "Blog Post" at bounding box center [55, 385] width 38 height 20
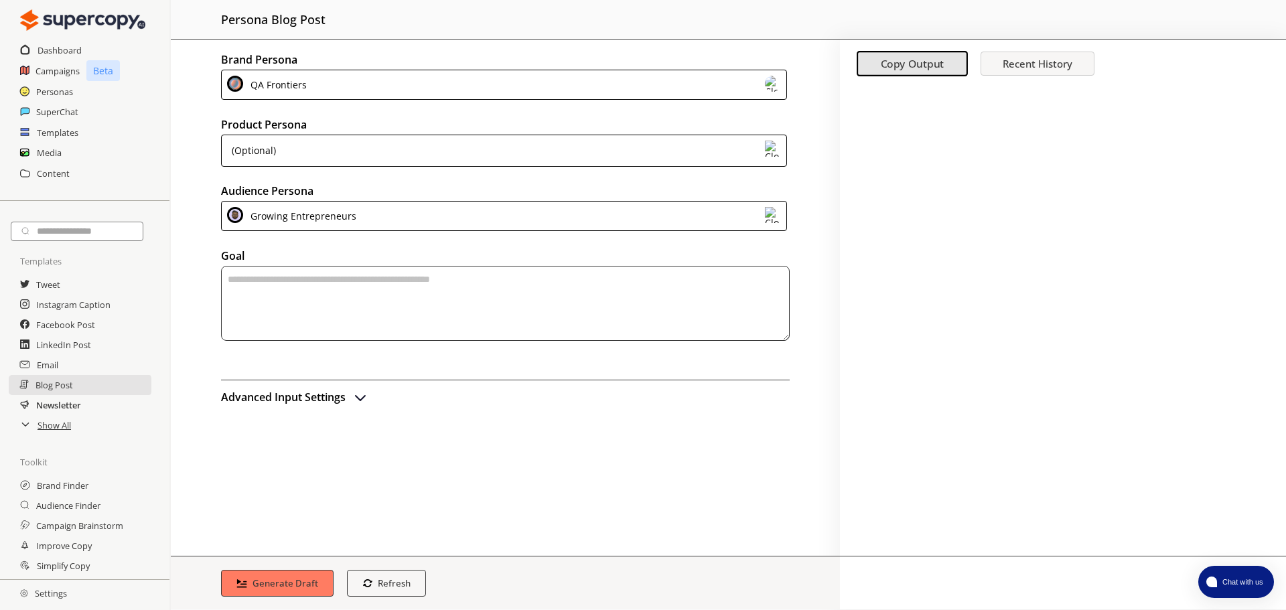
click at [55, 404] on h2 "Newsletter" at bounding box center [58, 405] width 45 height 20
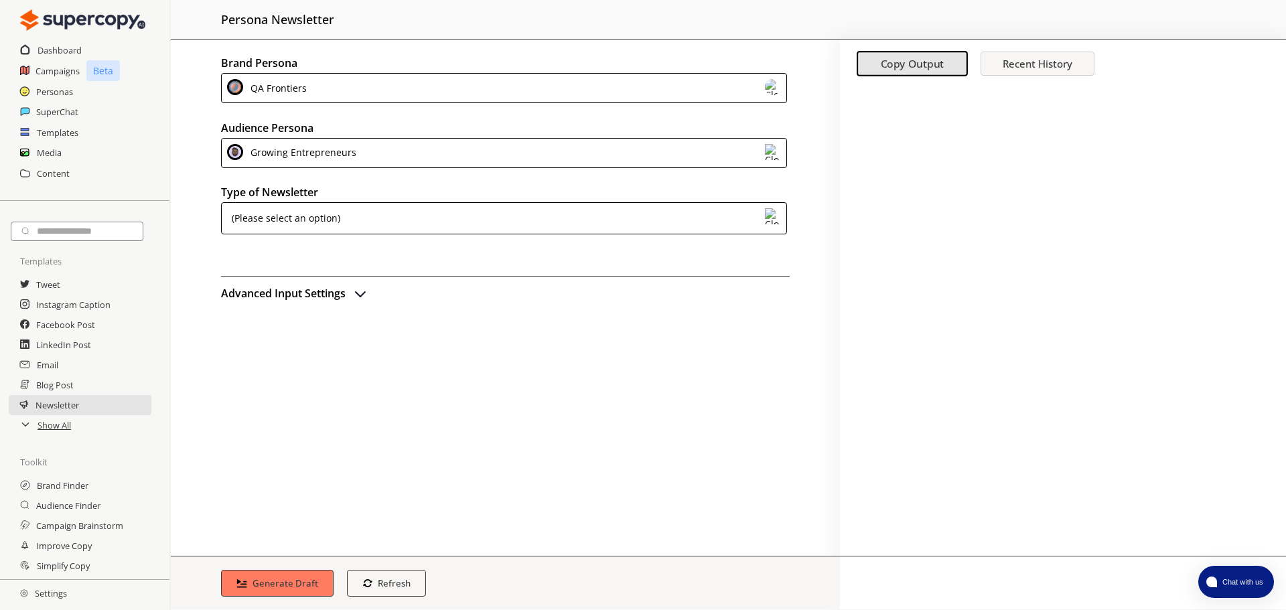
click at [339, 296] on h2 "Advanced Input Settings" at bounding box center [283, 293] width 125 height 20
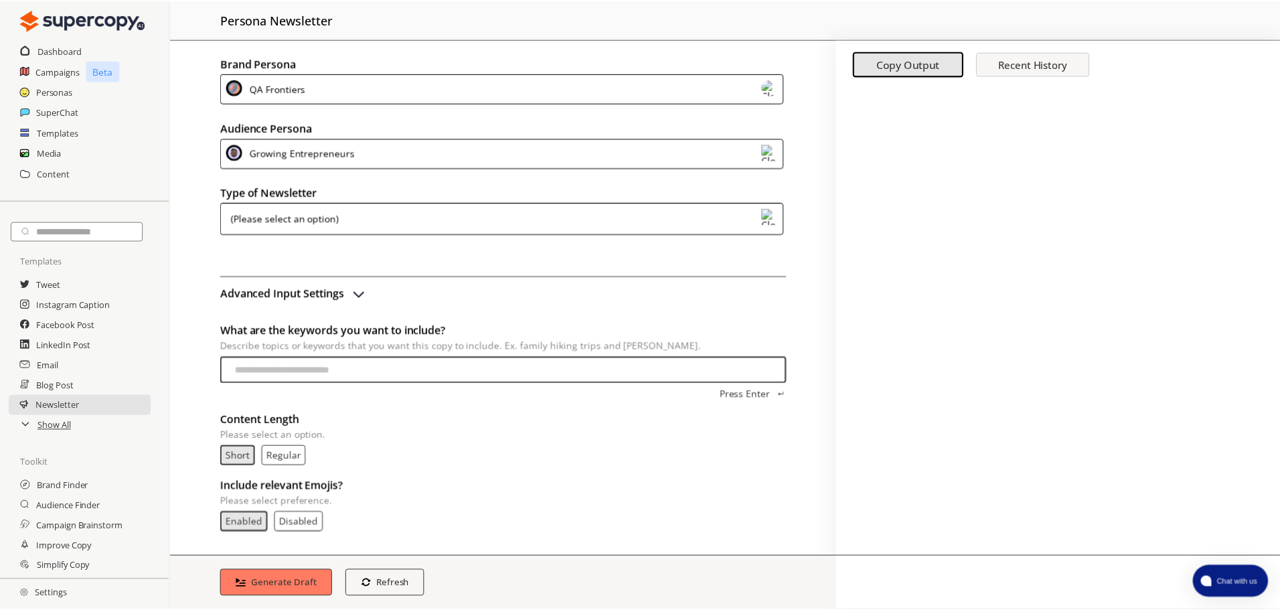
scroll to position [2, 0]
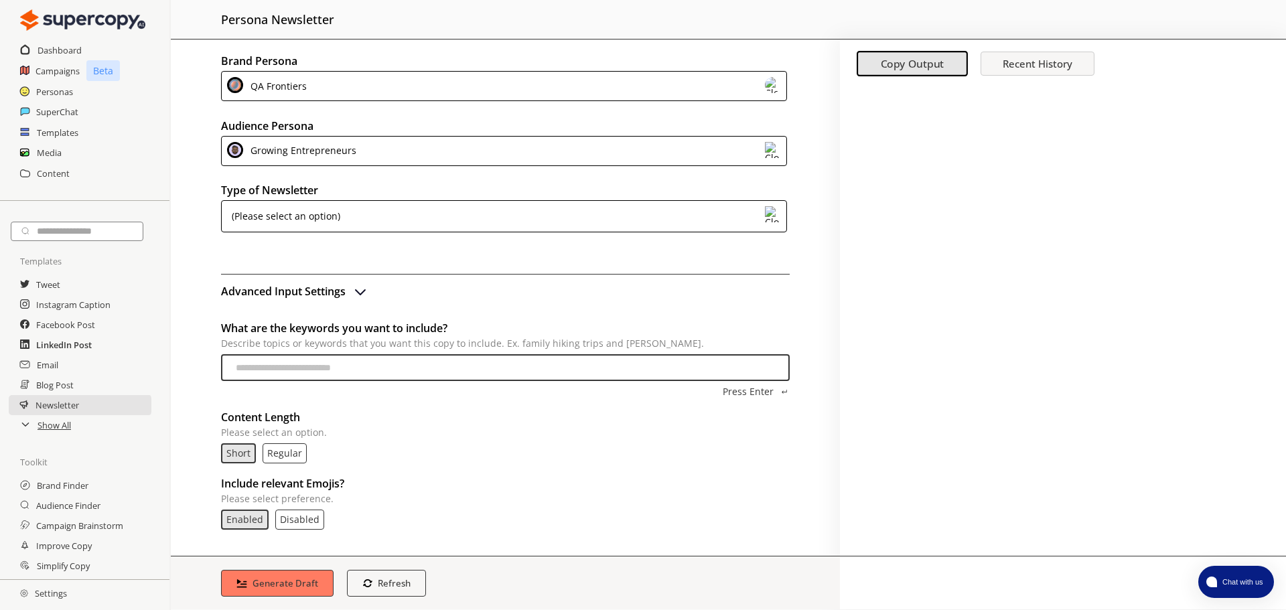
click at [70, 350] on h2 "LinkedIn Post" at bounding box center [64, 345] width 56 height 20
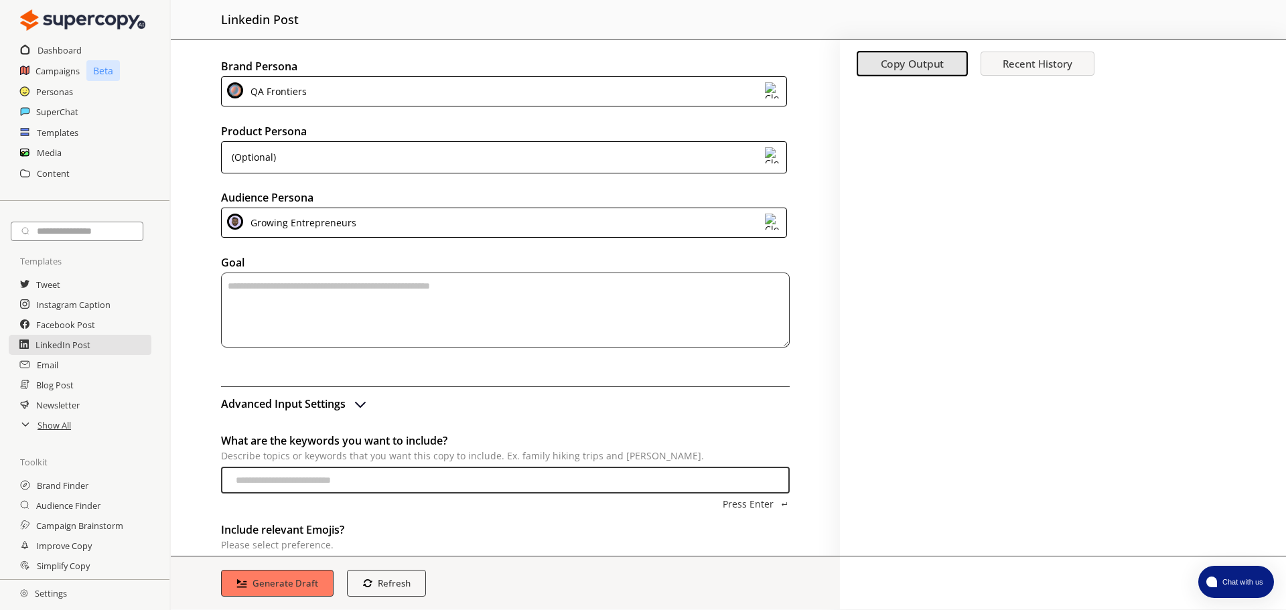
click at [56, 439] on div at bounding box center [84, 441] width 169 height 13
click at [57, 429] on h2 "Show All" at bounding box center [55, 425] width 35 height 20
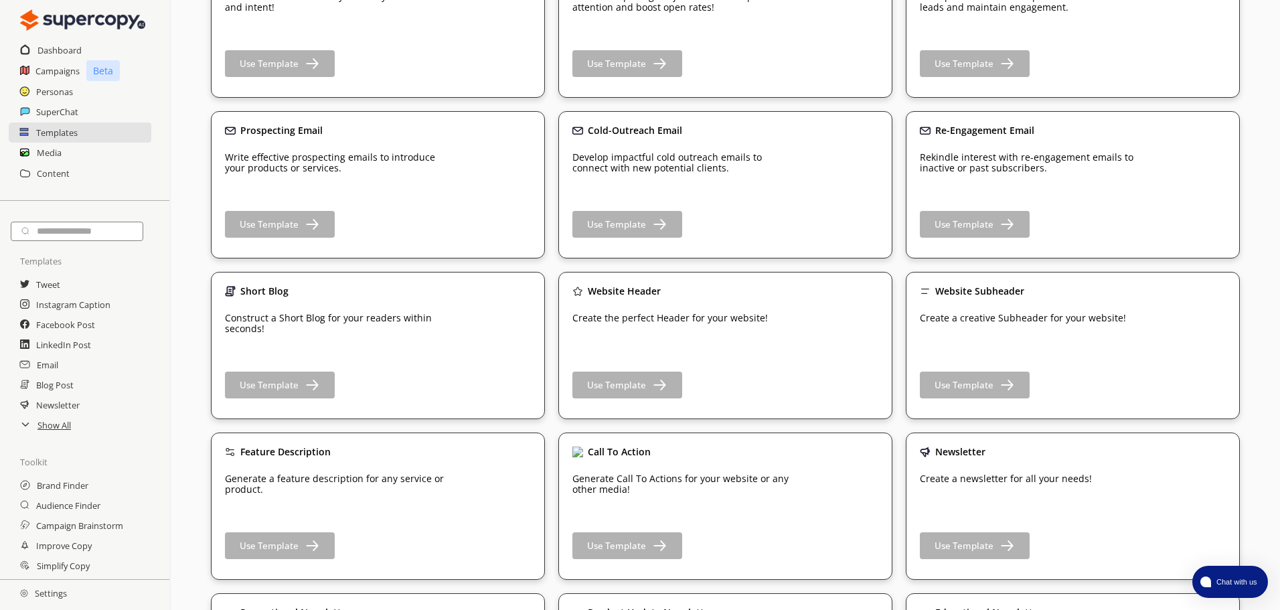
scroll to position [603, 0]
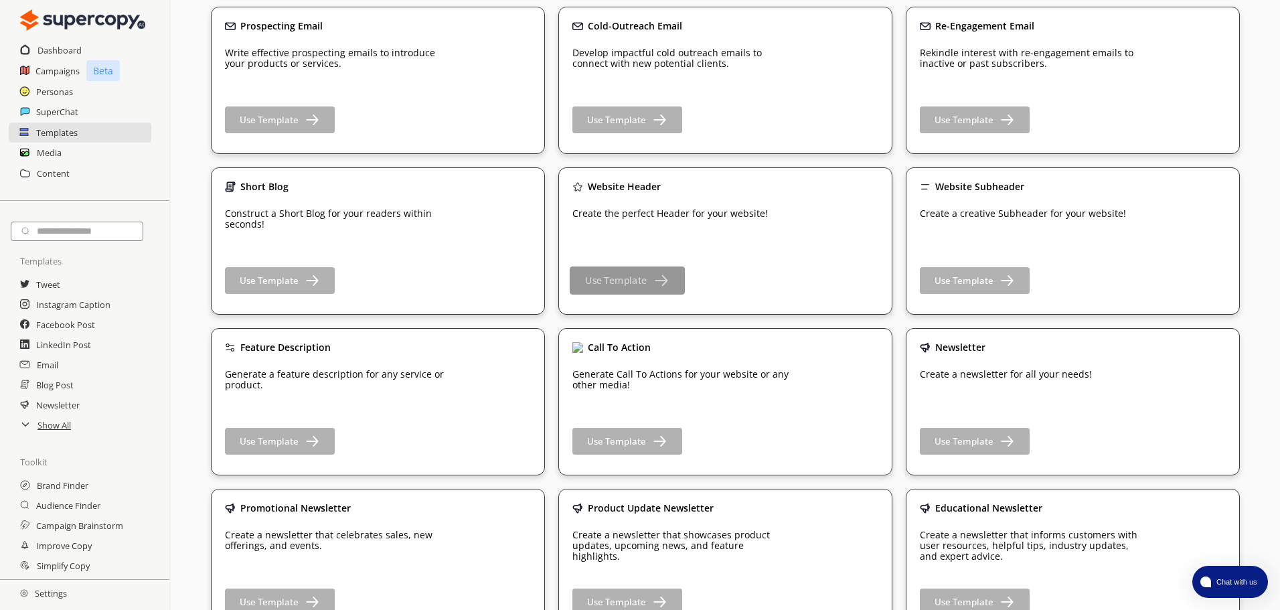
click at [654, 280] on img "button" at bounding box center [660, 280] width 17 height 17
